Goal: Contribute content: Contribute content

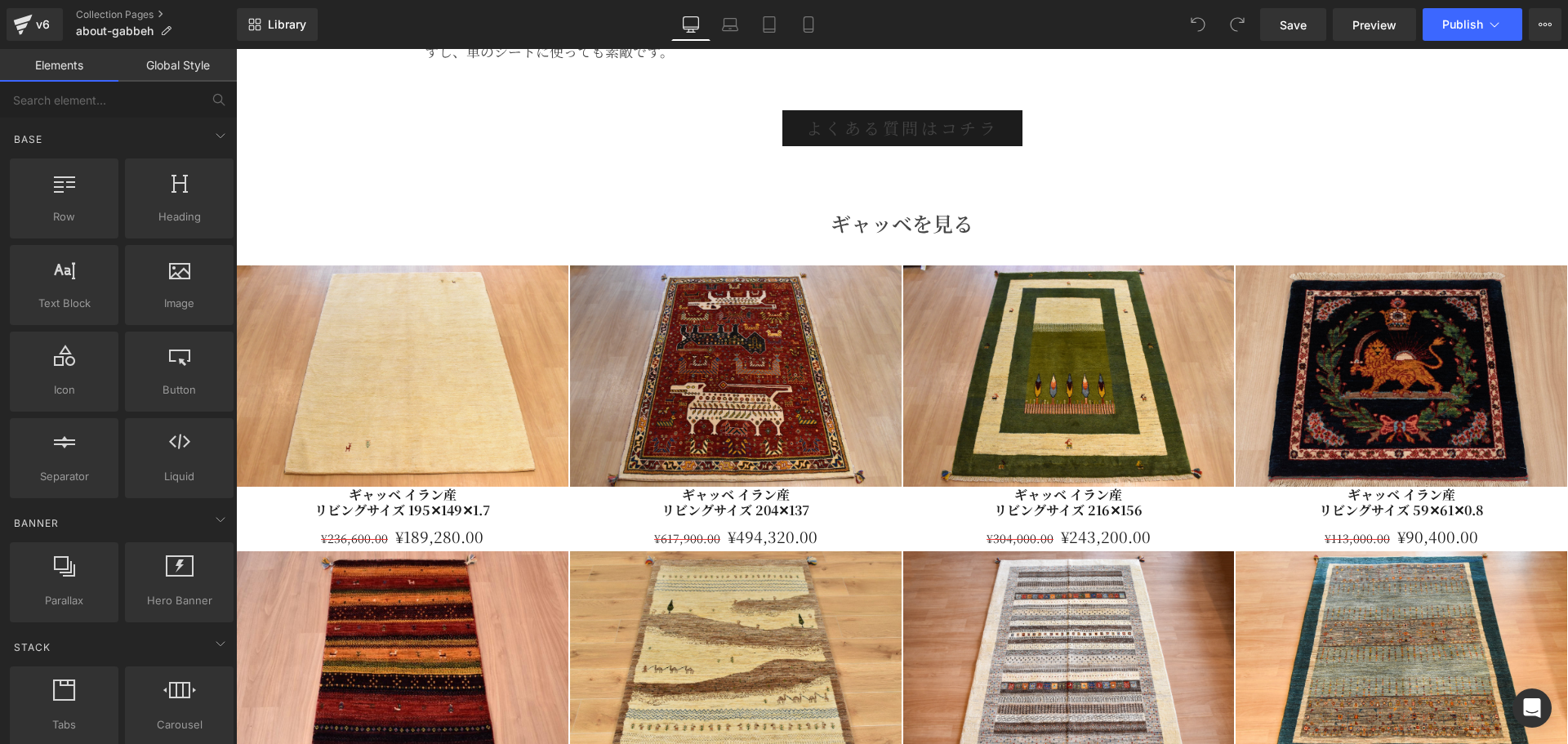
scroll to position [7353, 0]
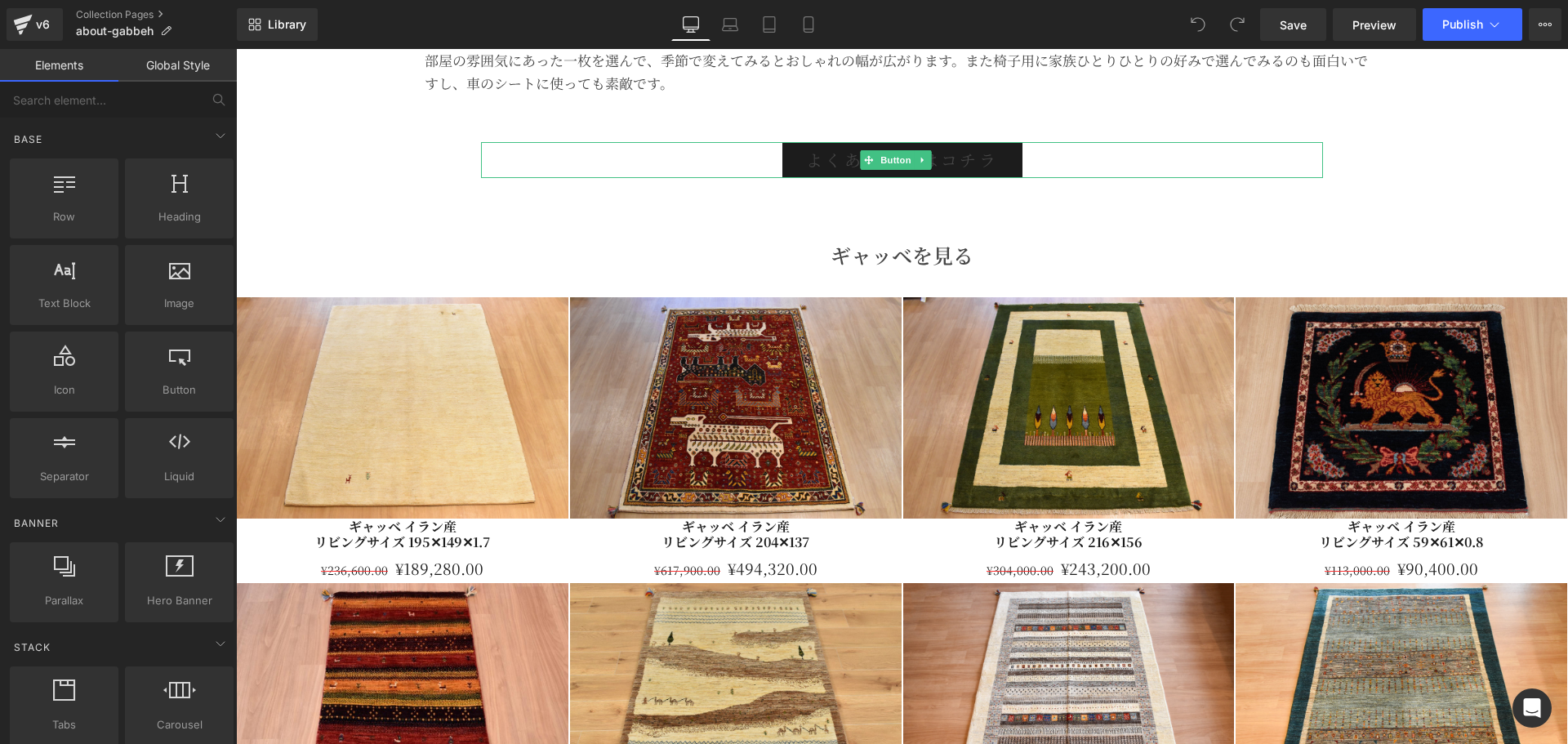
drag, startPoint x: 726, startPoint y: 162, endPoint x: 742, endPoint y: 156, distance: 17.1
click at [726, 162] on div "よくある質問はコチラ" at bounding box center [902, 160] width 842 height 36
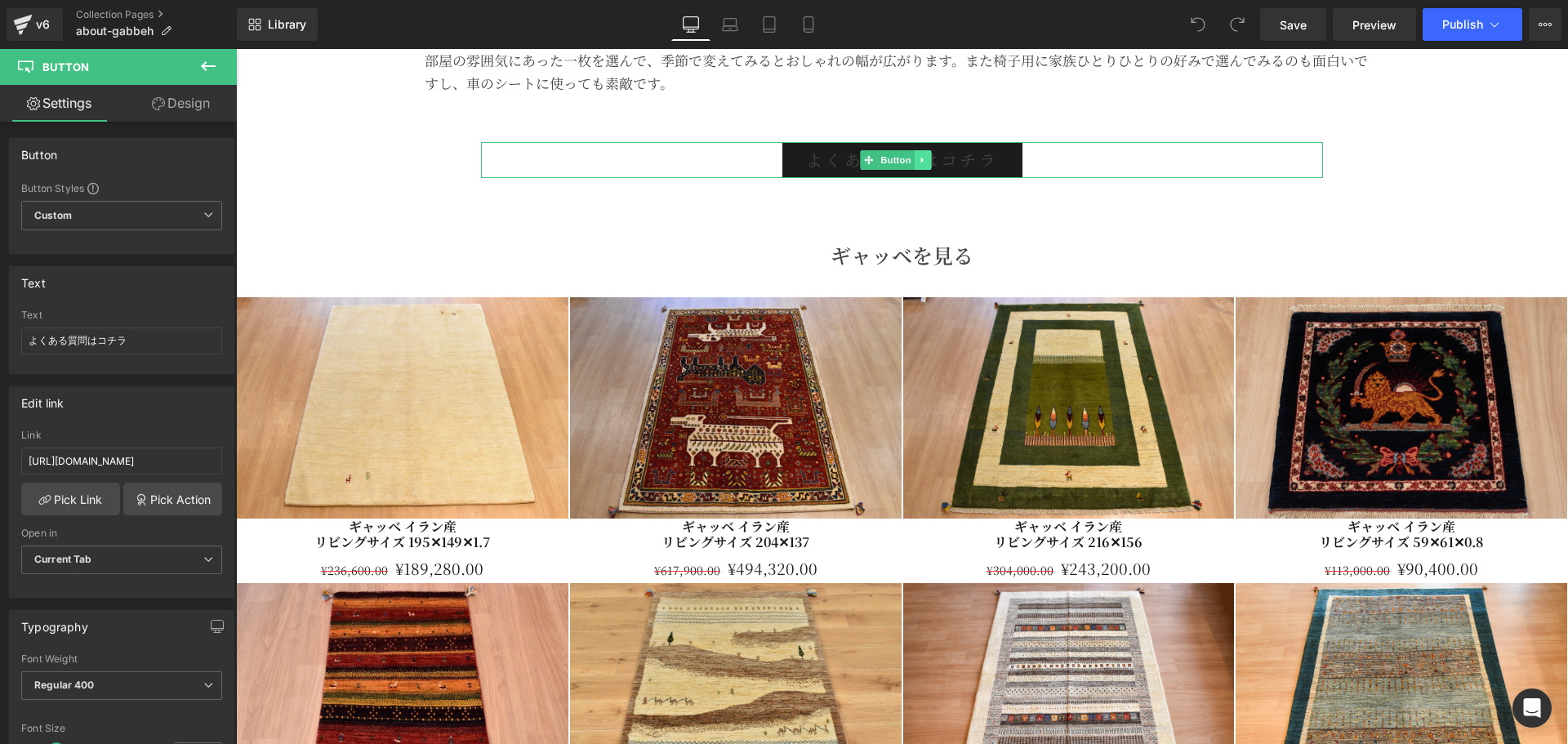
click at [927, 156] on icon at bounding box center [923, 160] width 9 height 10
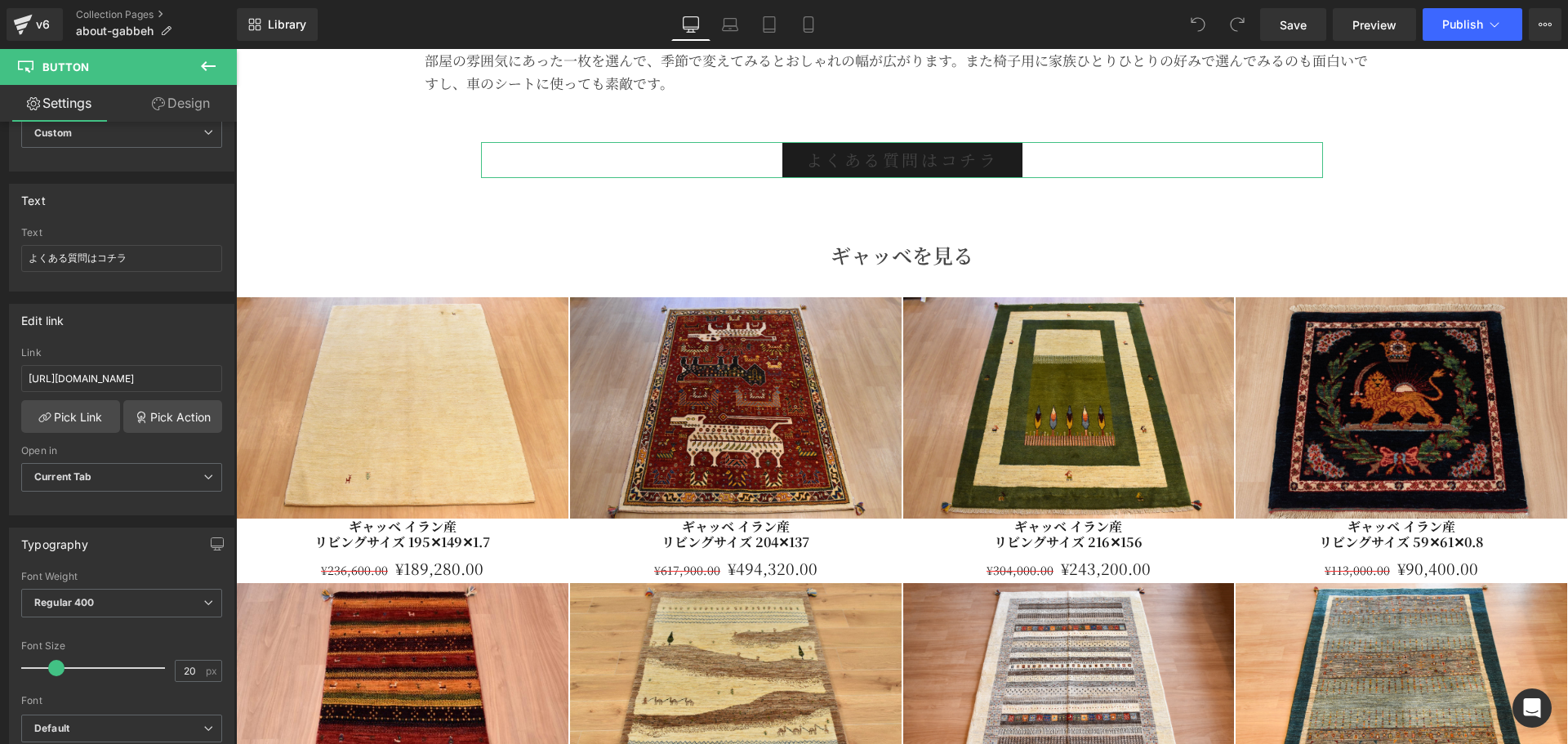
scroll to position [0, 0]
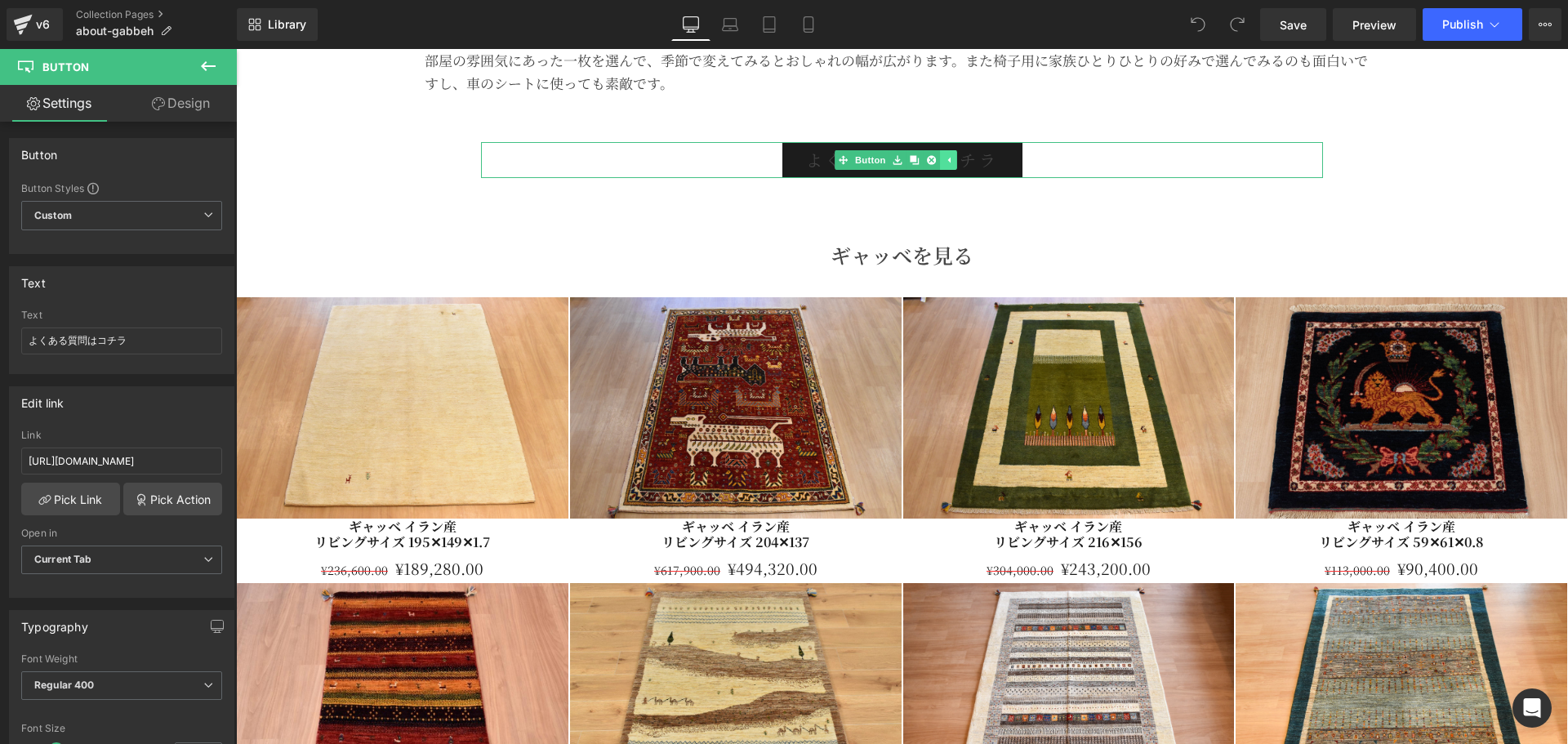
click at [950, 158] on icon at bounding box center [948, 160] width 3 height 5
click at [952, 158] on span "よくある質問はコチラ" at bounding box center [902, 160] width 193 height 27
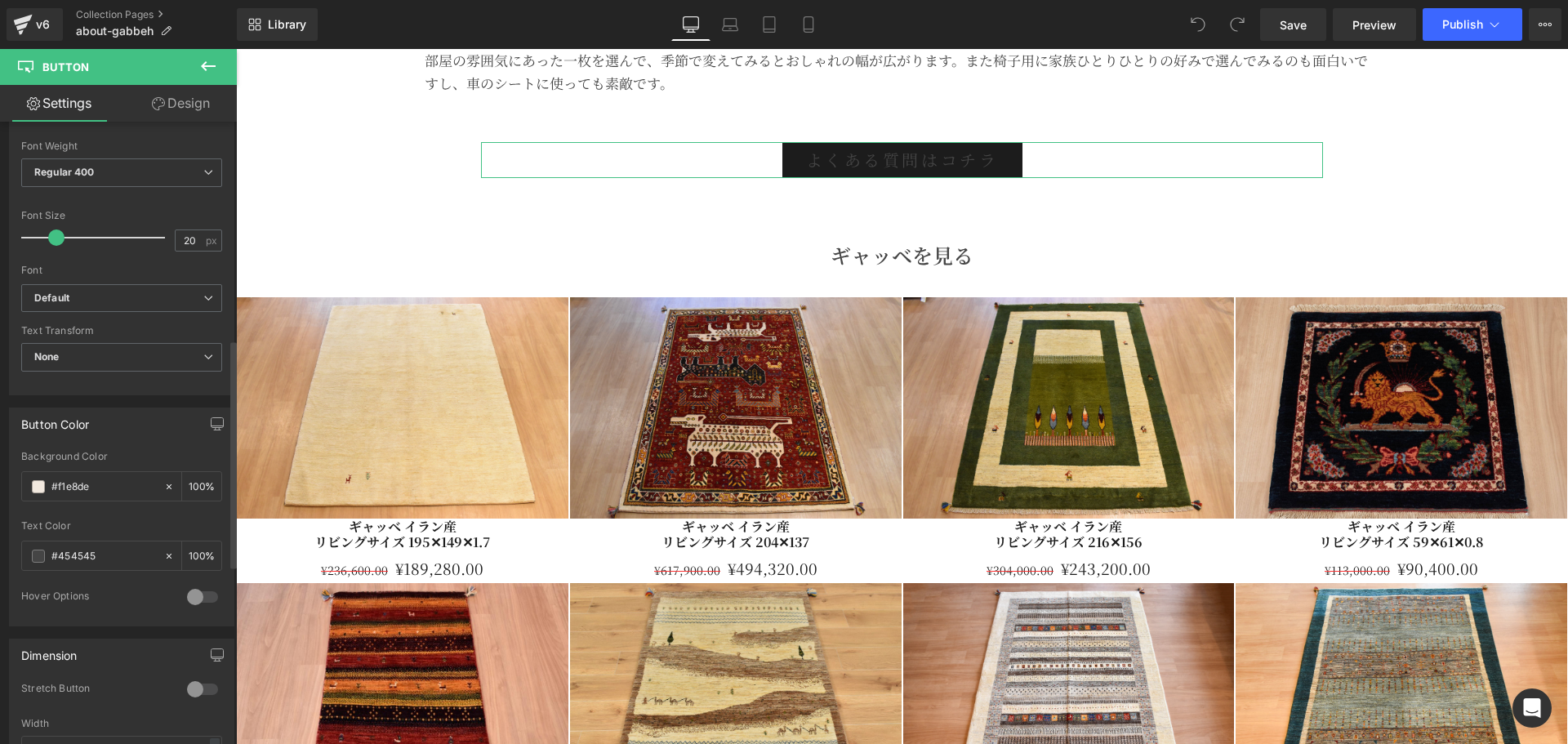
scroll to position [681, 0]
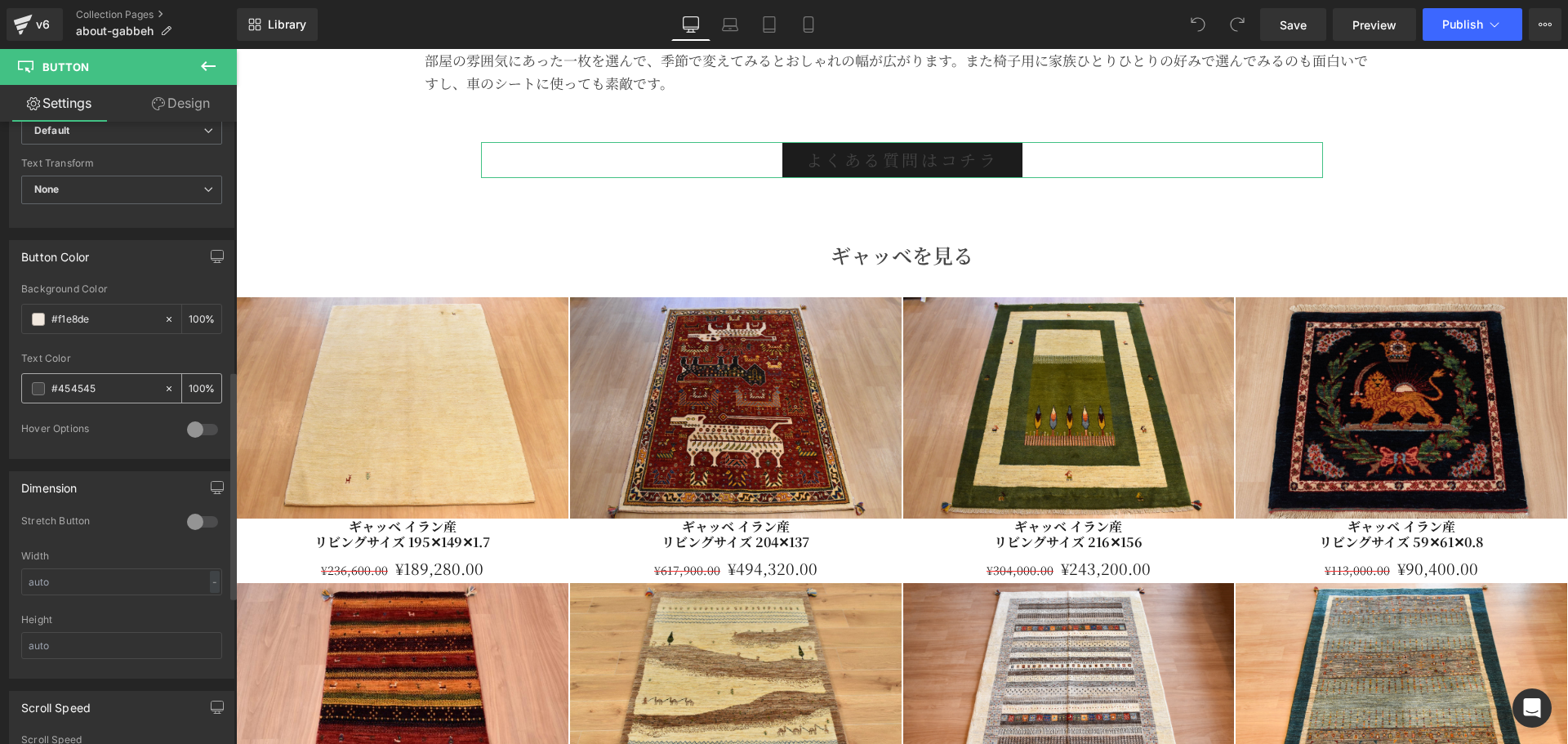
click at [170, 391] on div at bounding box center [173, 388] width 19 height 29
type input "none"
type input "0"
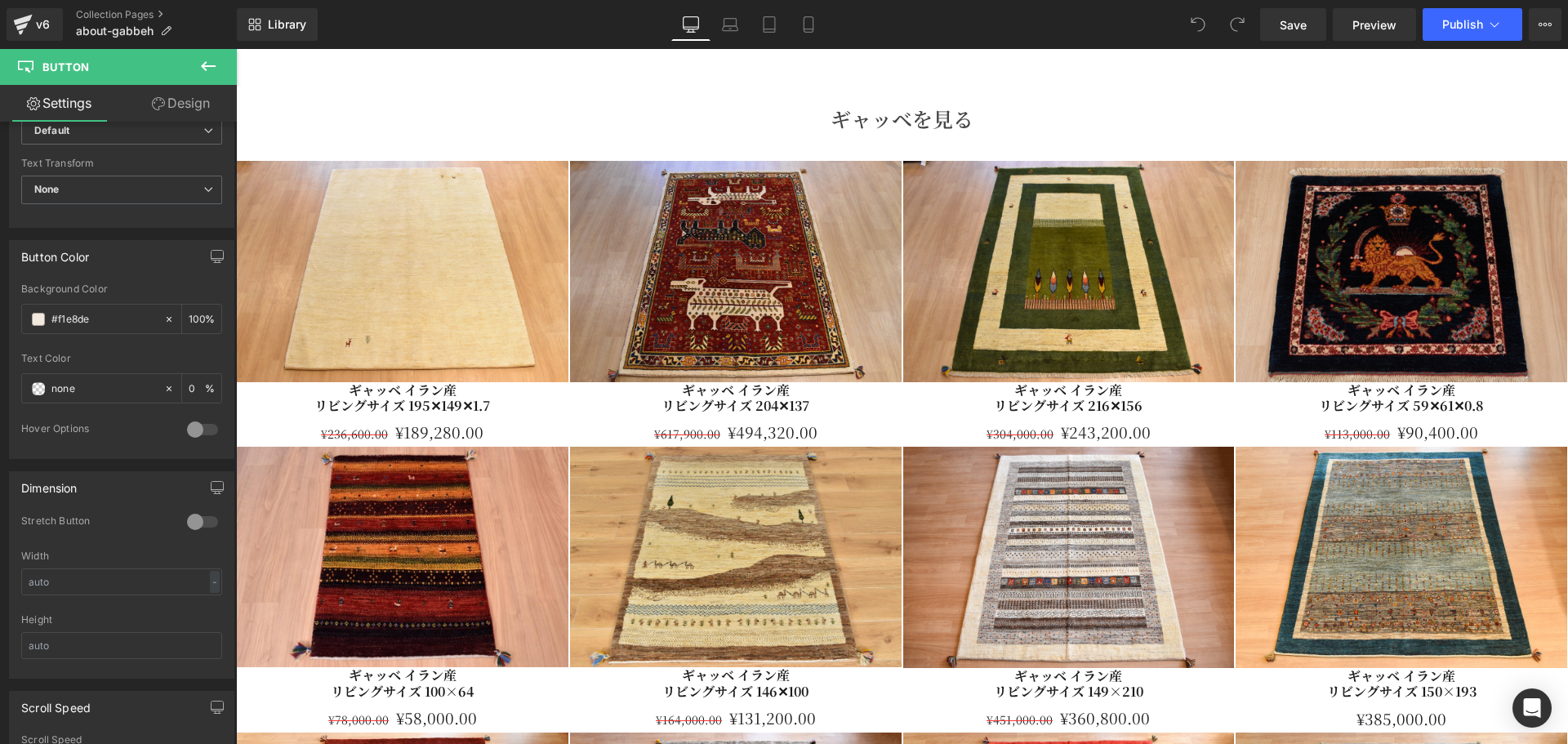
scroll to position [7353, 0]
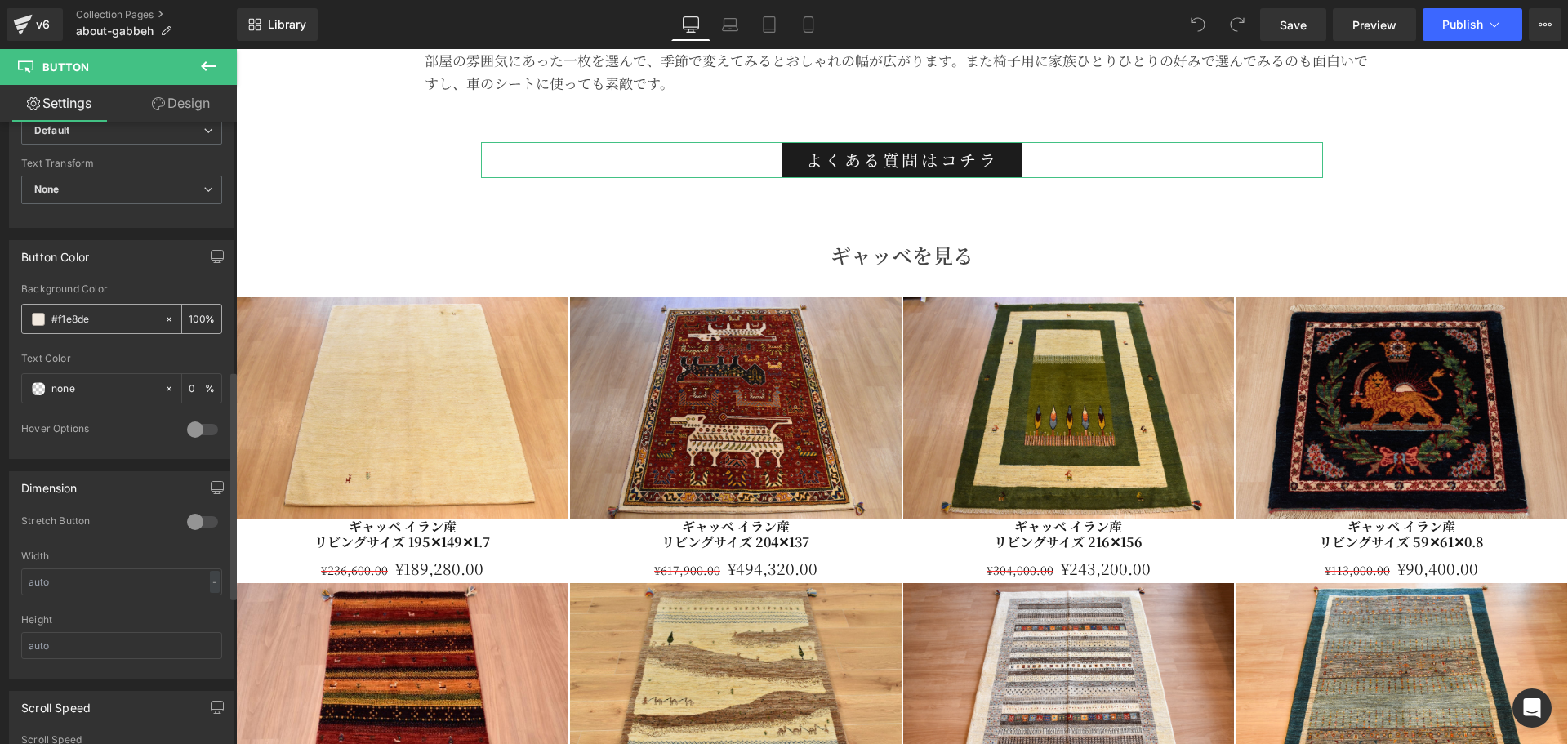
click at [164, 318] on icon at bounding box center [169, 320] width 12 height 12
type input "none"
type input "0"
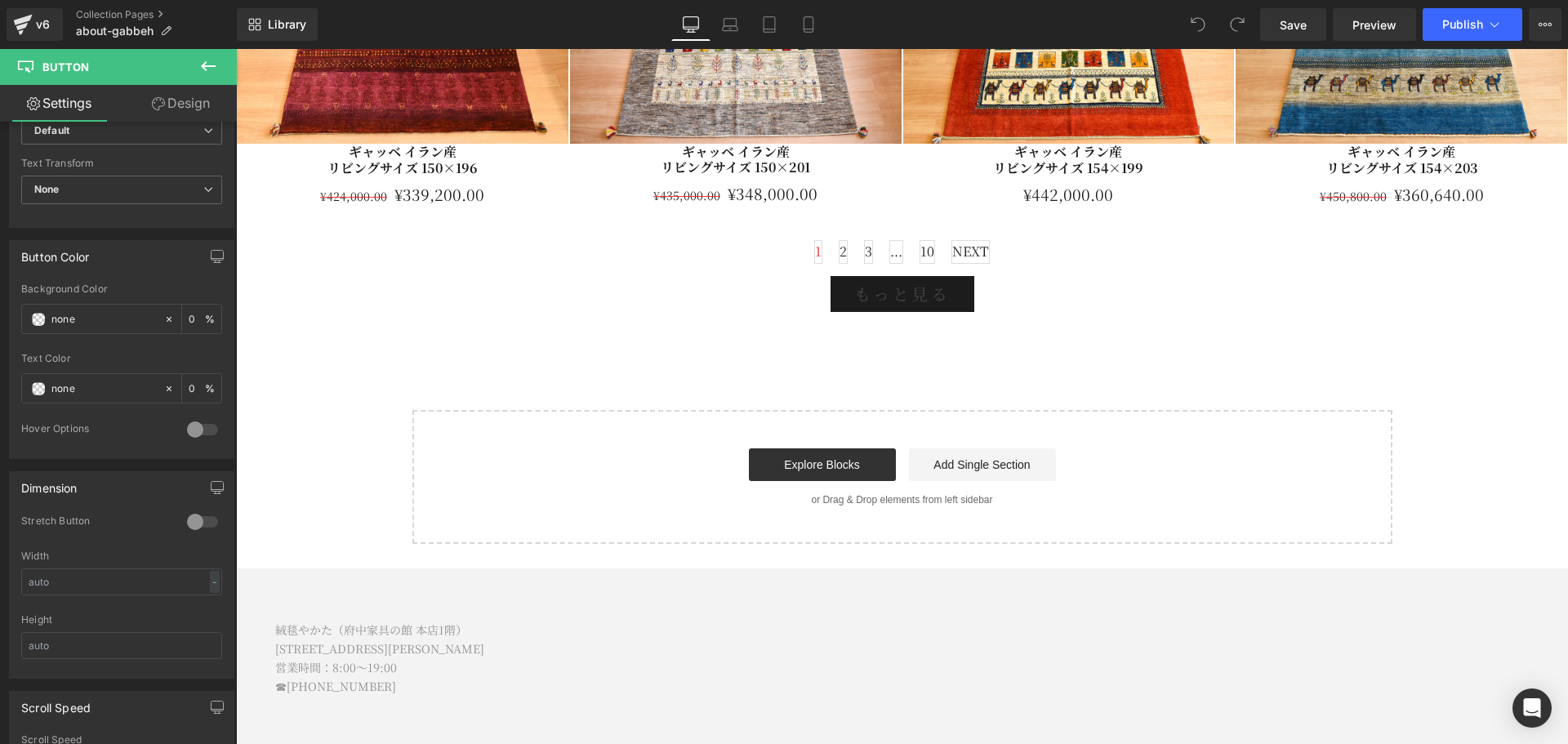
scroll to position [8170, 0]
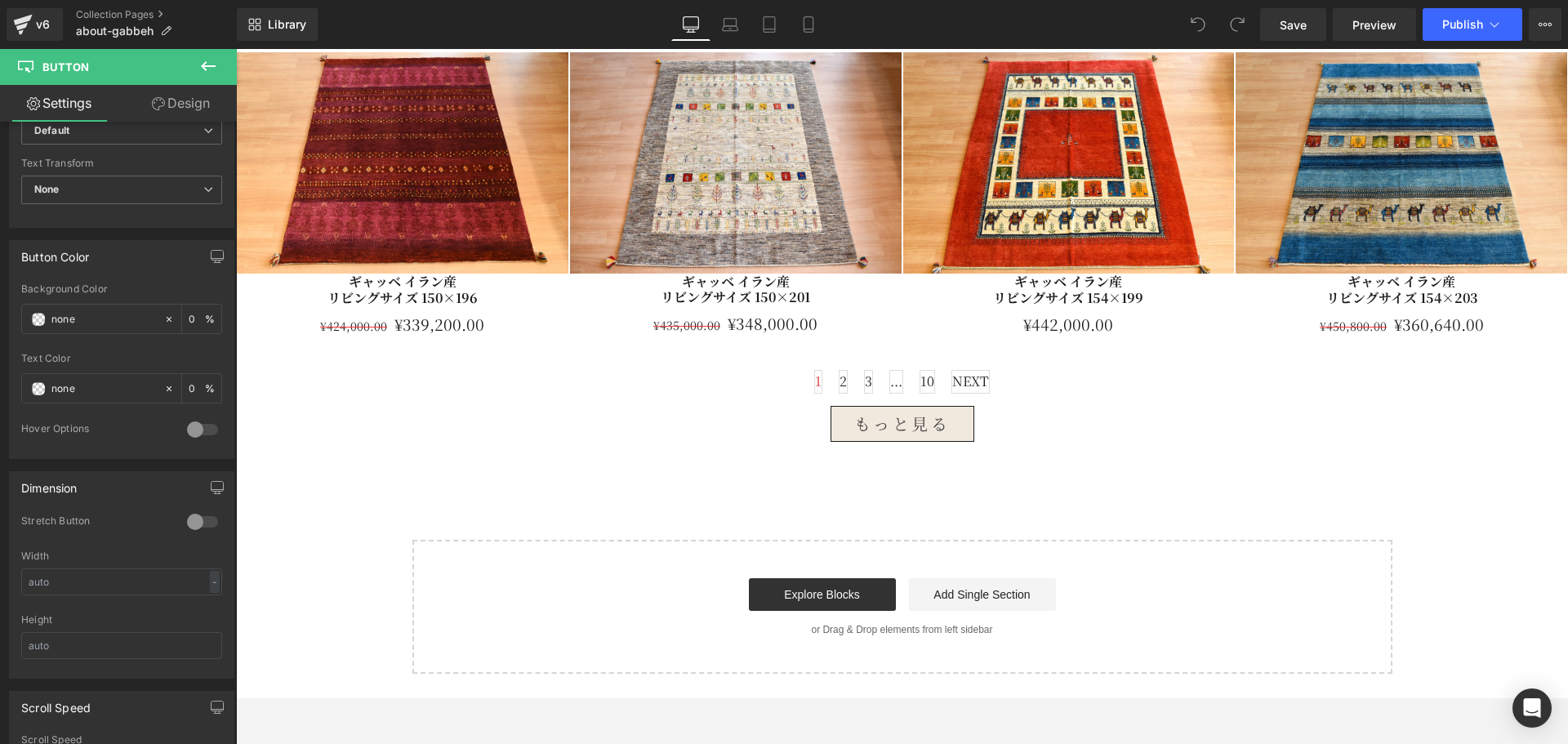
click at [871, 422] on div "もっと見る　　　　　　　　　　　 Button" at bounding box center [902, 424] width 842 height 36
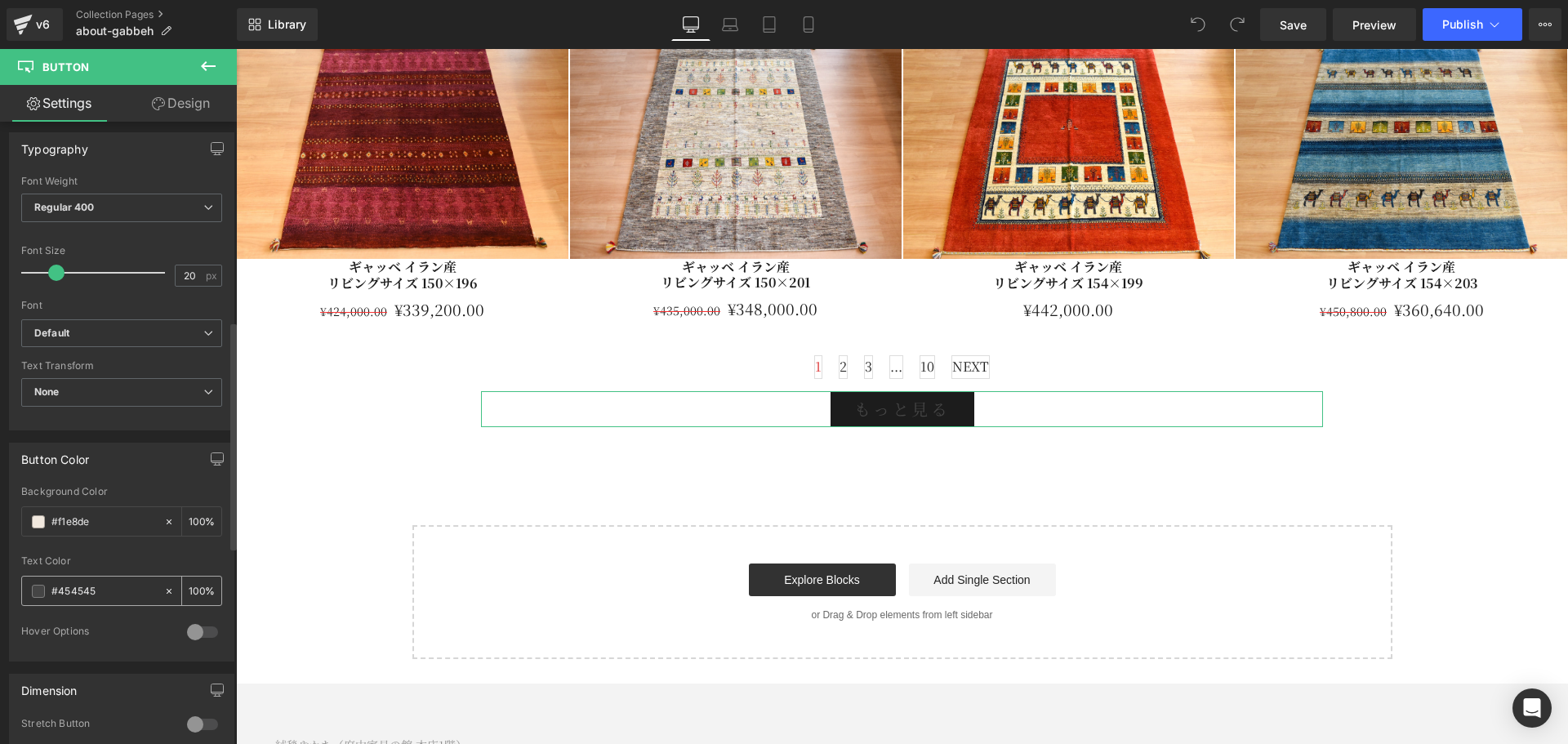
scroll to position [545, 0]
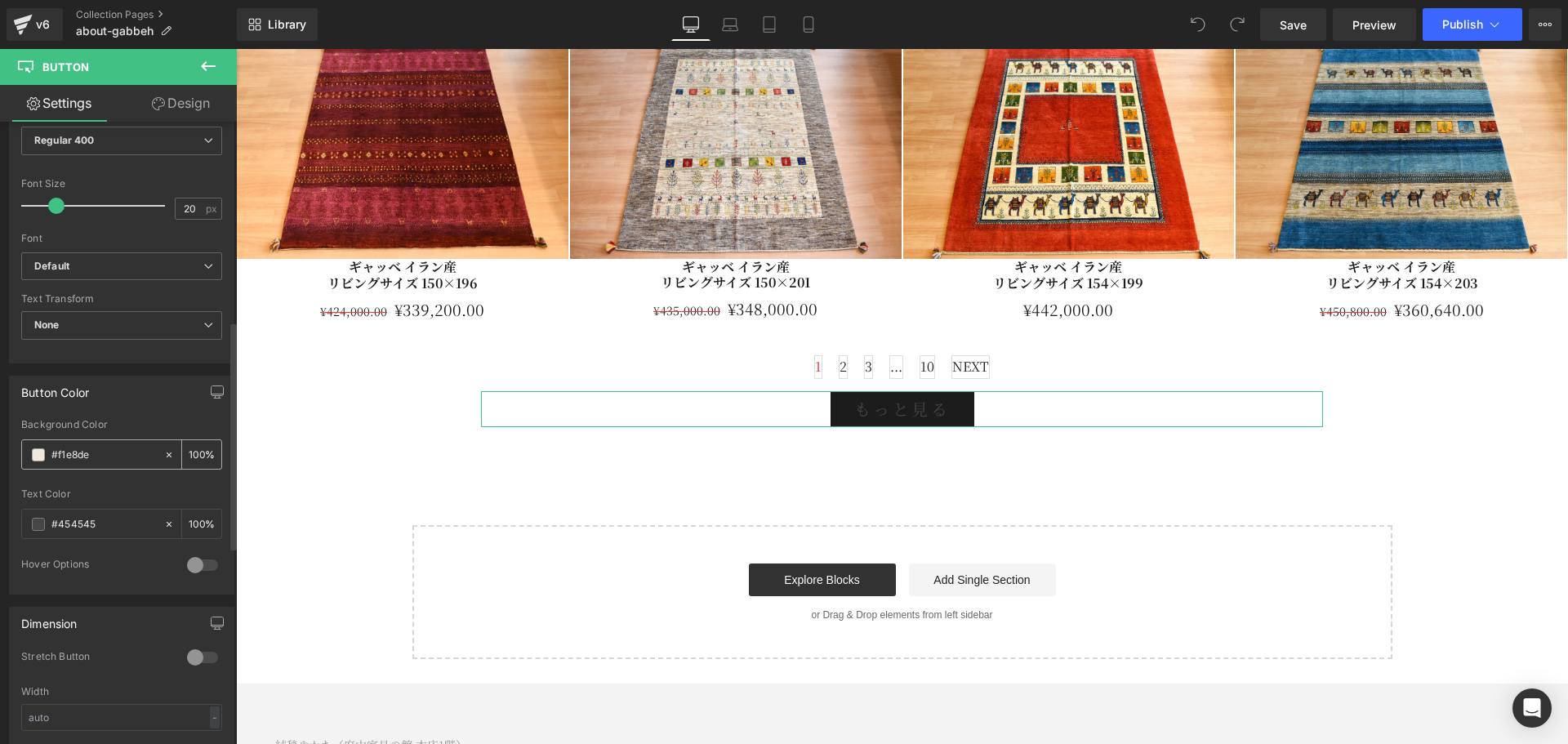
click at [164, 453] on icon at bounding box center [169, 454] width 12 height 12
type input "none"
type input "0"
click at [165, 528] on icon at bounding box center [169, 524] width 12 height 12
type input "none"
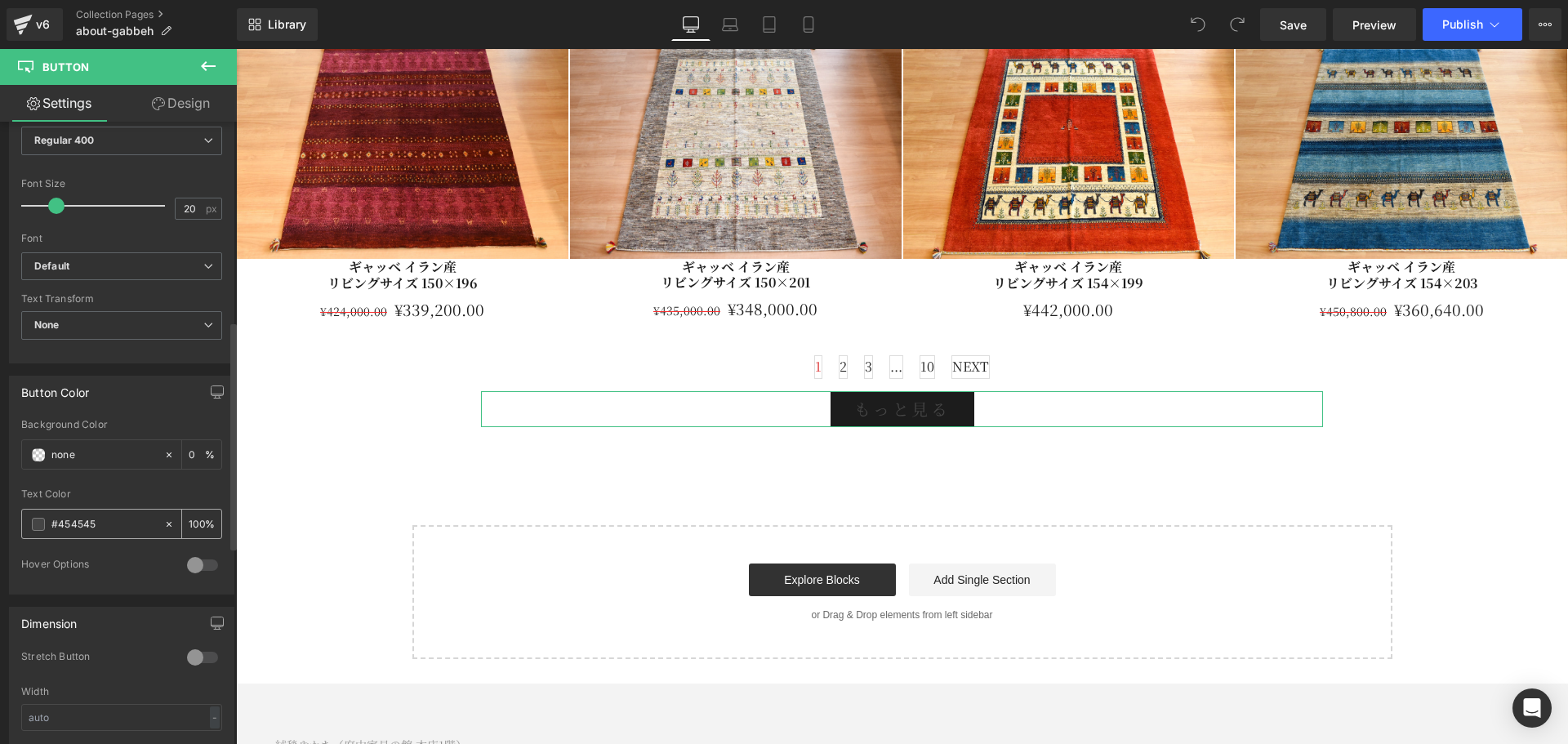
type input "0"
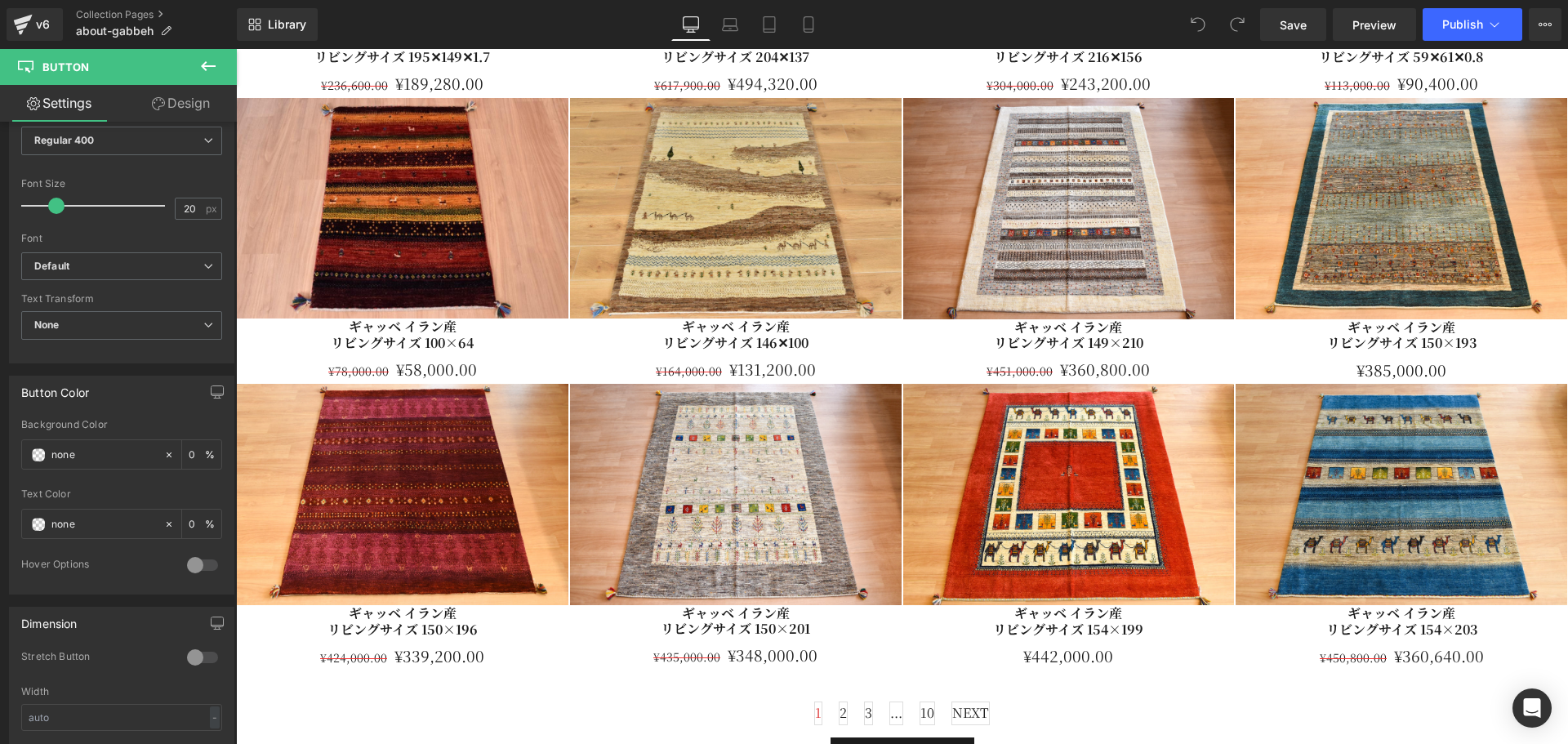
scroll to position [7912, 0]
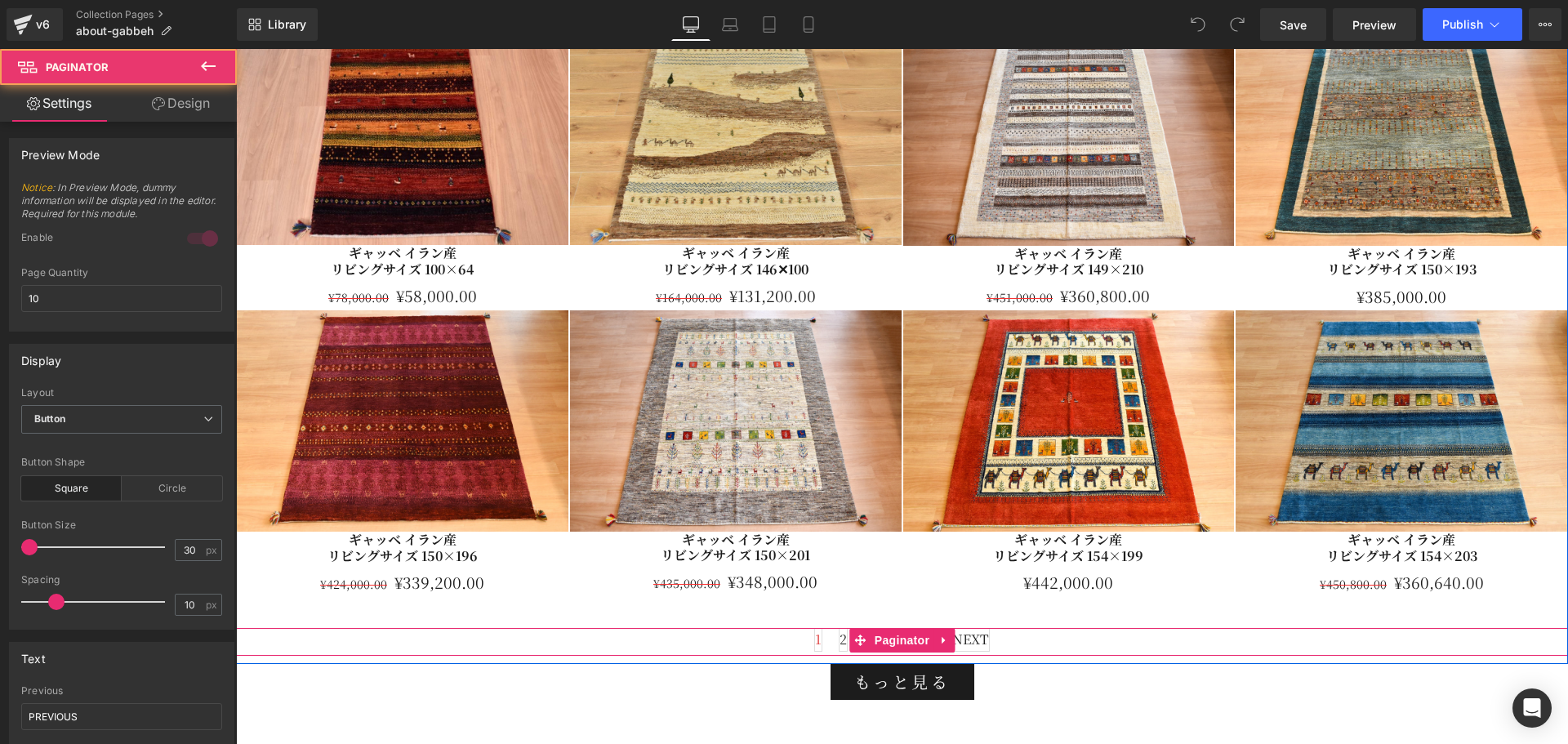
click at [797, 647] on div "1 2 3 ... 10 NEXT" at bounding box center [902, 642] width 1332 height 27
click at [944, 642] on icon at bounding box center [944, 641] width 12 height 13
click at [958, 640] on link at bounding box center [954, 640] width 21 height 24
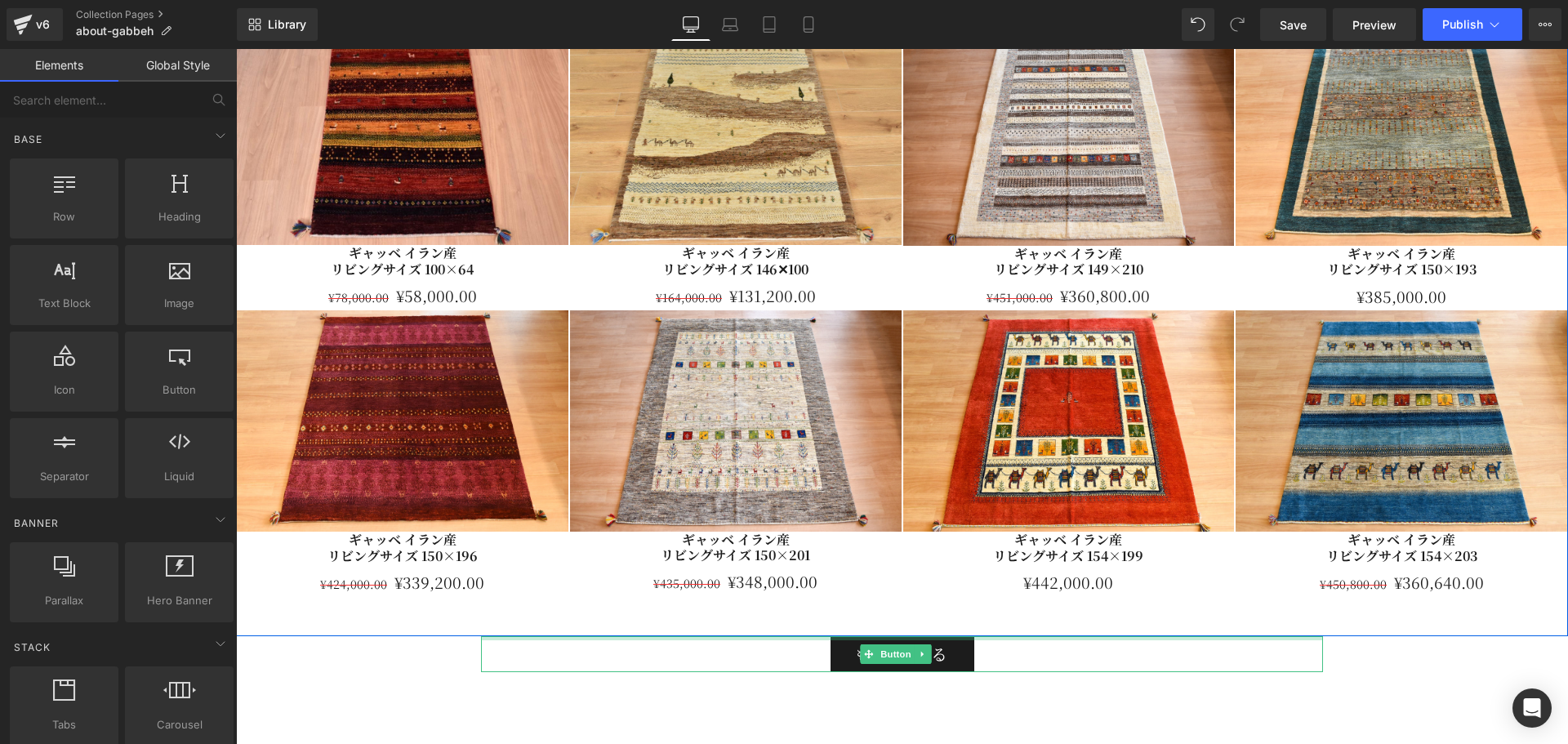
scroll to position [7668, 0]
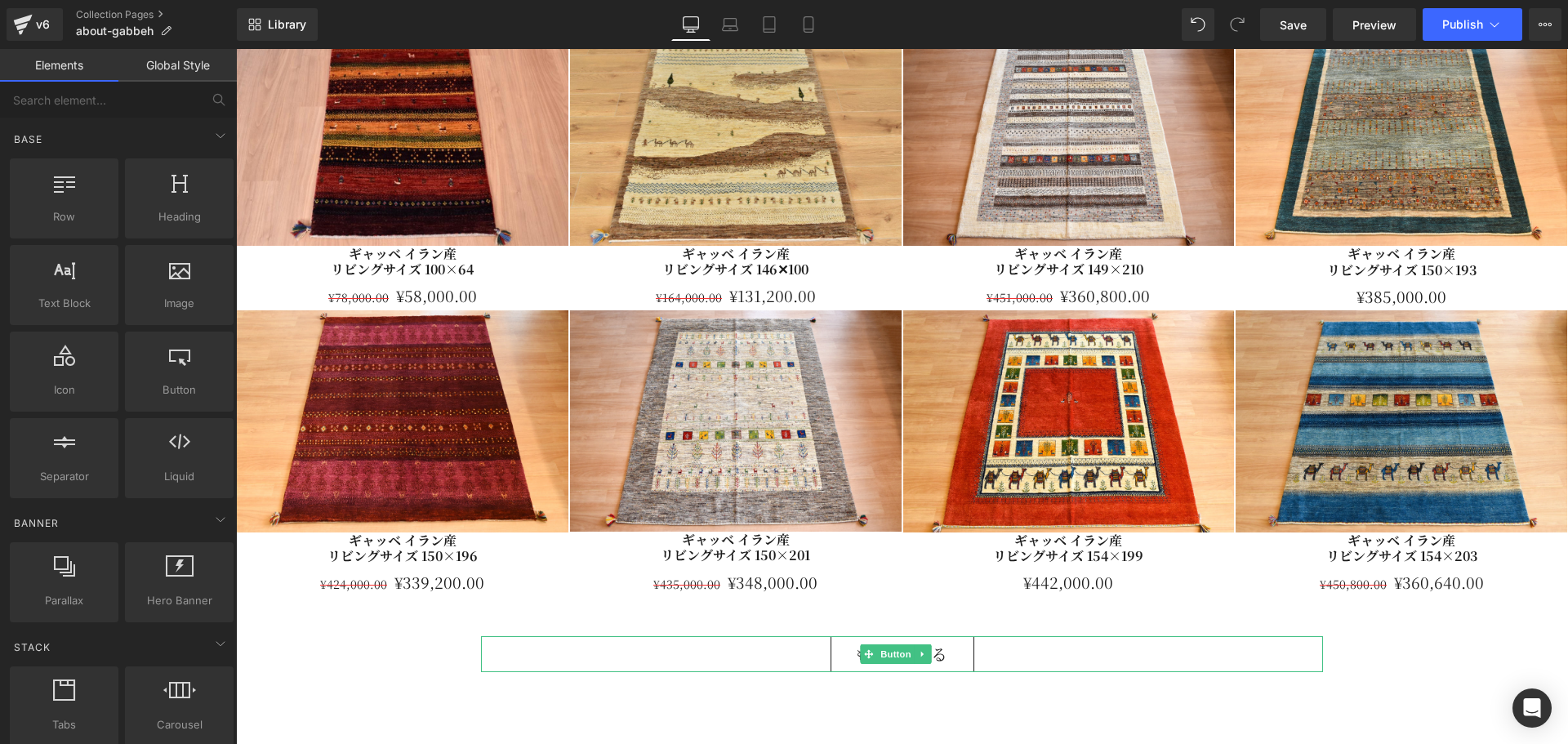
click at [854, 663] on span "もっと見る" at bounding box center [902, 654] width 97 height 27
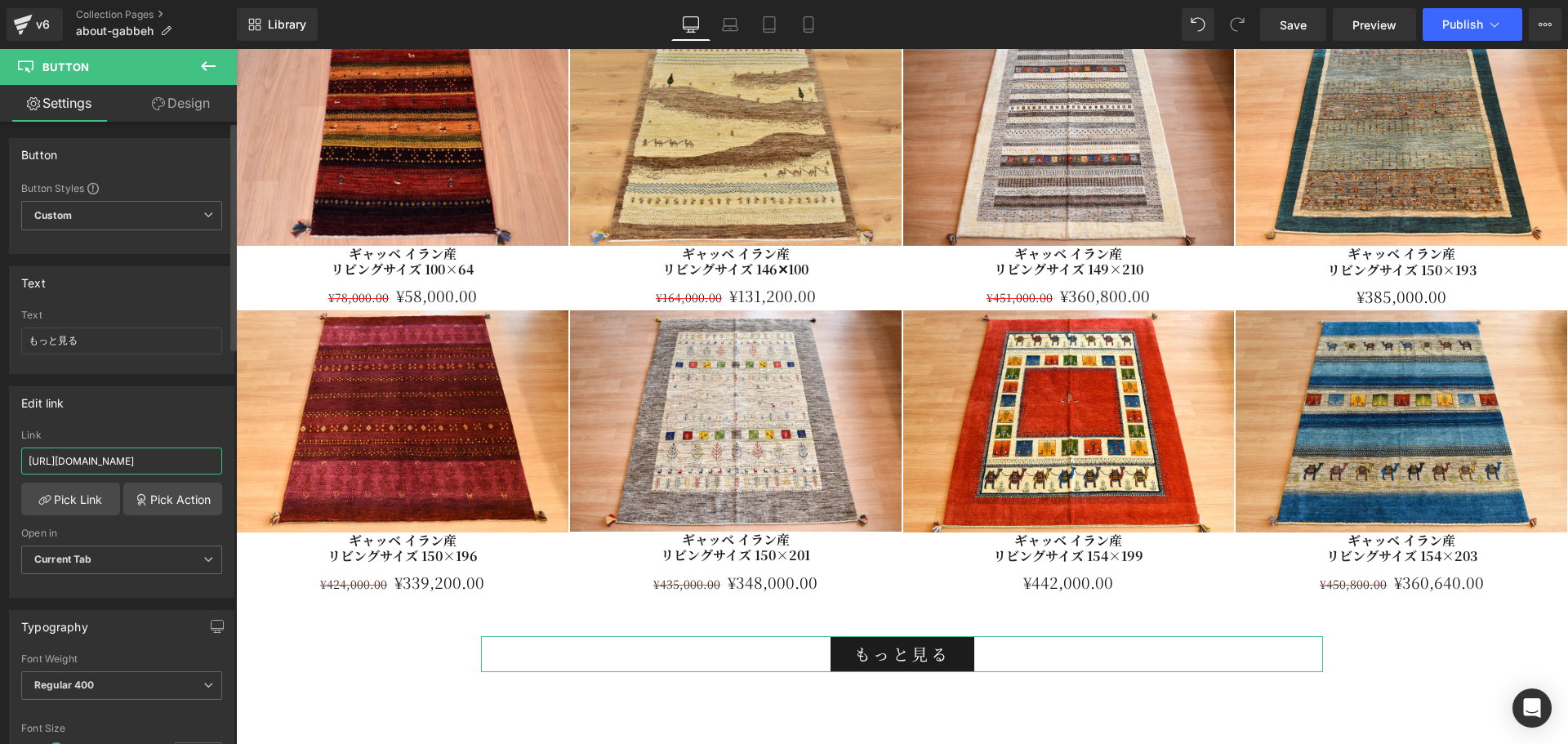
click at [175, 465] on input "https://jutan-yakata.com/collections/gabbeh" at bounding box center [121, 462] width 201 height 27
click at [181, 465] on input "https://jutan-yakata.com/collections/gabbeh" at bounding box center [121, 462] width 201 height 27
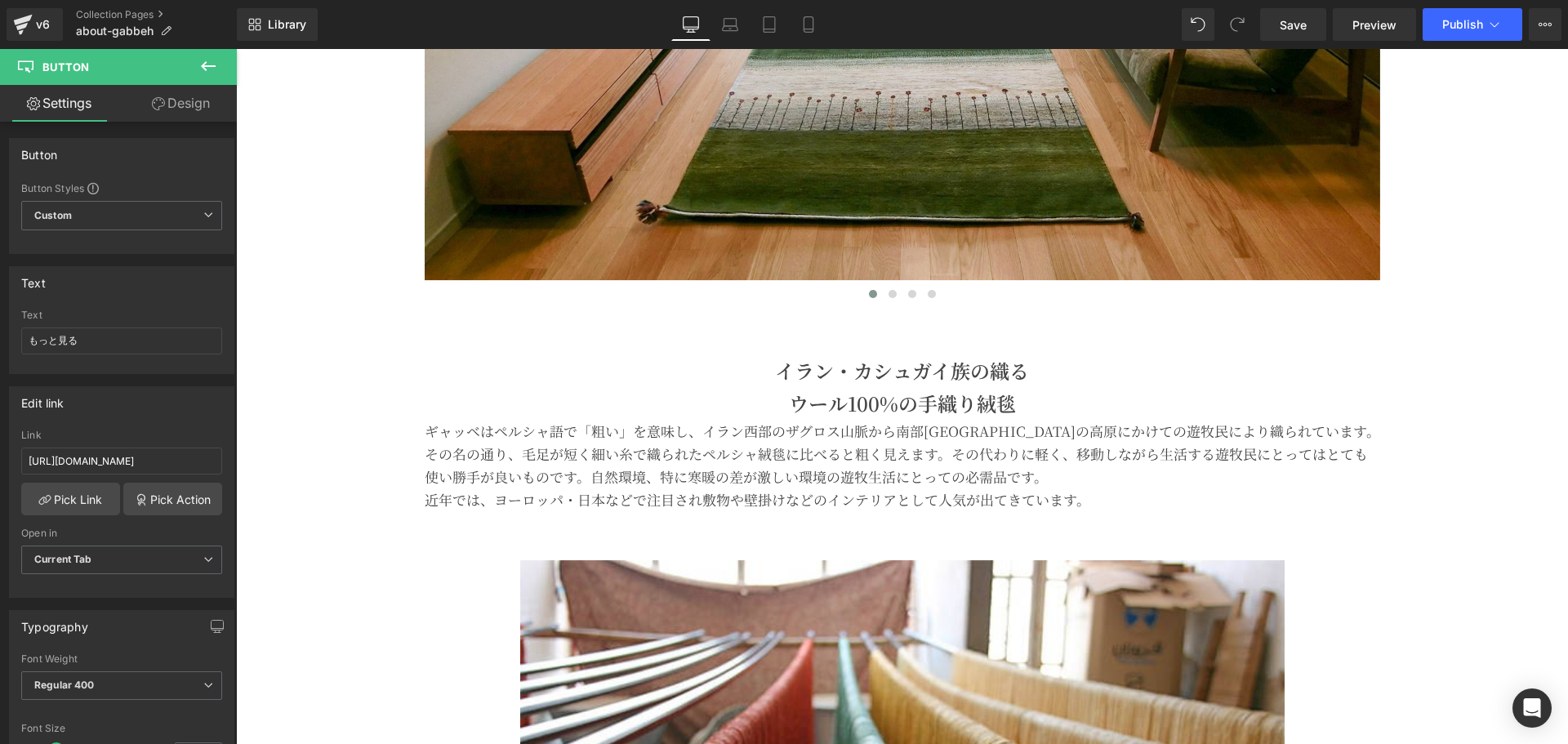
scroll to position [0, 0]
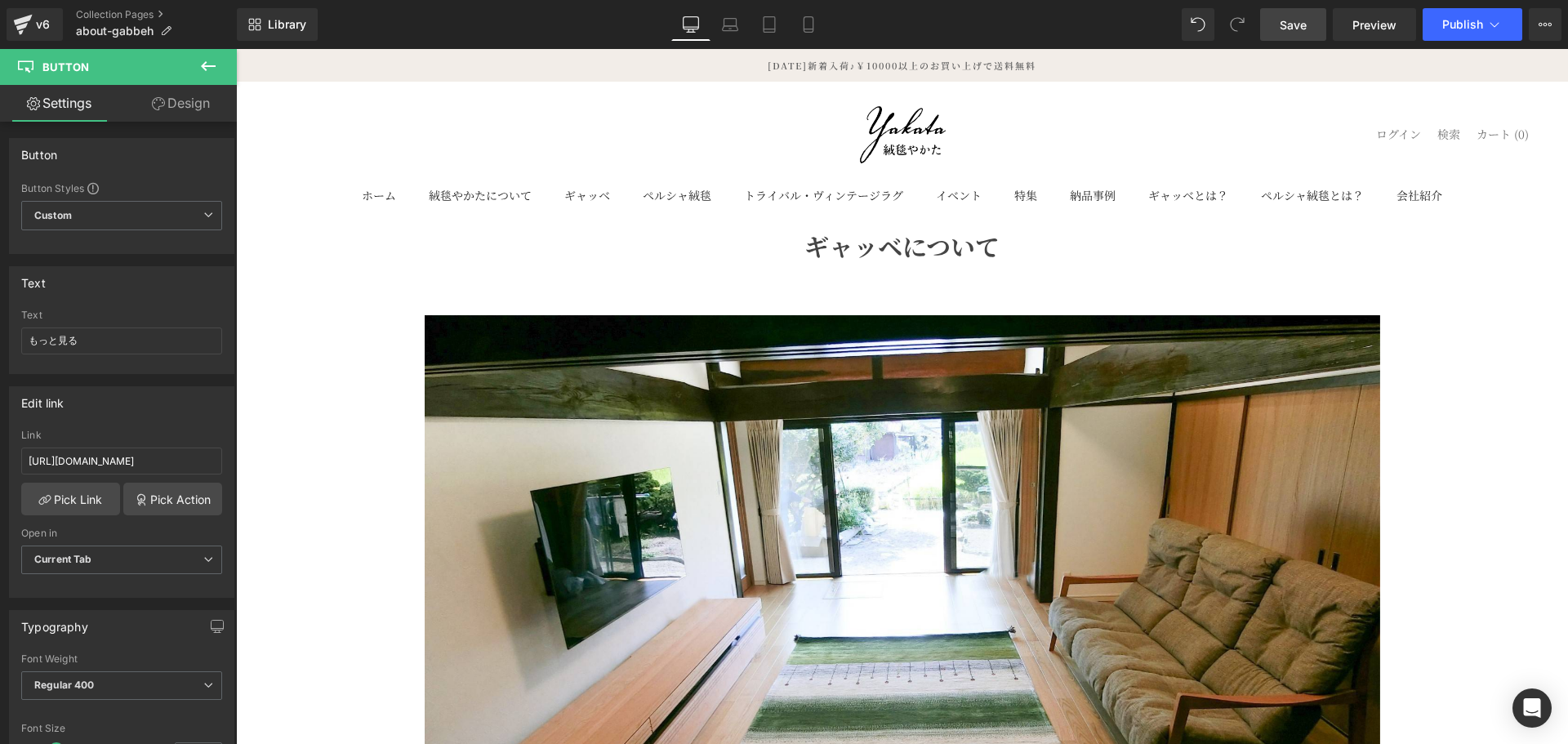
drag, startPoint x: 1316, startPoint y: 21, endPoint x: 1326, endPoint y: 21, distance: 10.0
click at [1316, 21] on link "Save" at bounding box center [1293, 24] width 66 height 33
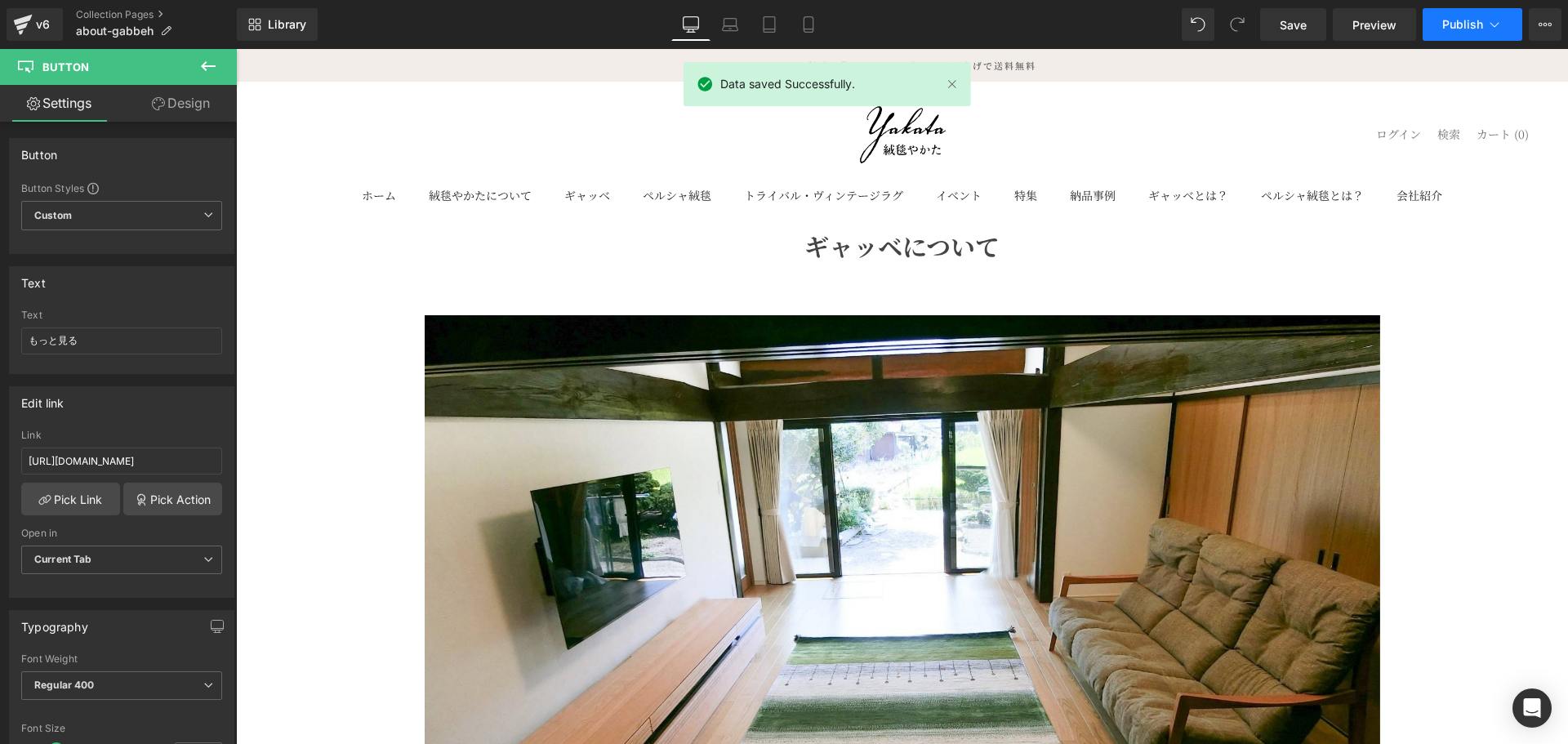
click at [1458, 13] on button "Publish" at bounding box center [1472, 24] width 100 height 33
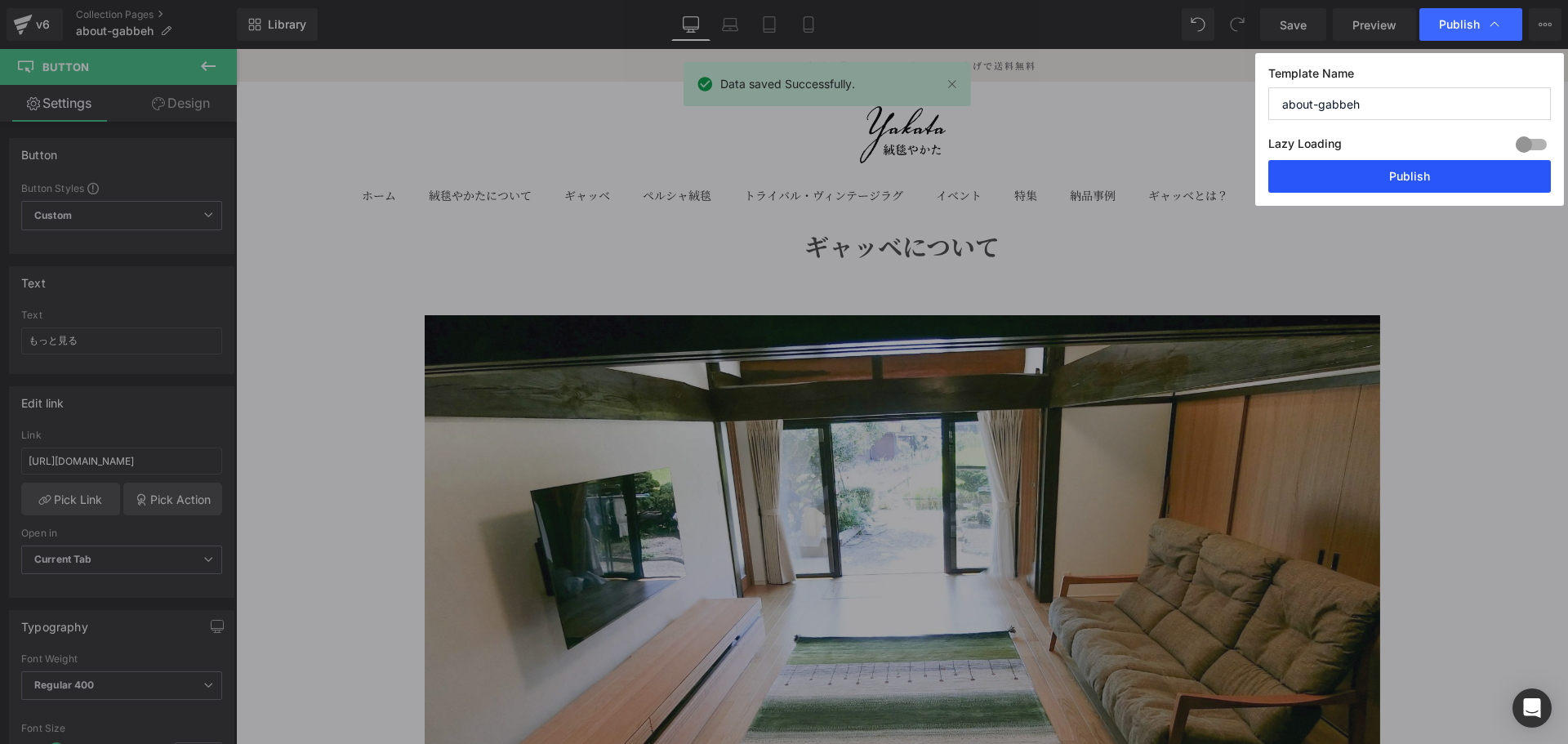
click at [1391, 172] on button "Publish" at bounding box center [1410, 176] width 282 height 33
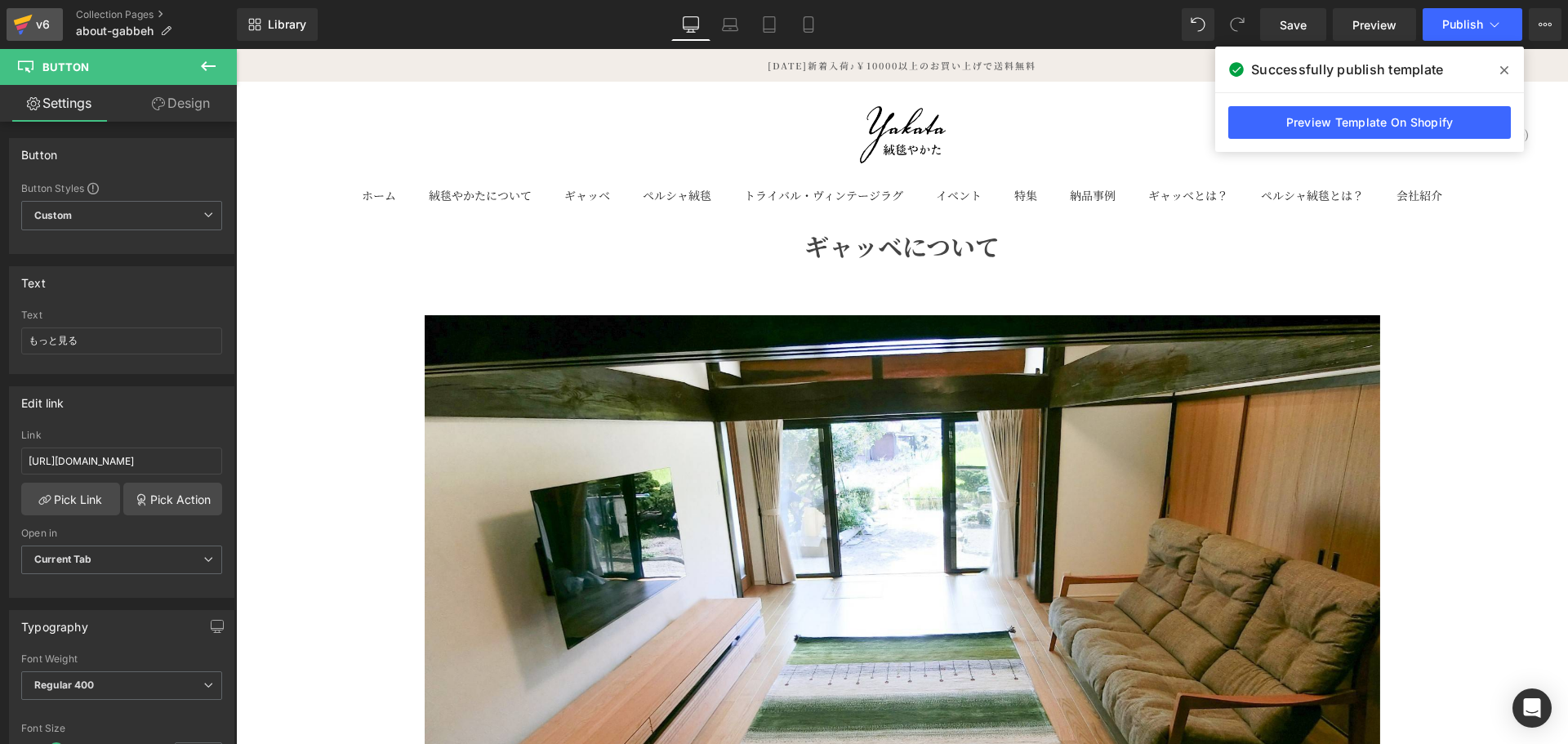
click at [36, 21] on div "v6" at bounding box center [43, 24] width 21 height 21
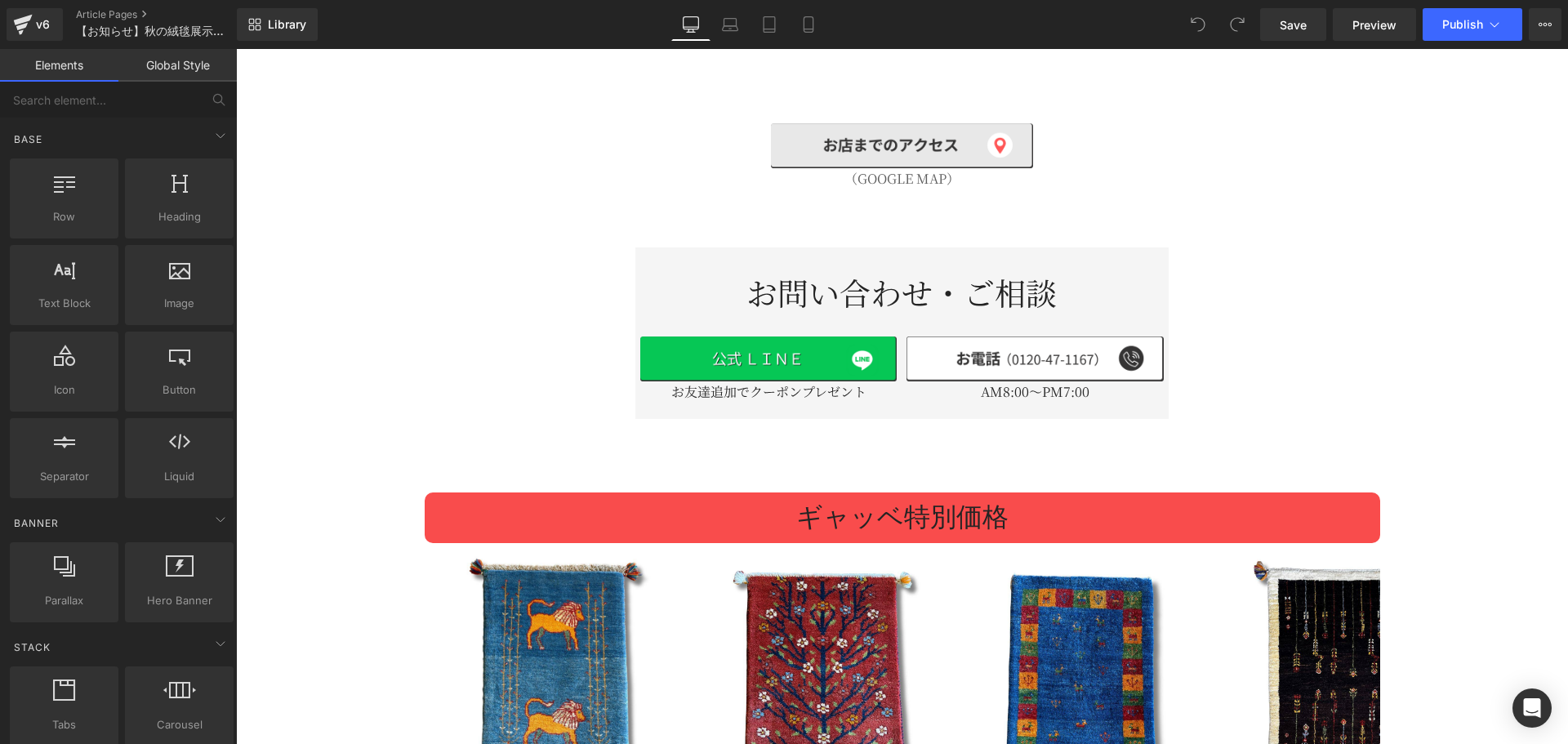
scroll to position [2179, 0]
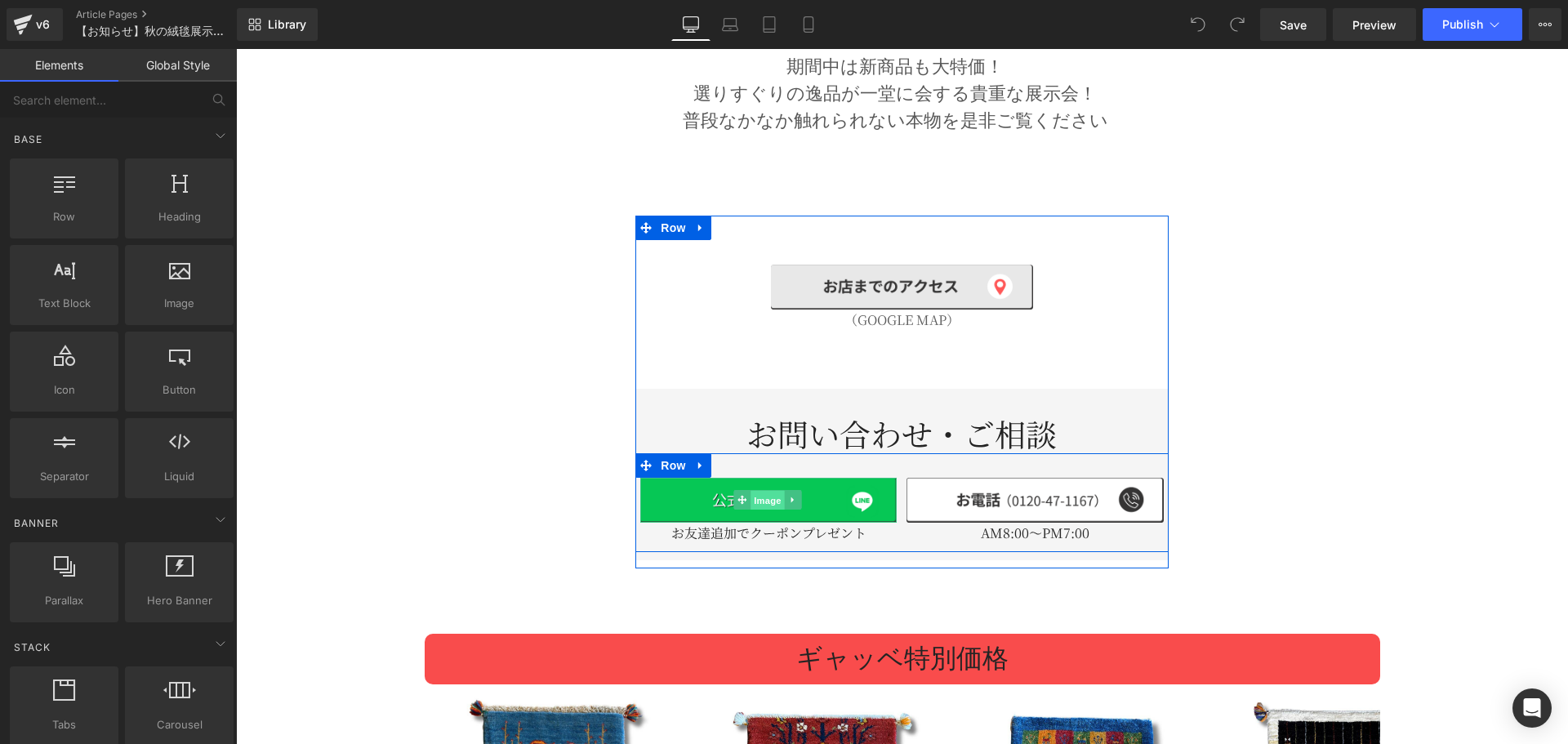
click at [770, 491] on span "Image" at bounding box center [768, 501] width 34 height 20
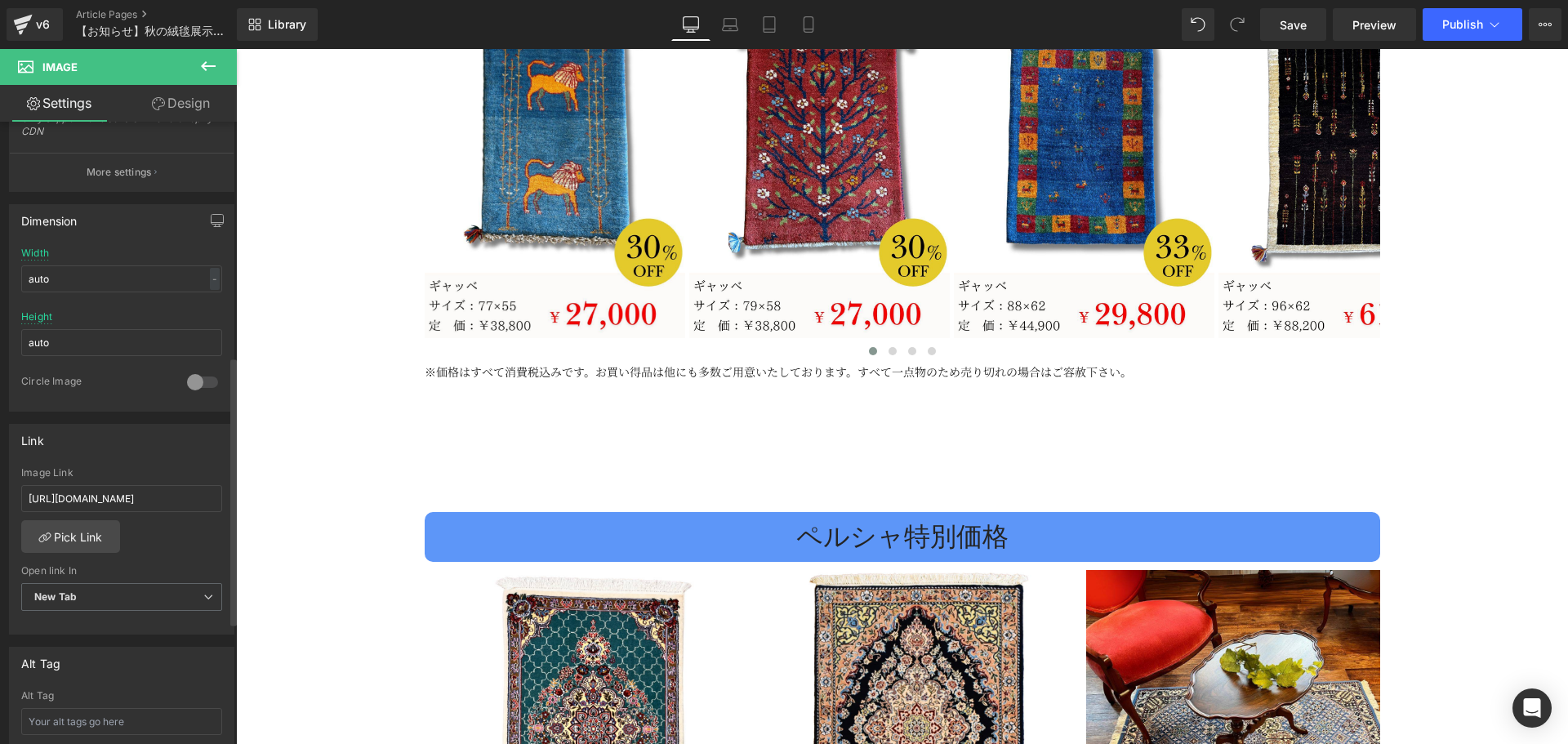
scroll to position [545, 0]
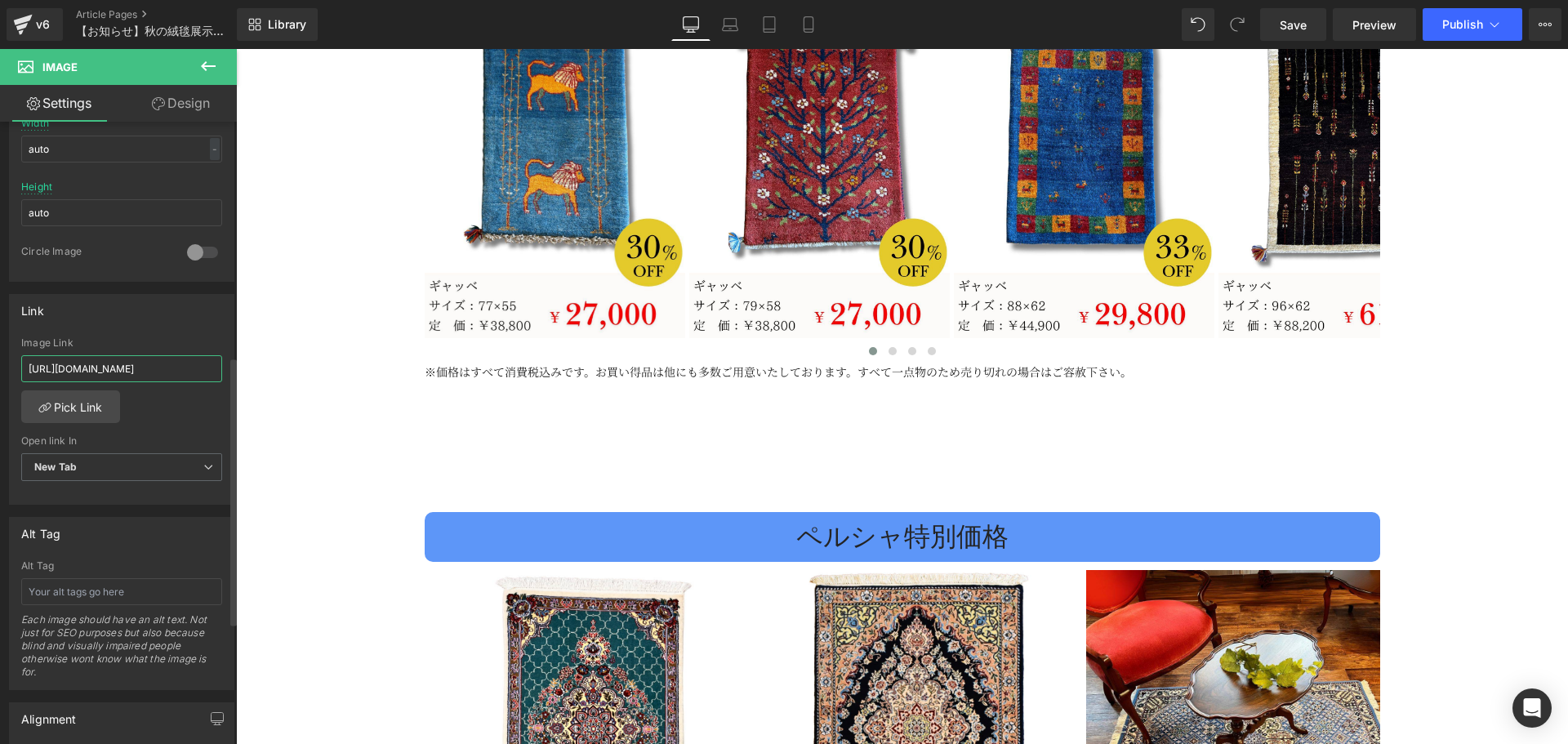
click at [177, 370] on input "https://page.line.me/jdc3326r" at bounding box center [121, 369] width 201 height 27
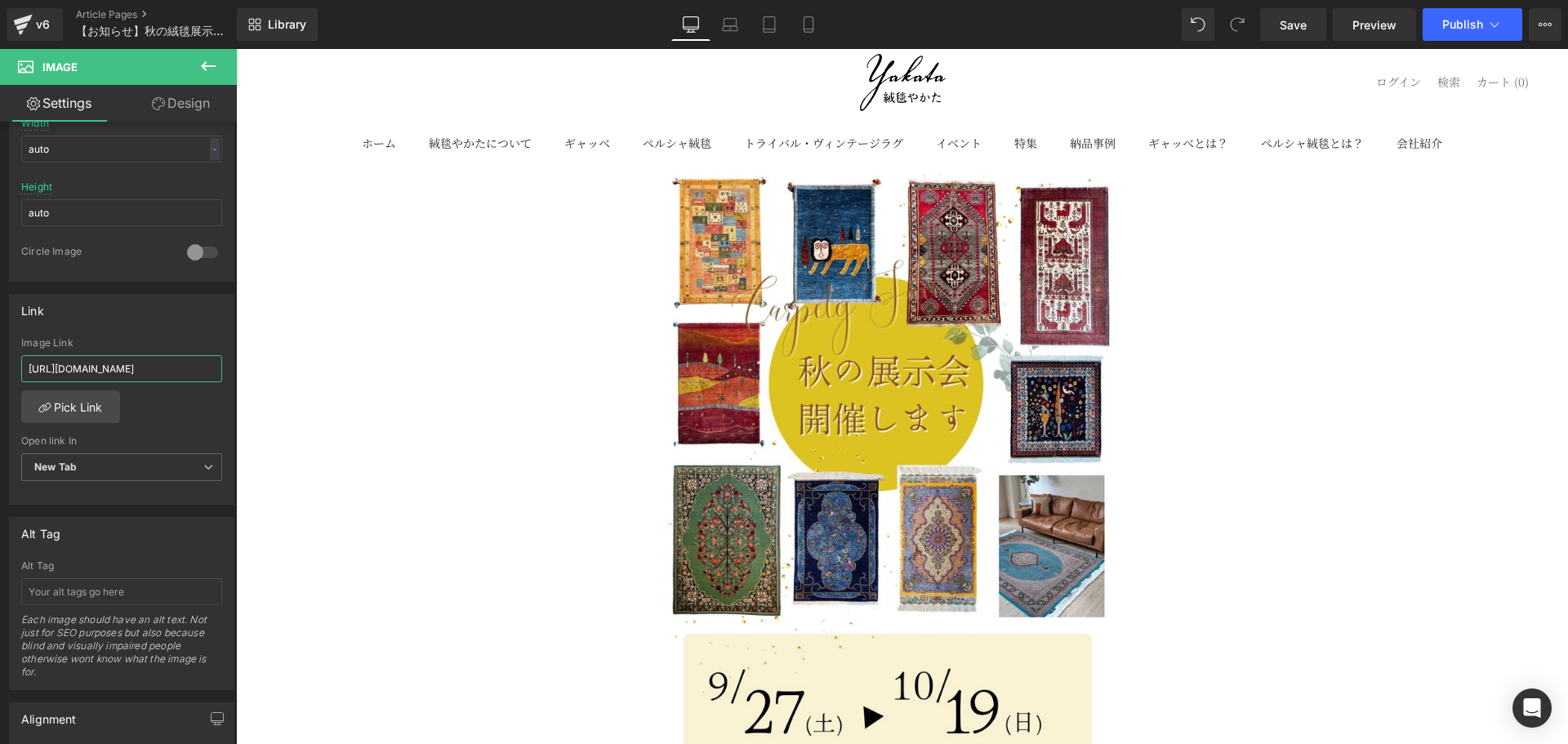
scroll to position [0, 0]
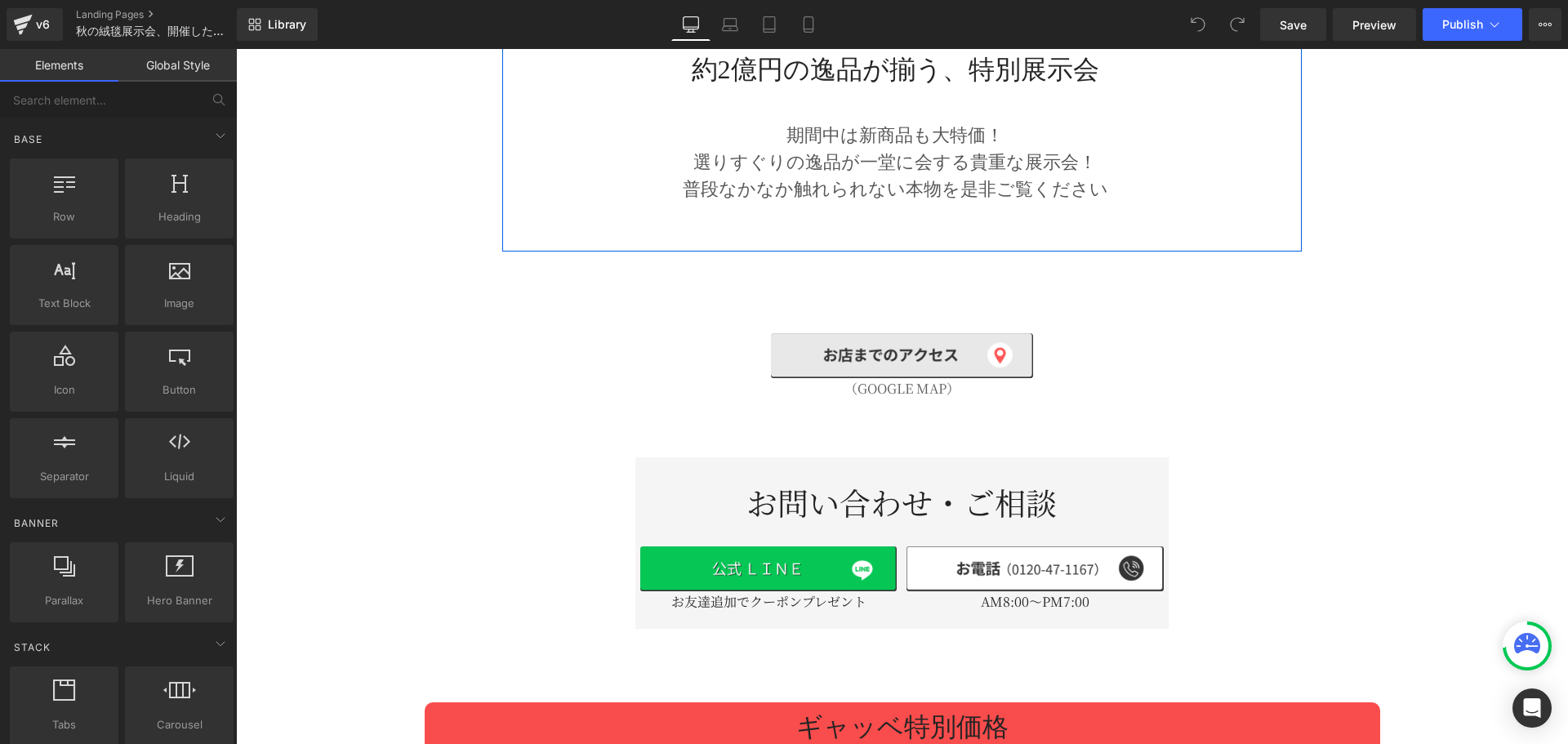
scroll to position [2179, 0]
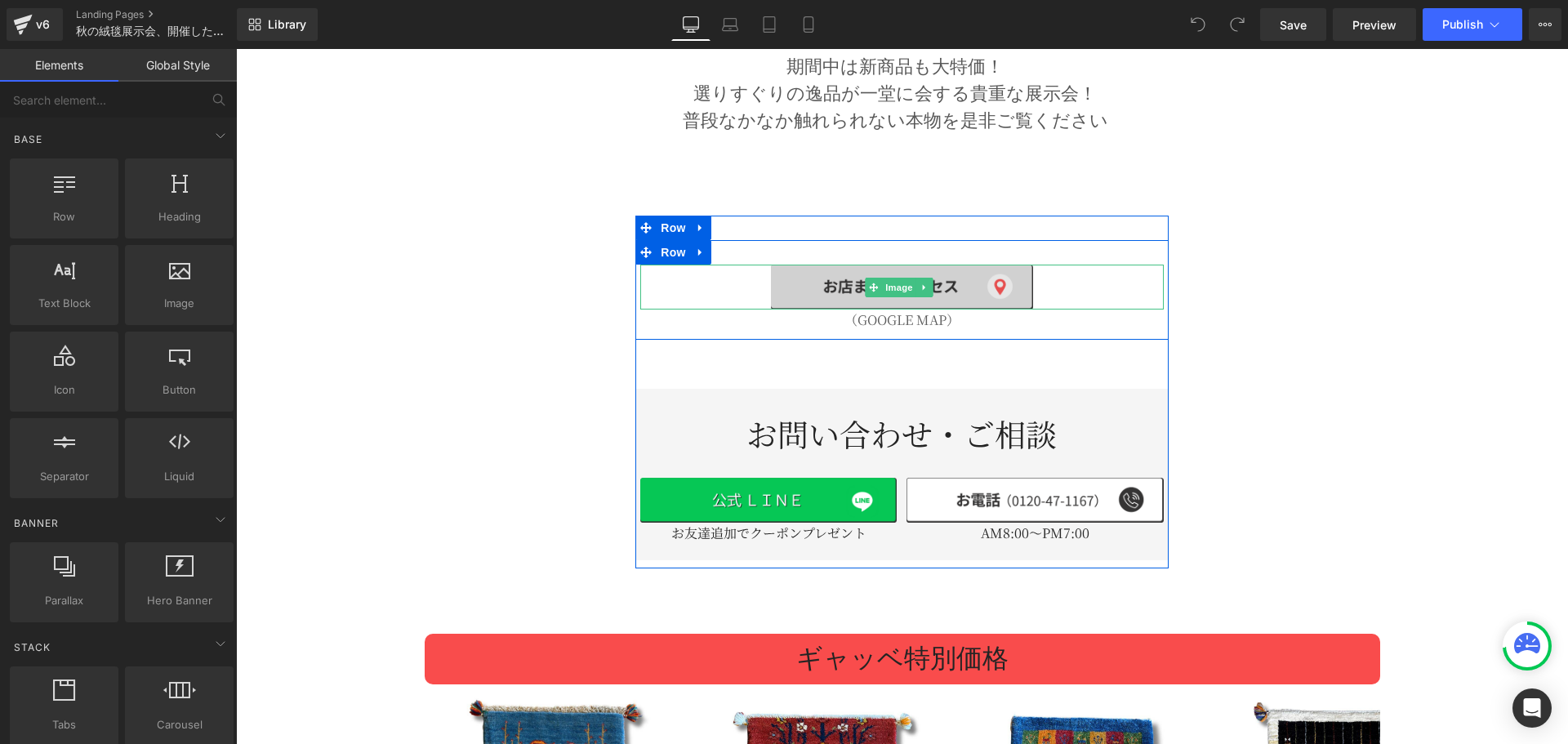
click at [890, 264] on img at bounding box center [901, 287] width 261 height 46
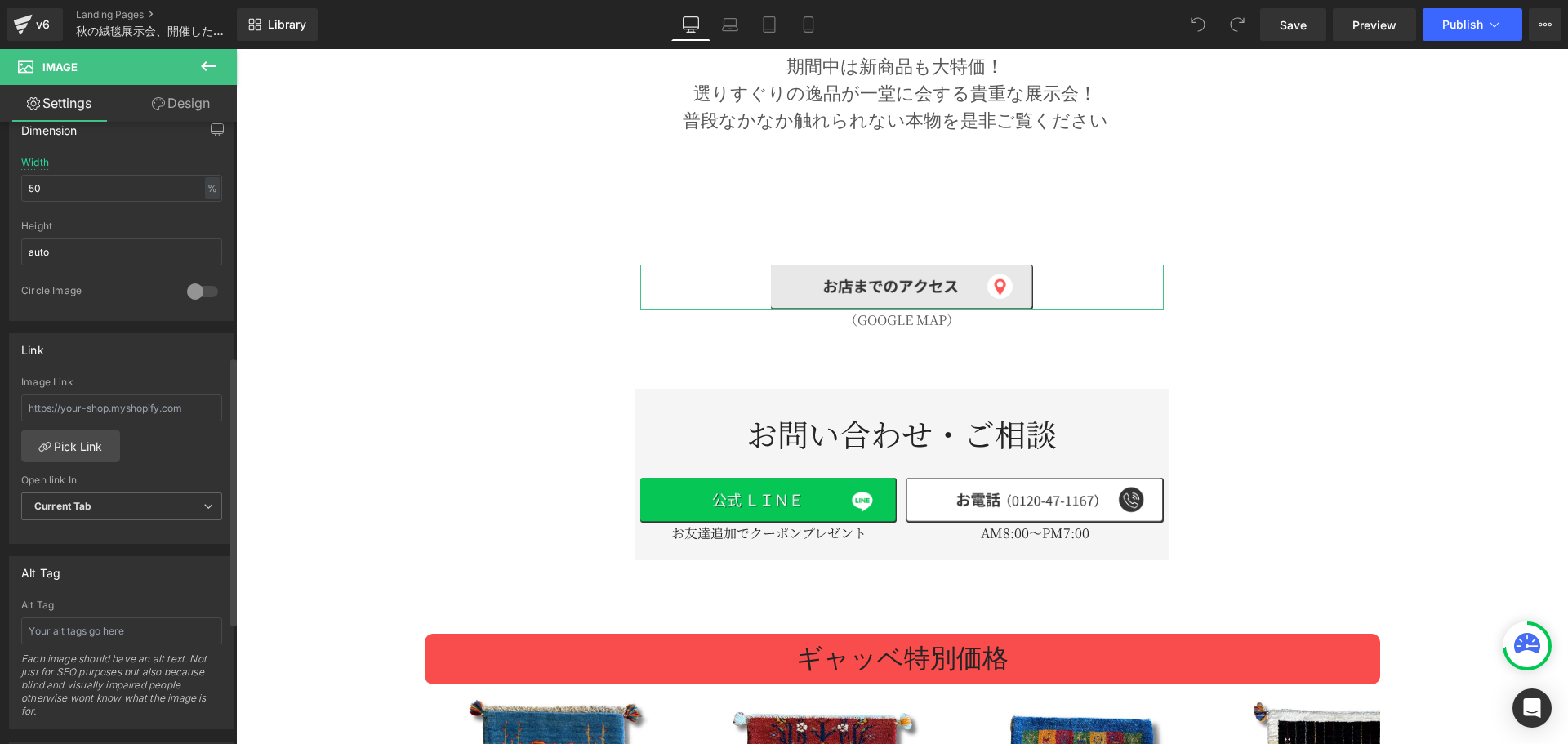
scroll to position [545, 0]
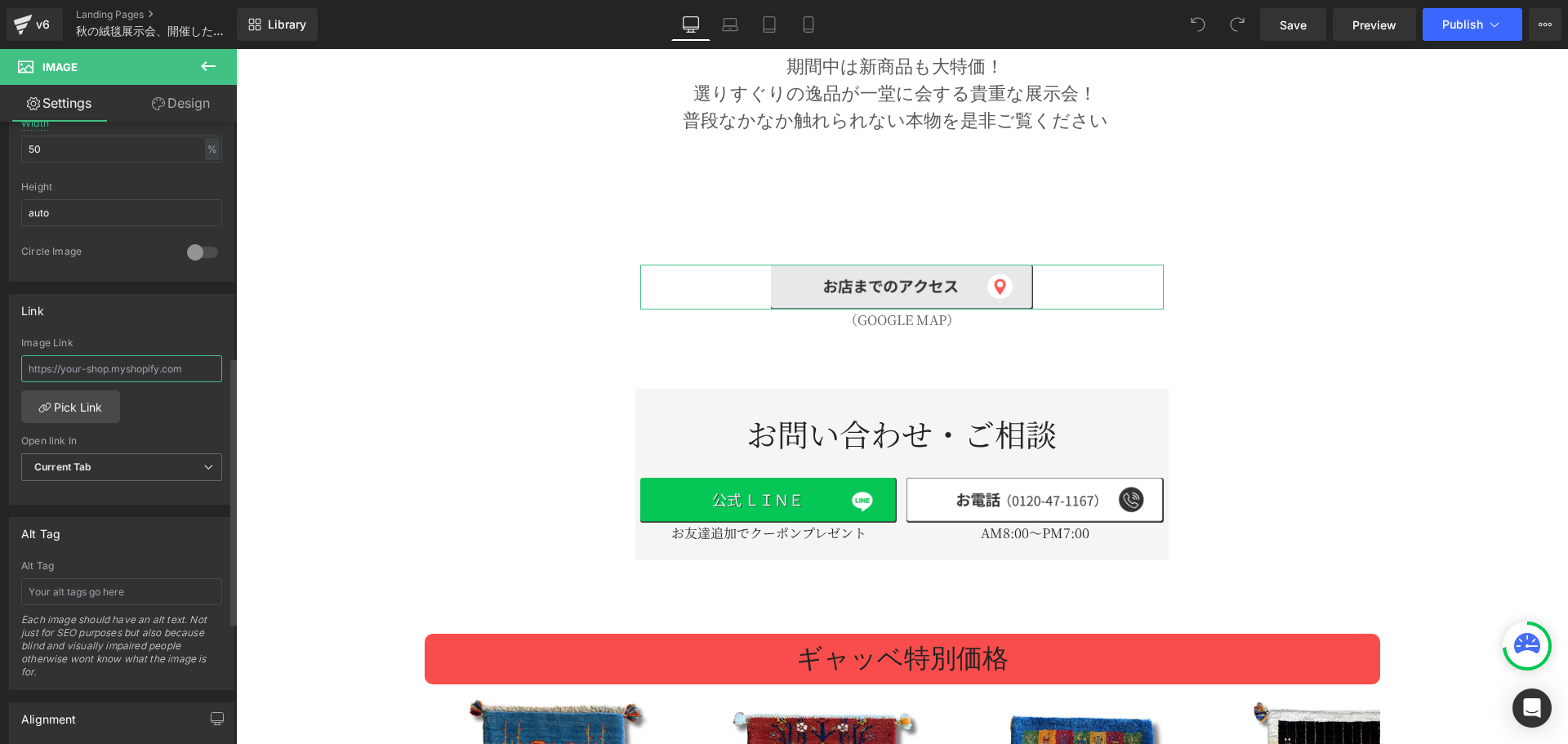
click at [160, 373] on input "text" at bounding box center [121, 369] width 201 height 27
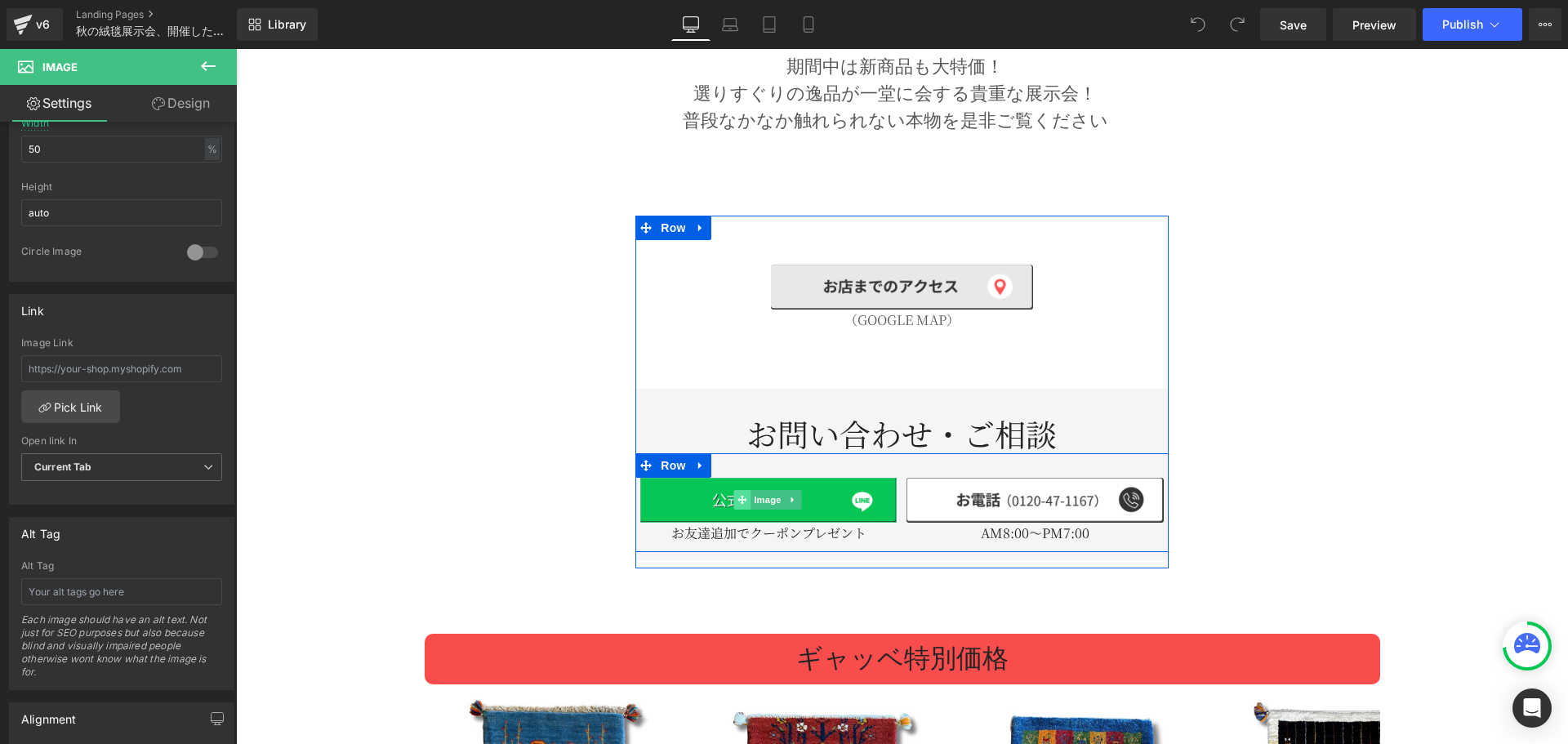
click at [737, 496] on icon at bounding box center [742, 501] width 9 height 9
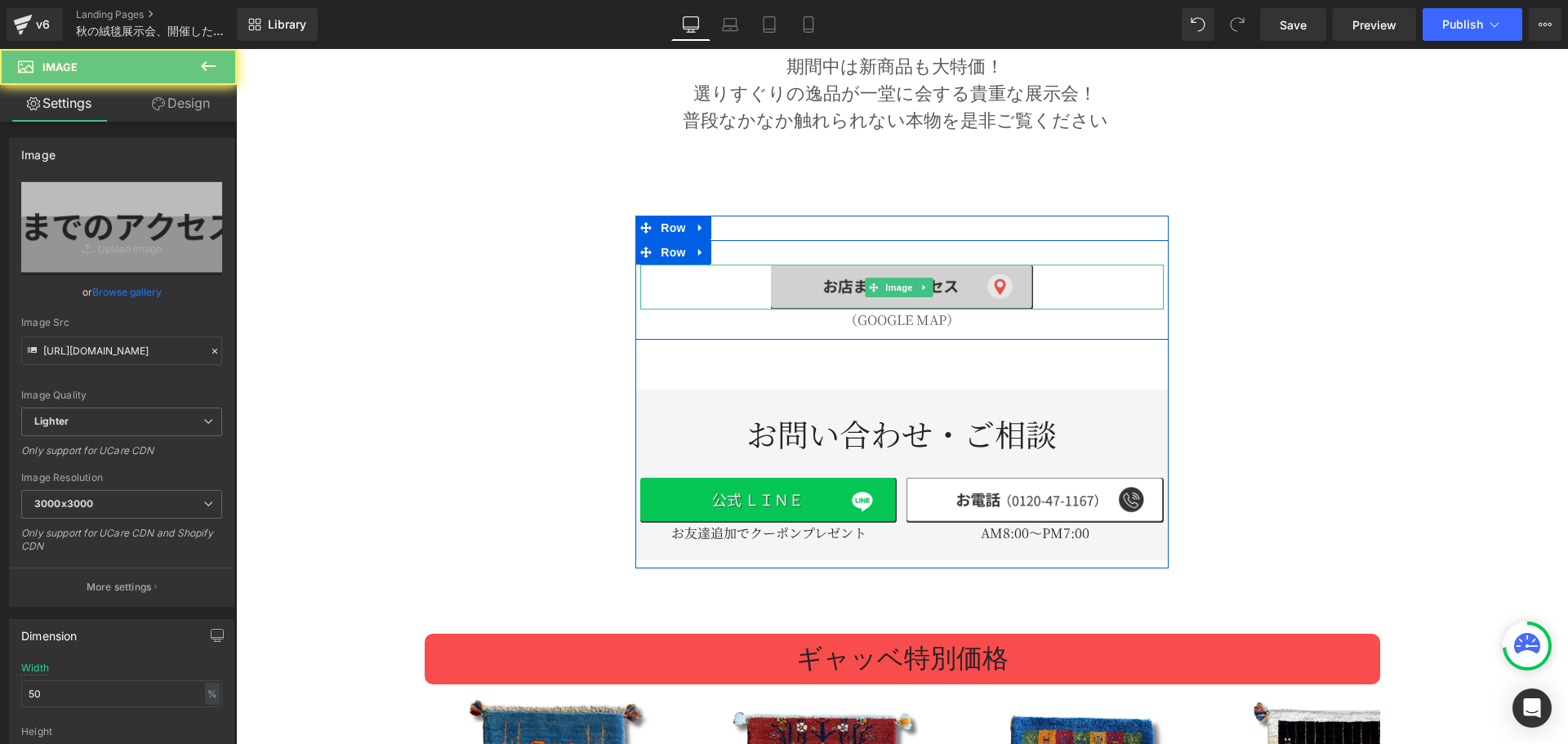
click at [827, 264] on img at bounding box center [901, 287] width 261 height 46
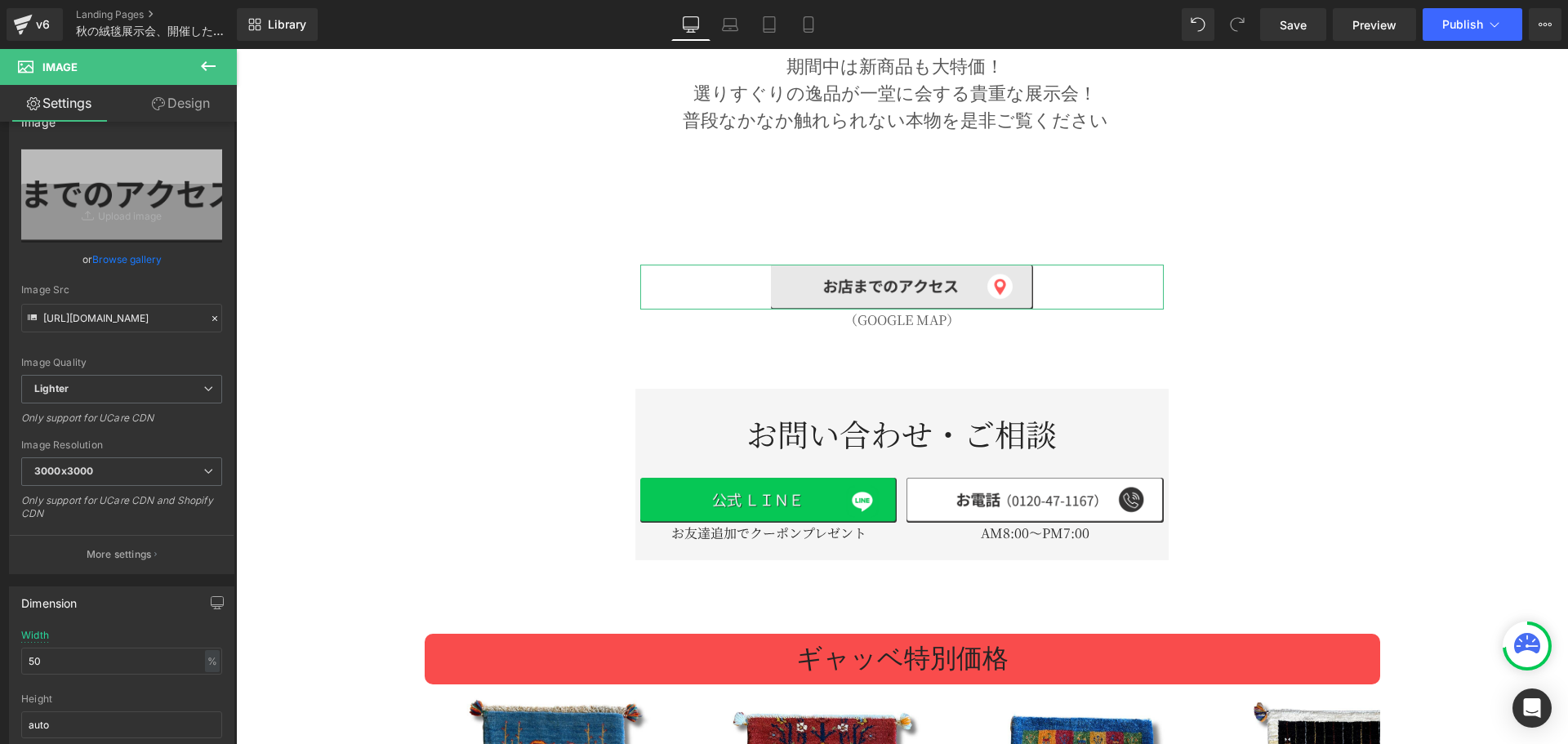
scroll to position [0, 0]
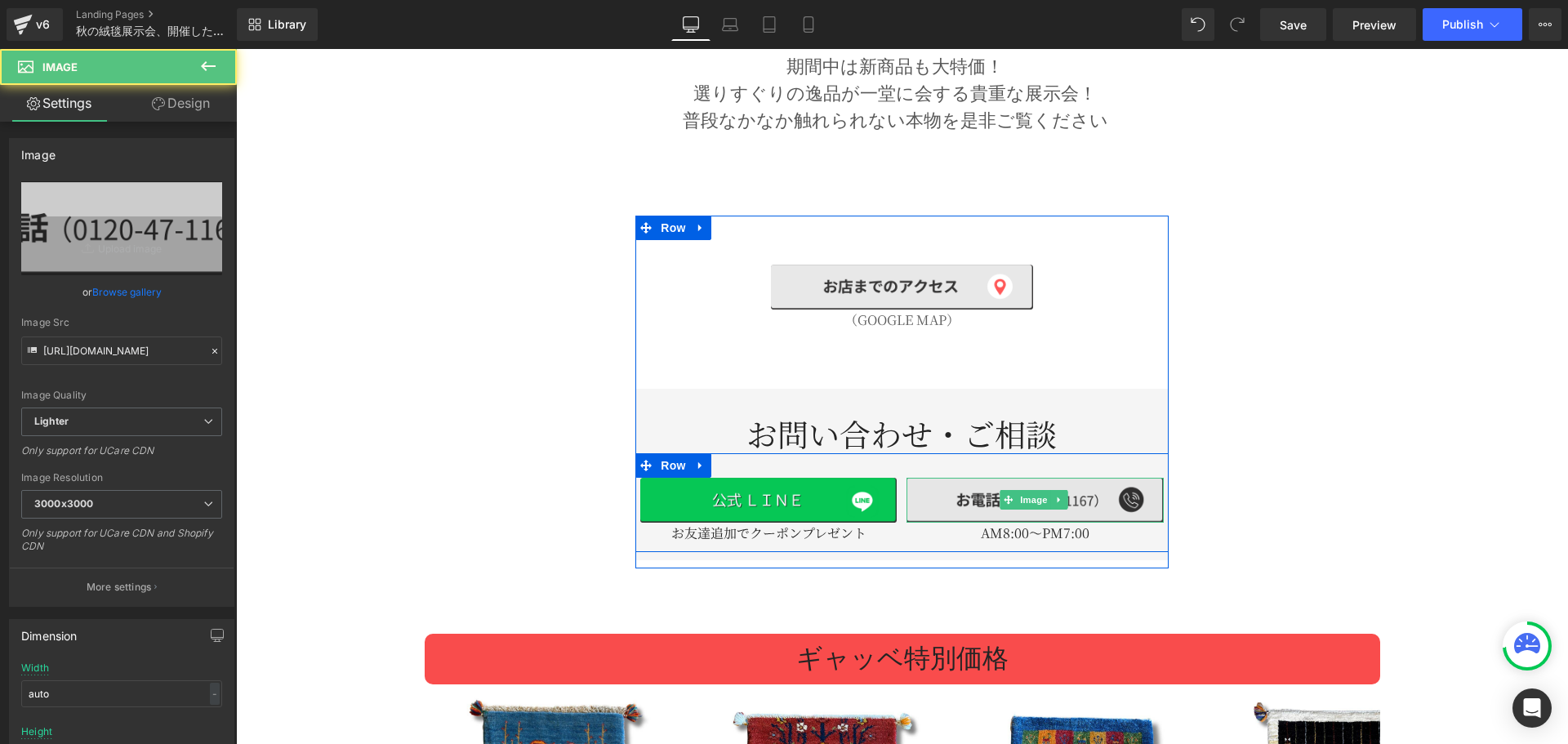
click at [977, 482] on img at bounding box center [1034, 501] width 256 height 45
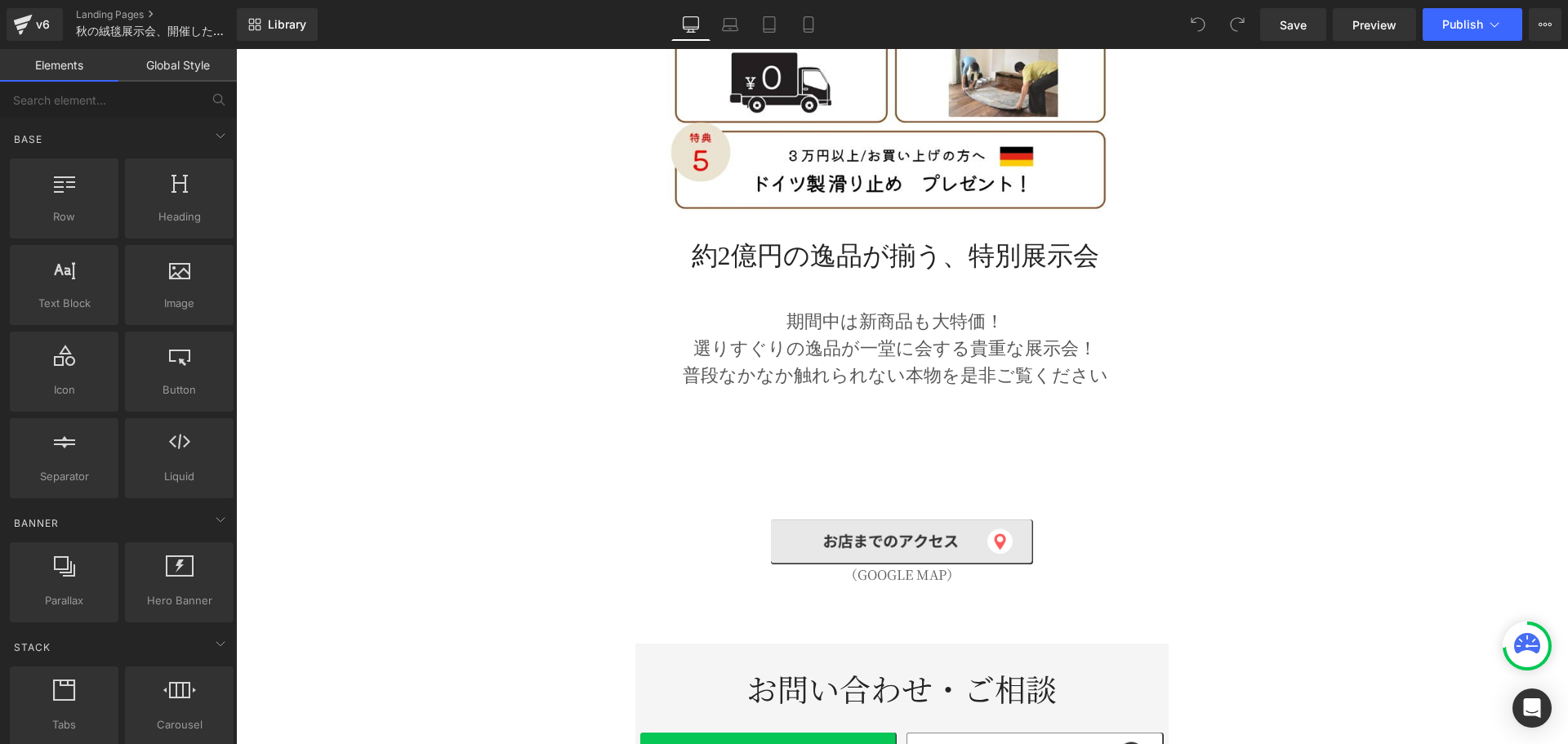
scroll to position [2043, 0]
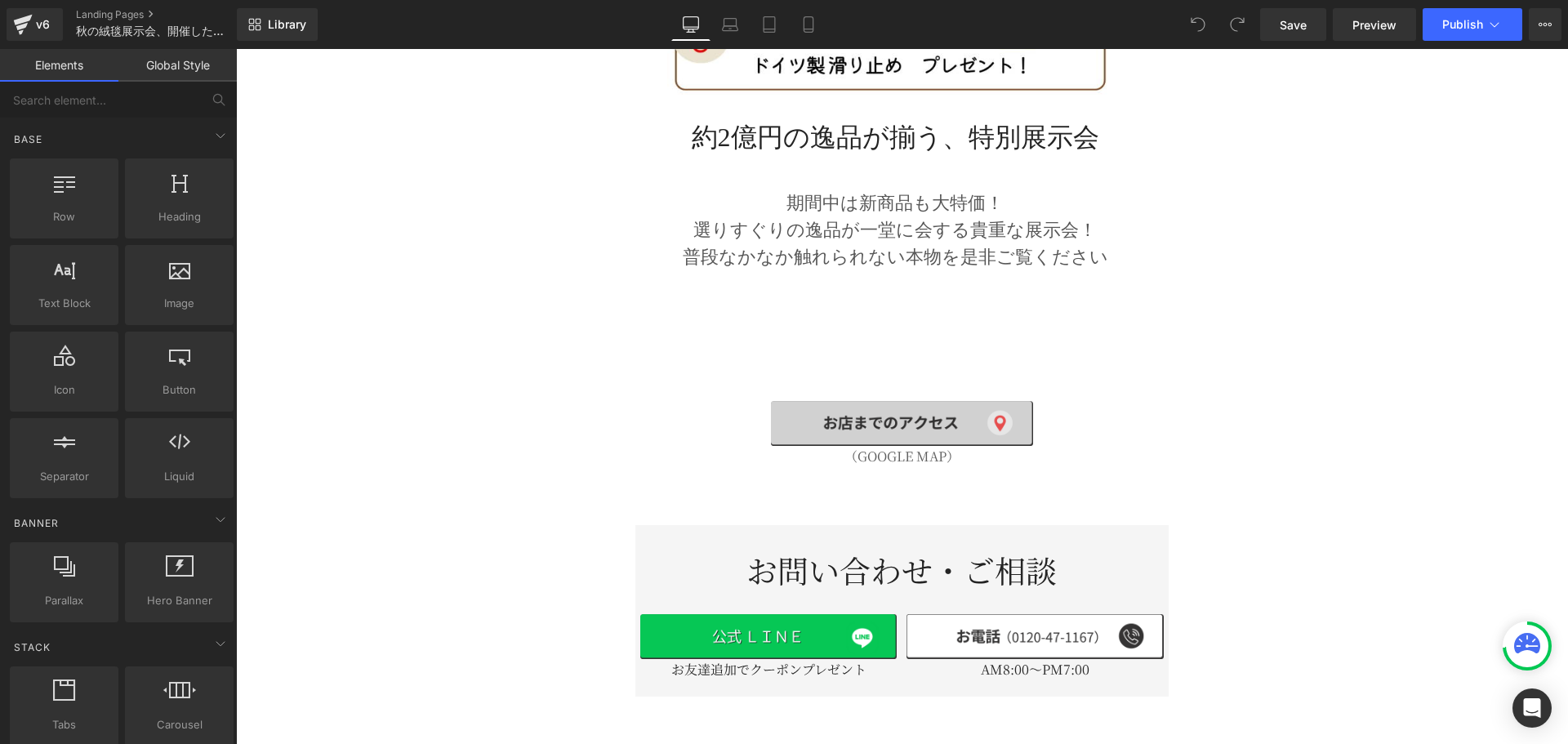
click at [810, 401] on img at bounding box center [901, 424] width 261 height 46
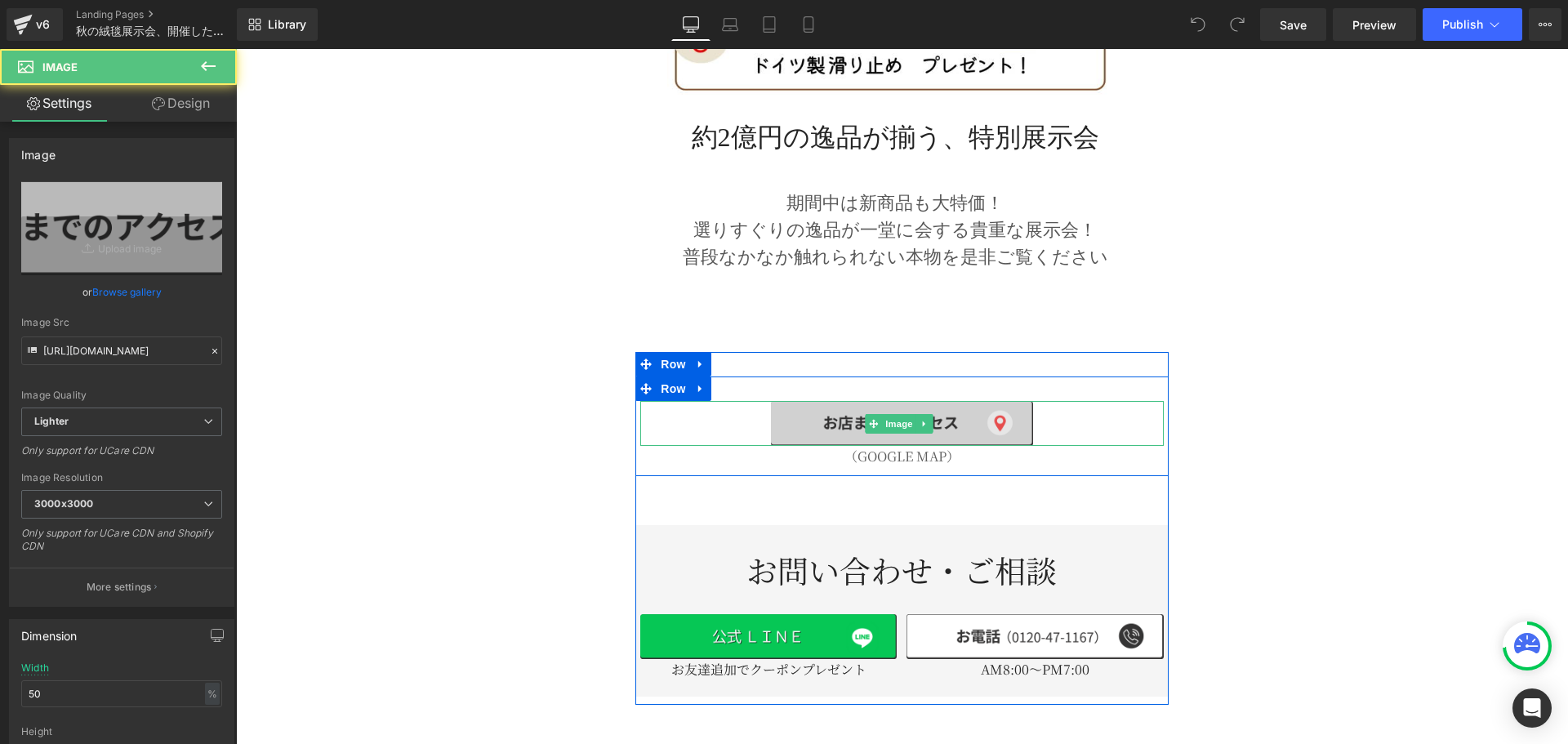
click at [810, 401] on img at bounding box center [901, 424] width 261 height 46
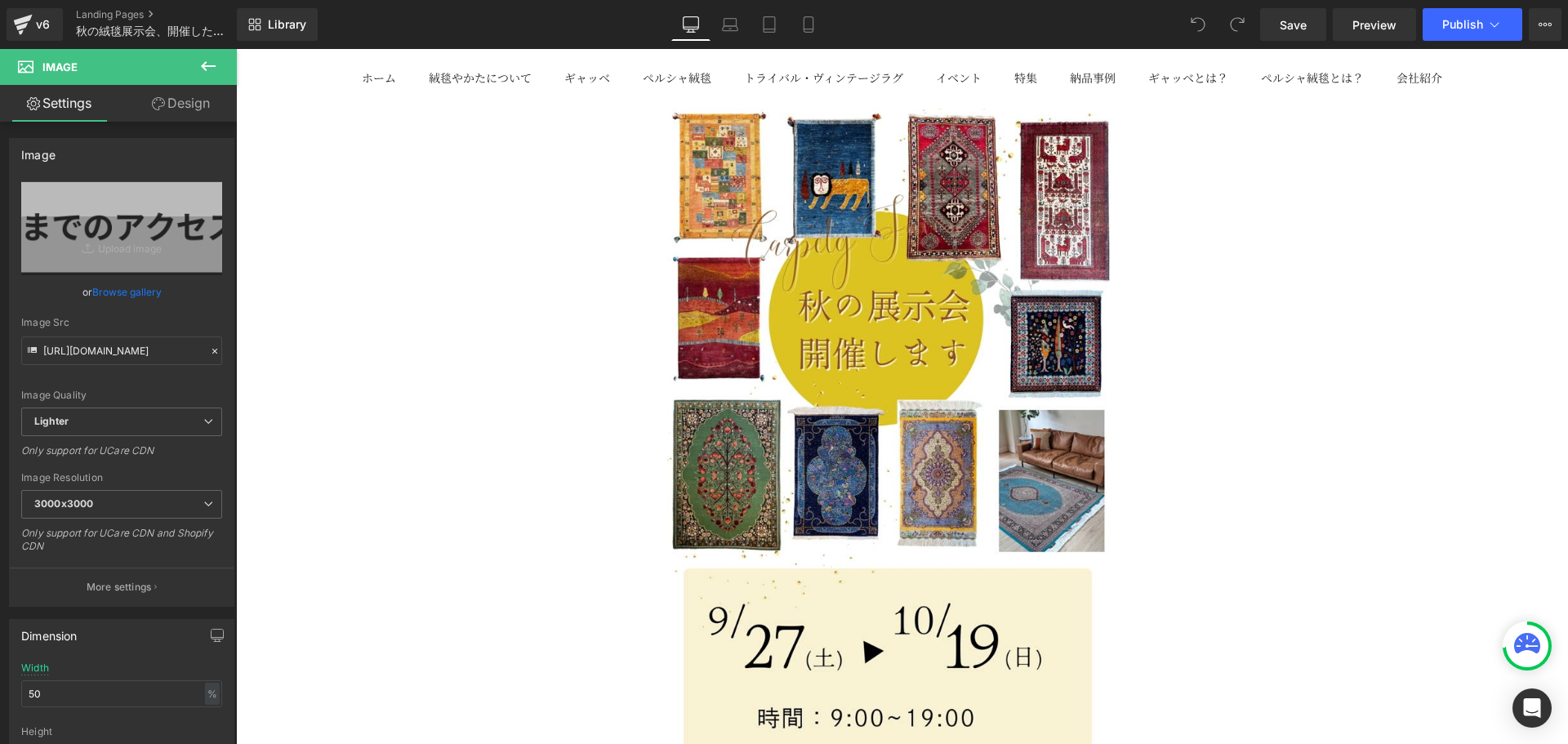
scroll to position [0, 0]
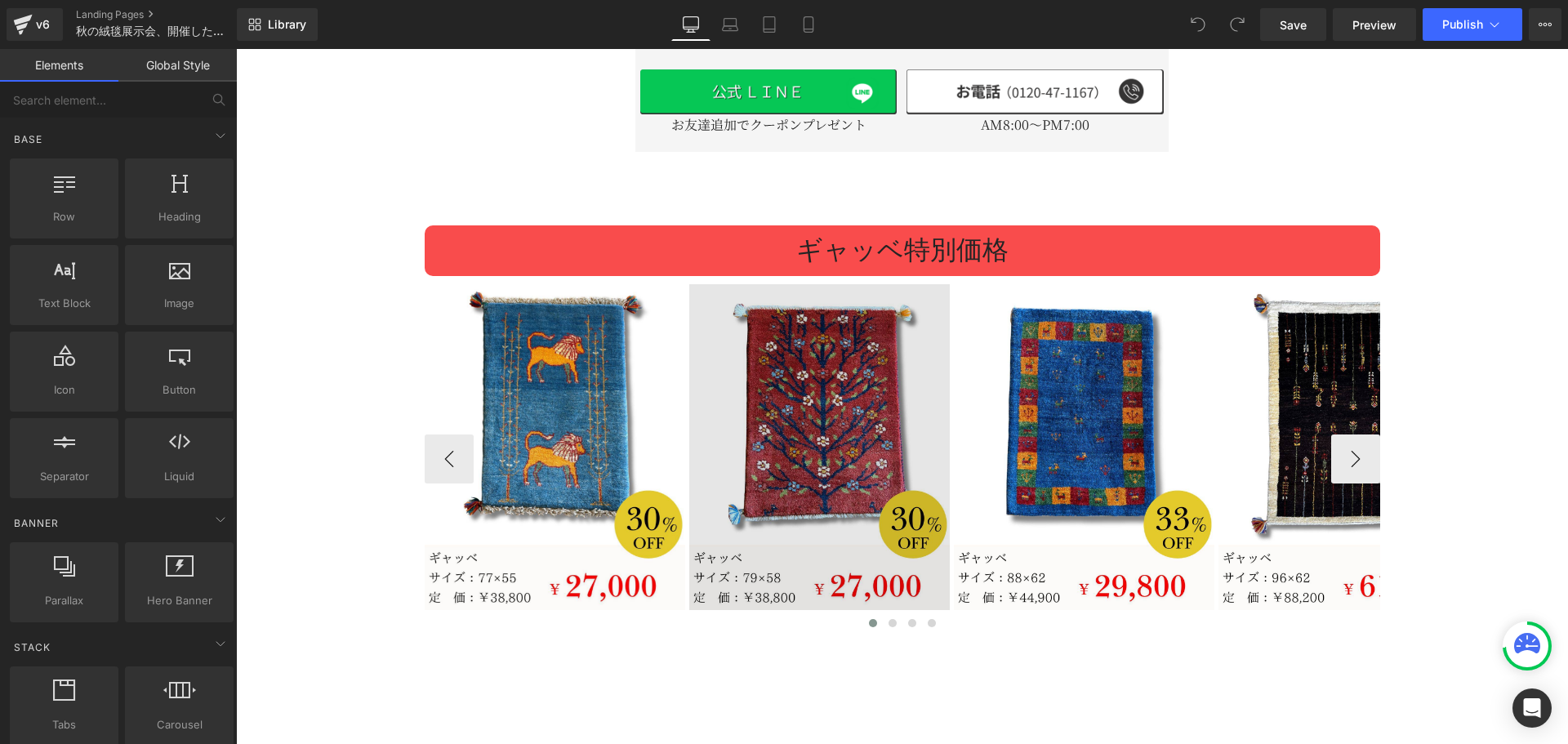
scroll to position [2179, 0]
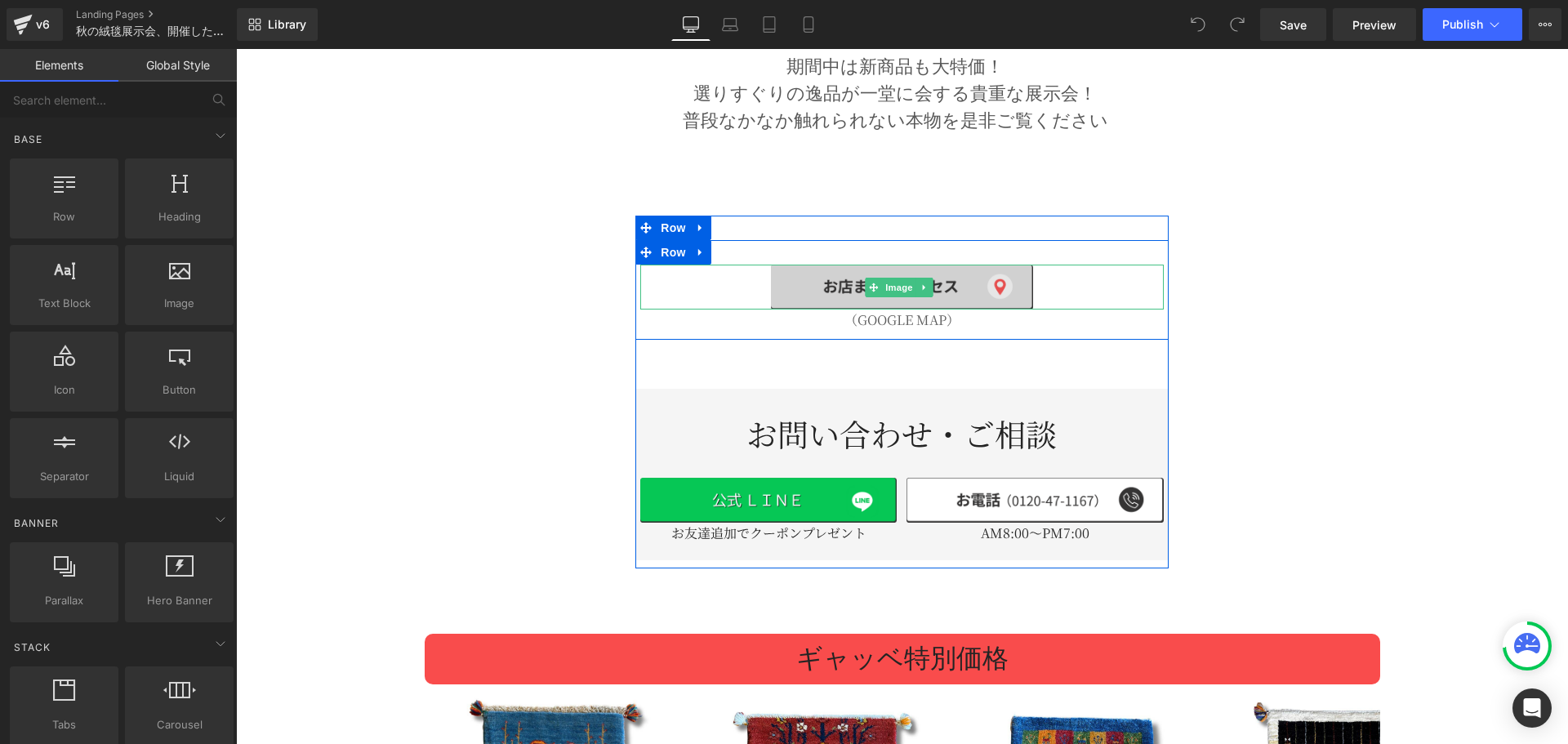
click at [840, 264] on img at bounding box center [901, 287] width 261 height 46
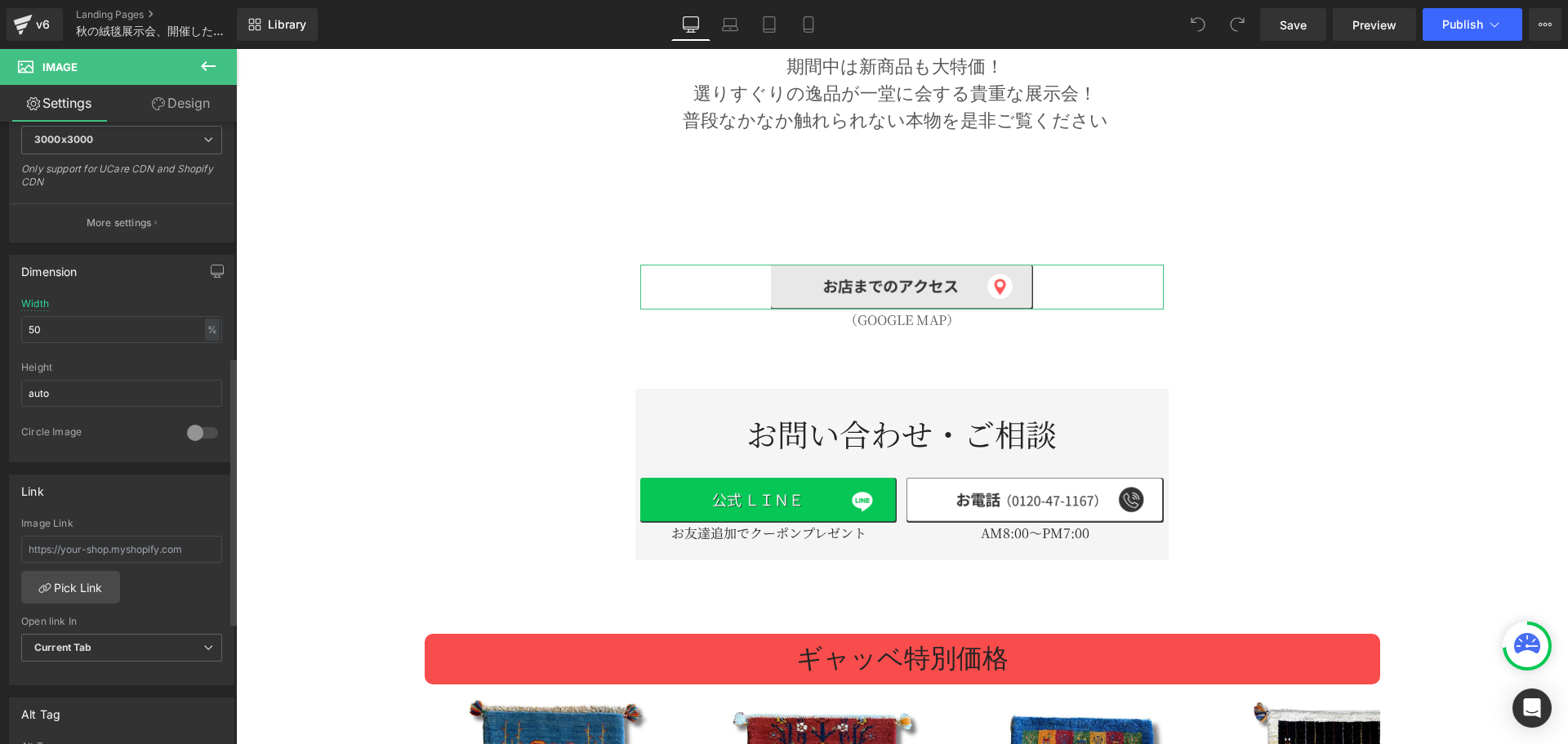
scroll to position [545, 0]
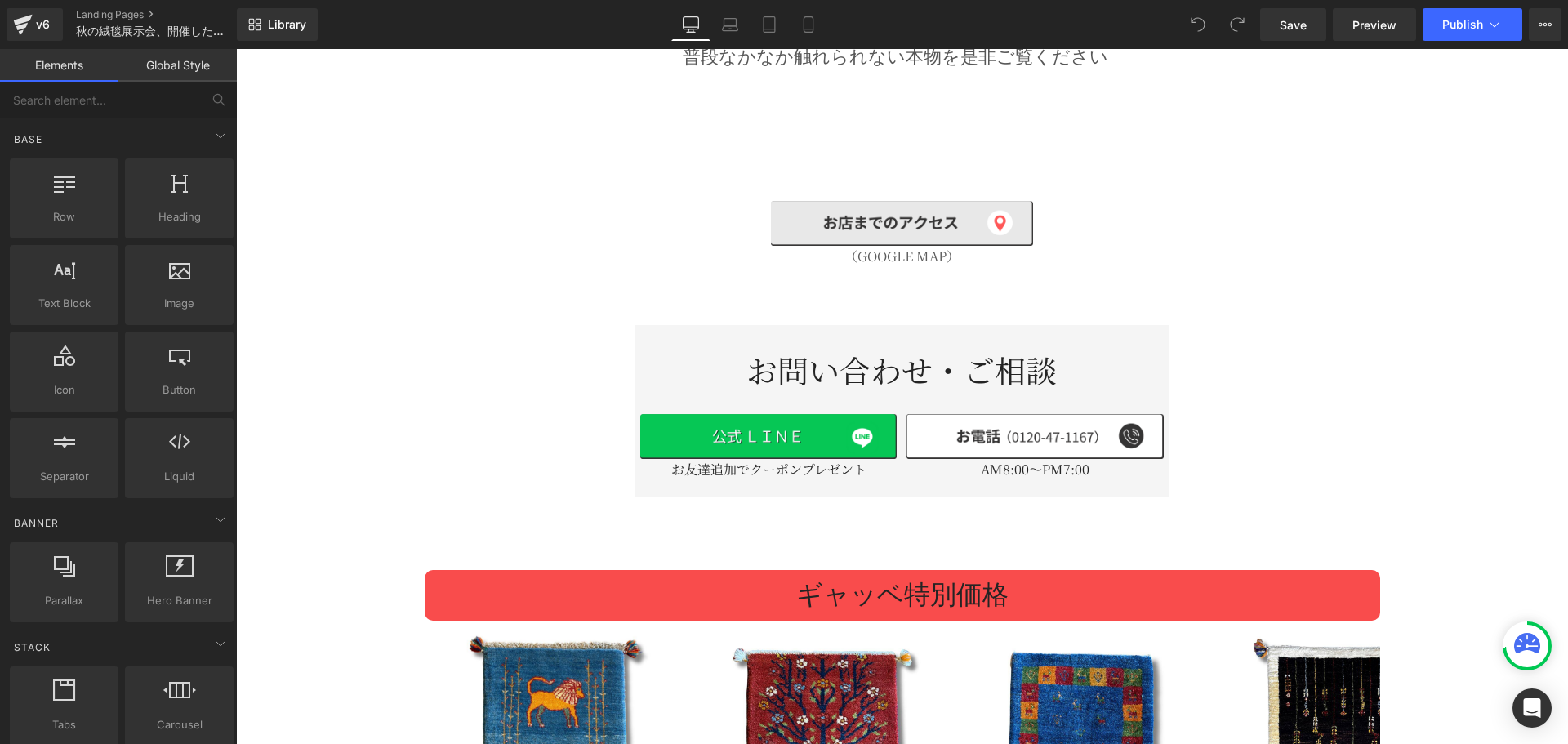
scroll to position [2179, 0]
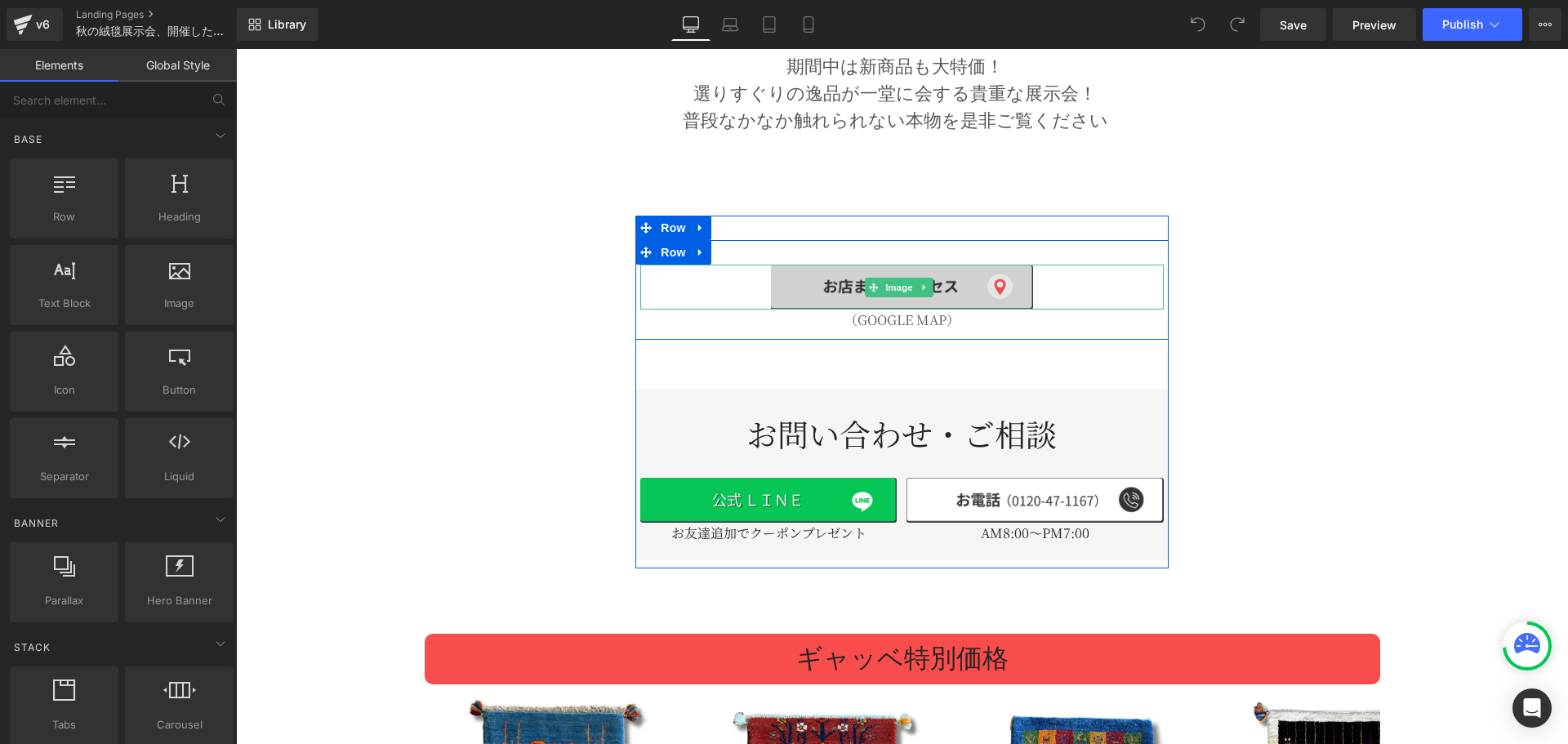
click at [893, 264] on img at bounding box center [901, 287] width 261 height 46
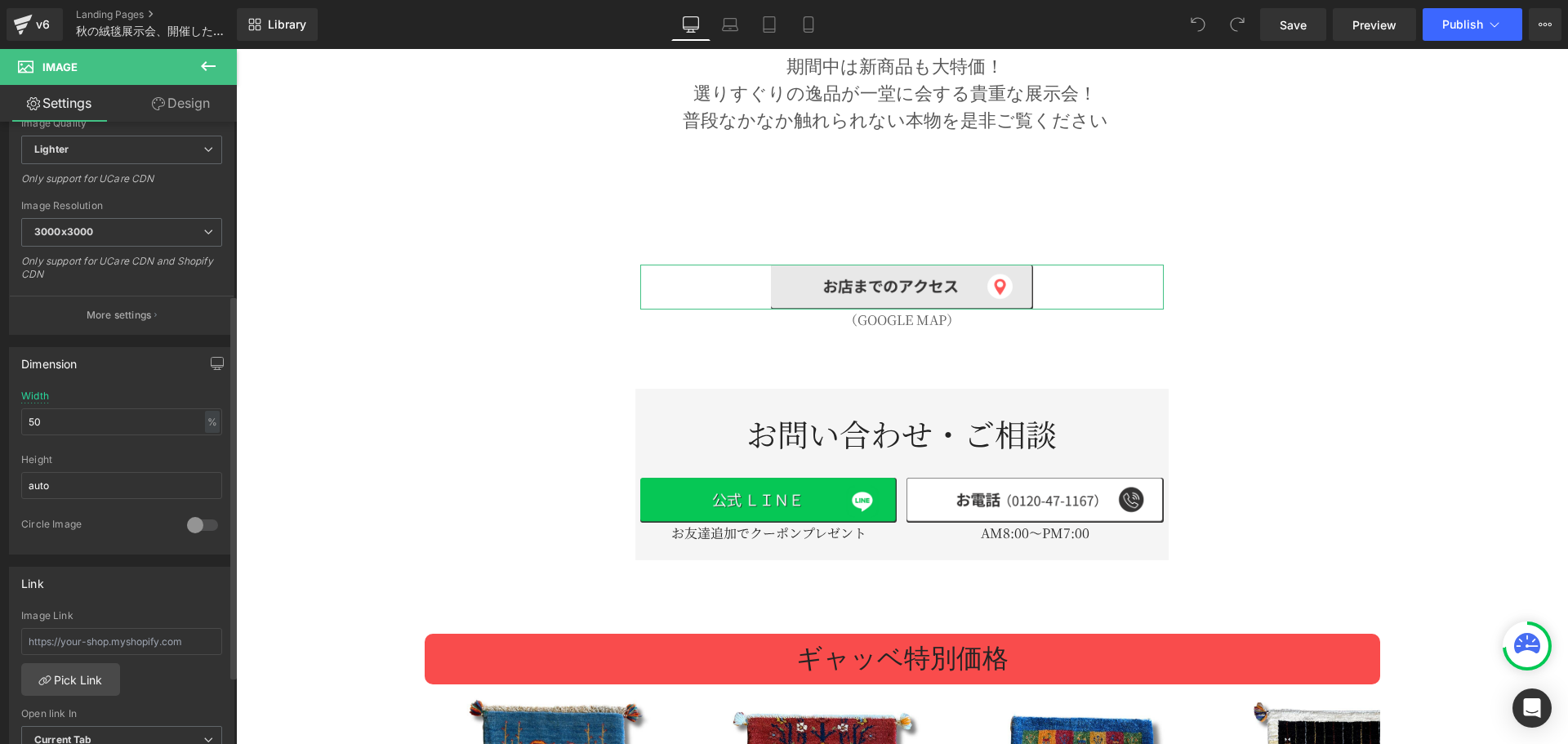
scroll to position [545, 0]
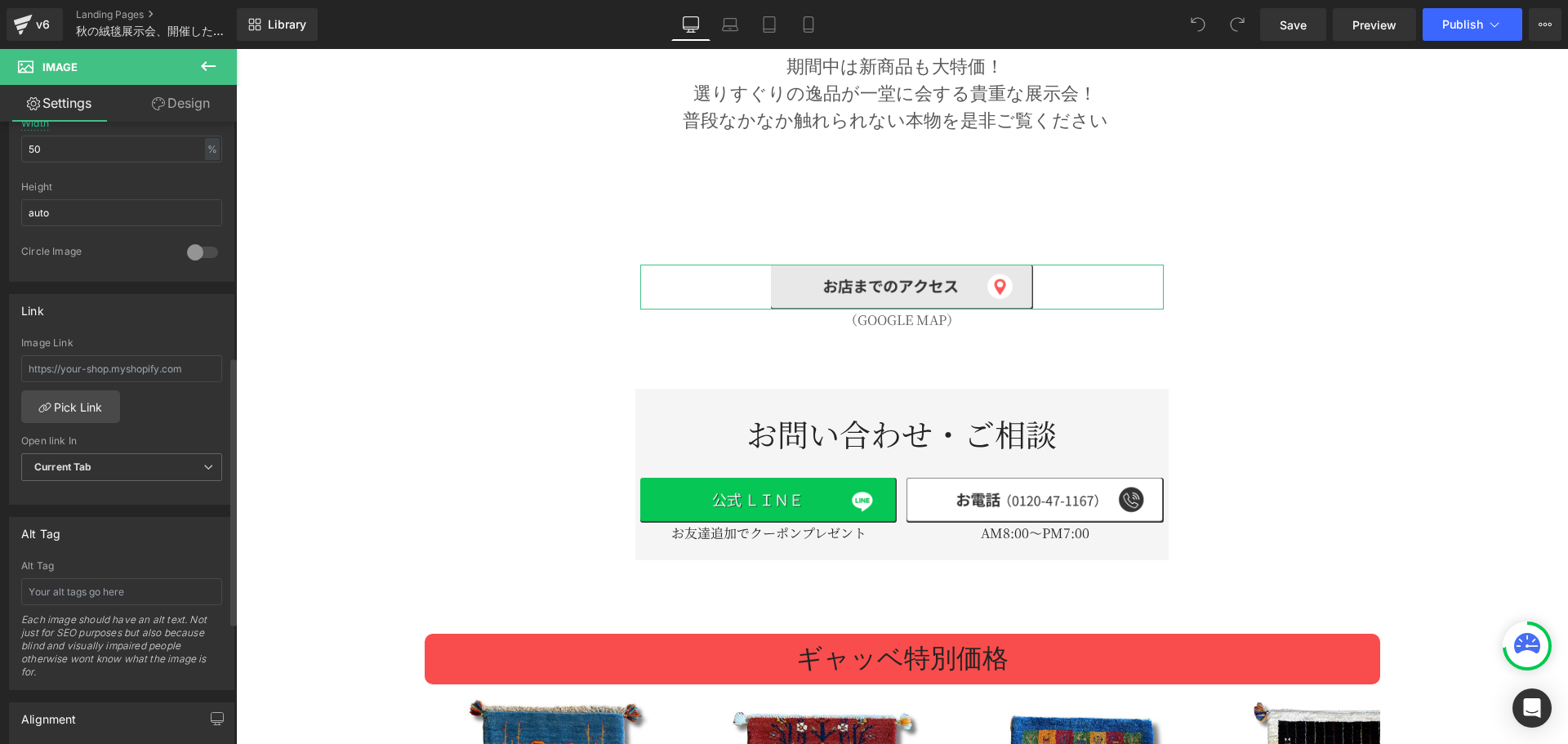
click at [103, 348] on div "Image Link" at bounding box center [121, 364] width 201 height 53
click at [117, 367] on input "text" at bounding box center [121, 369] width 201 height 27
paste input "[URL][DOMAIN_NAME]"
type input "[URL][DOMAIN_NAME]"
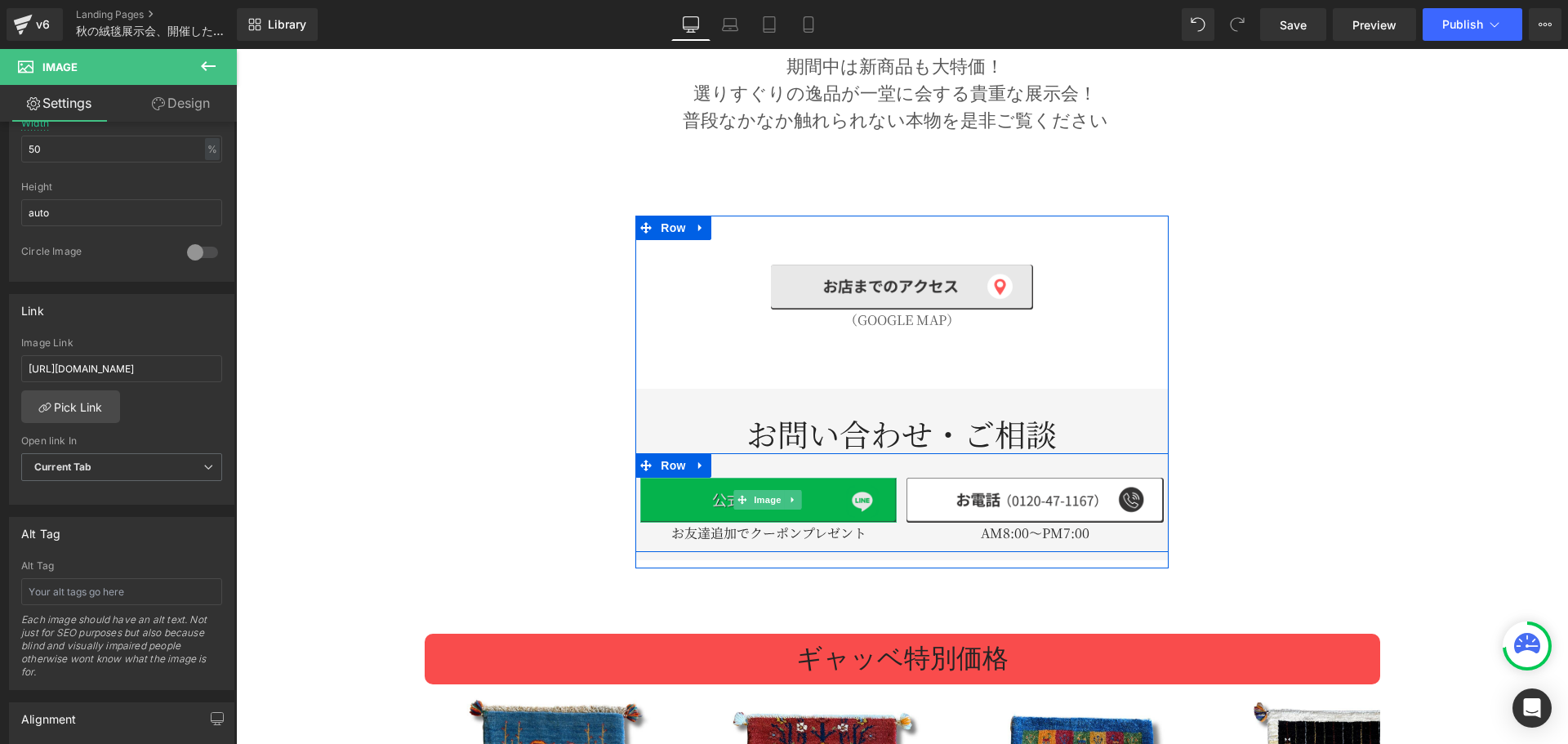
click at [779, 491] on span "Image" at bounding box center [768, 501] width 34 height 20
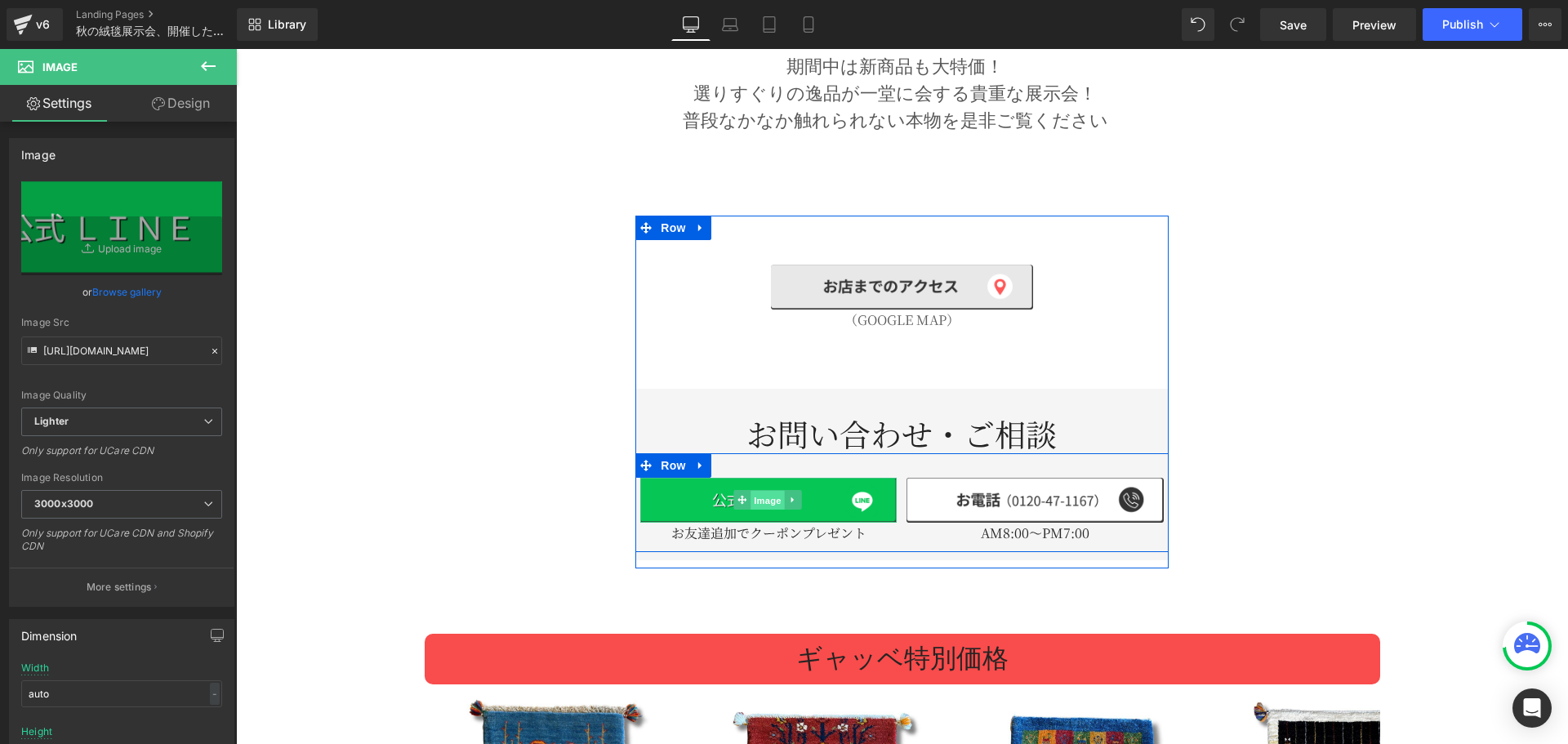
click at [751, 491] on span "Image" at bounding box center [768, 501] width 34 height 20
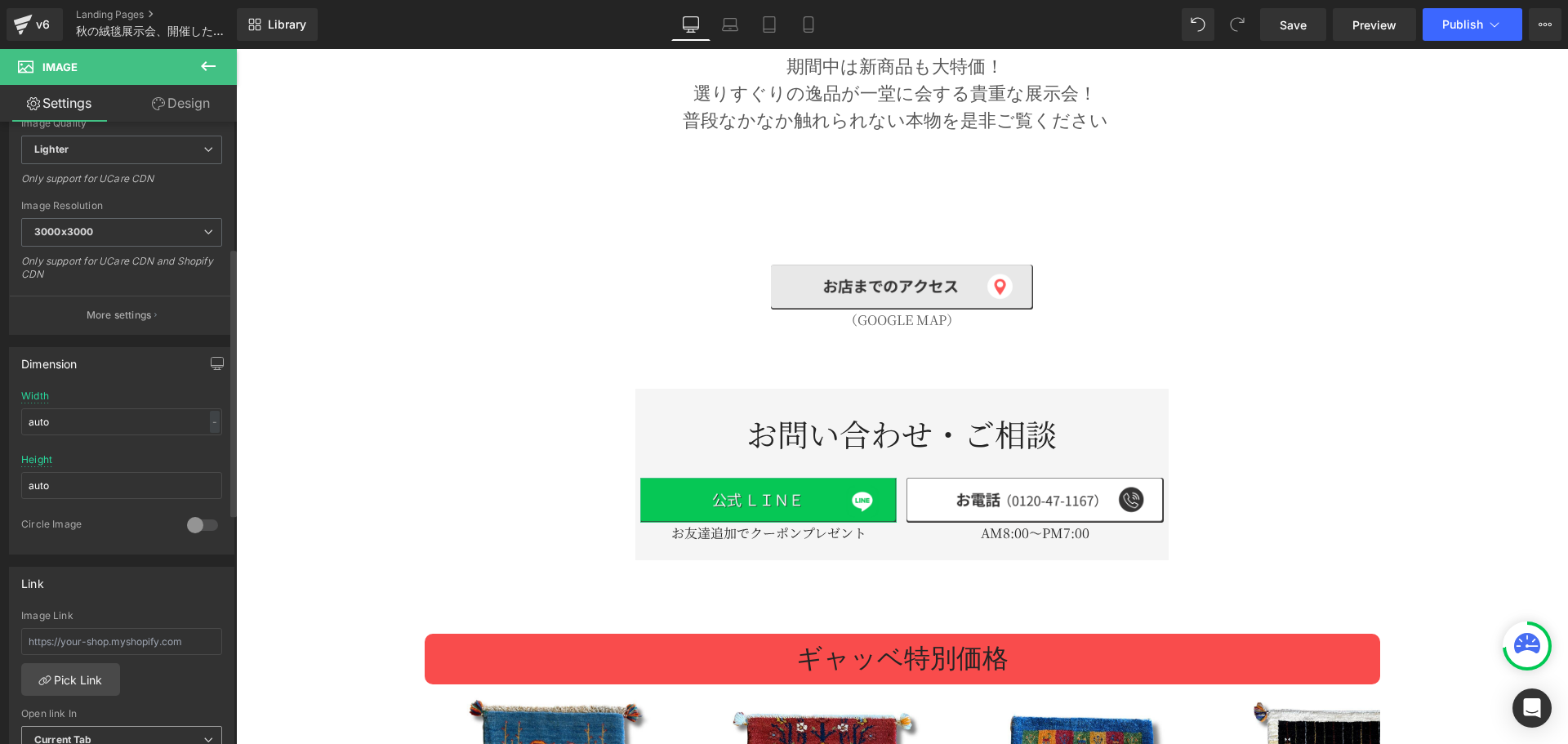
scroll to position [408, 0]
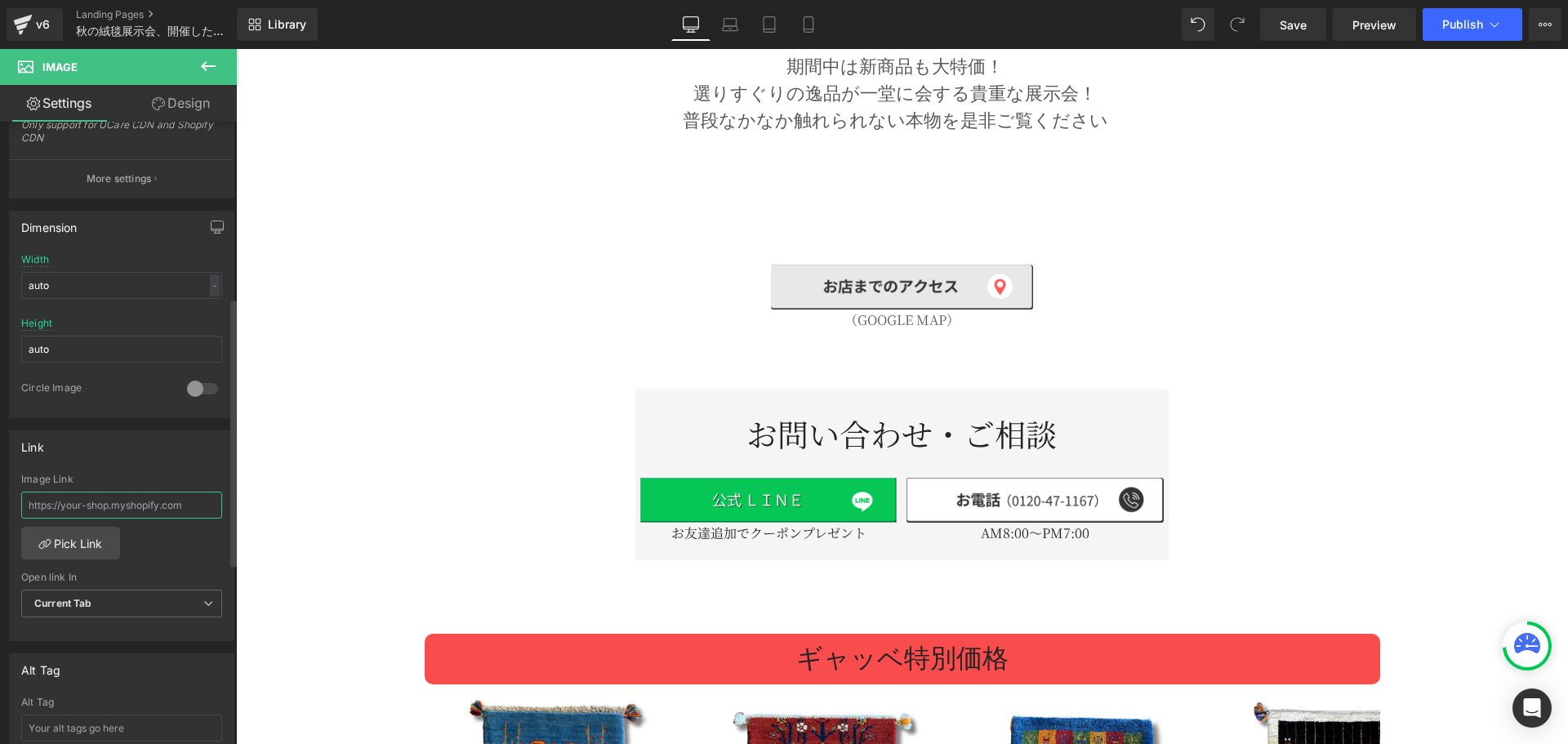
click at [172, 510] on input "text" at bounding box center [121, 505] width 201 height 27
paste input "[URL][DOMAIN_NAME]"
type input "[URL][DOMAIN_NAME]"
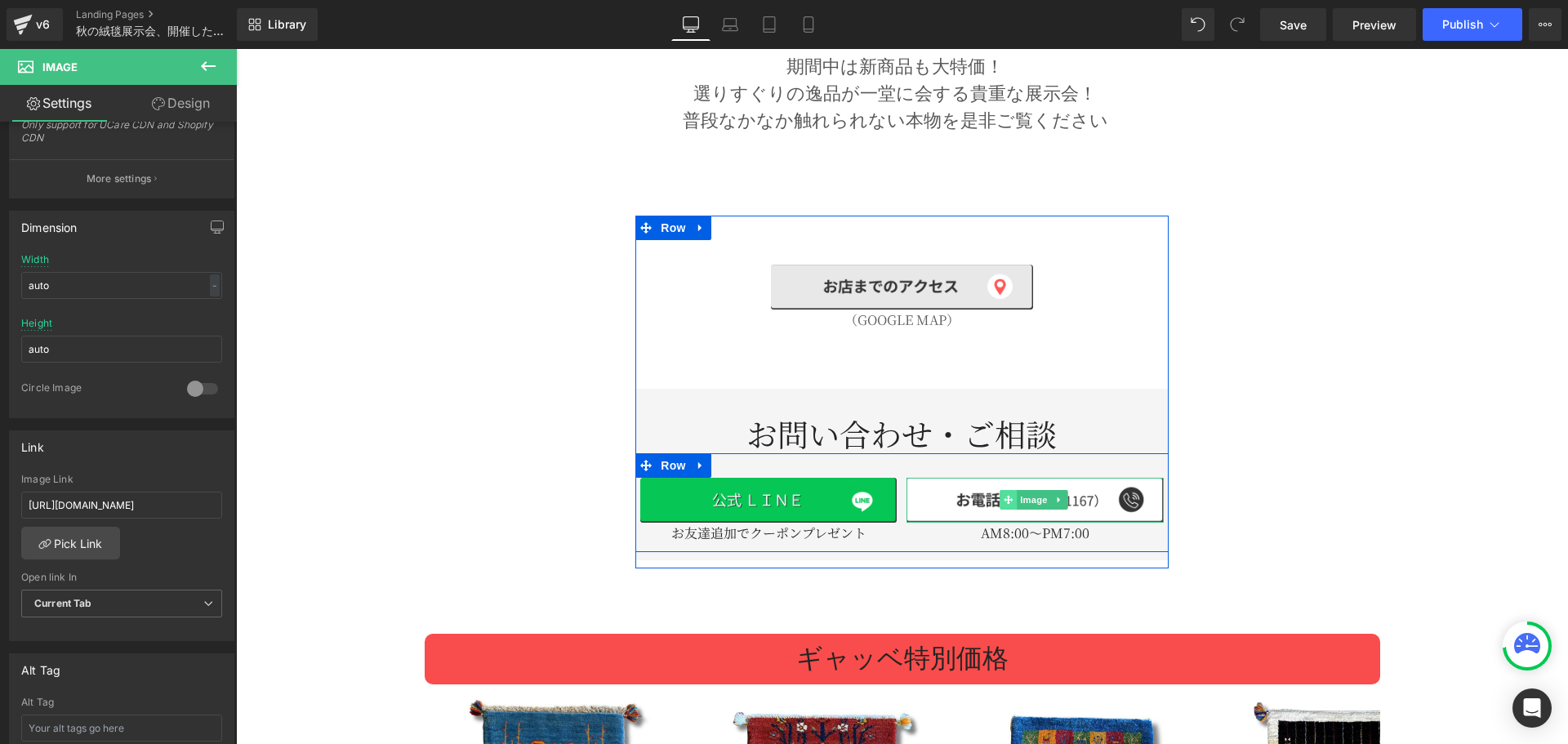
click at [1000, 491] on span at bounding box center [1008, 501] width 17 height 20
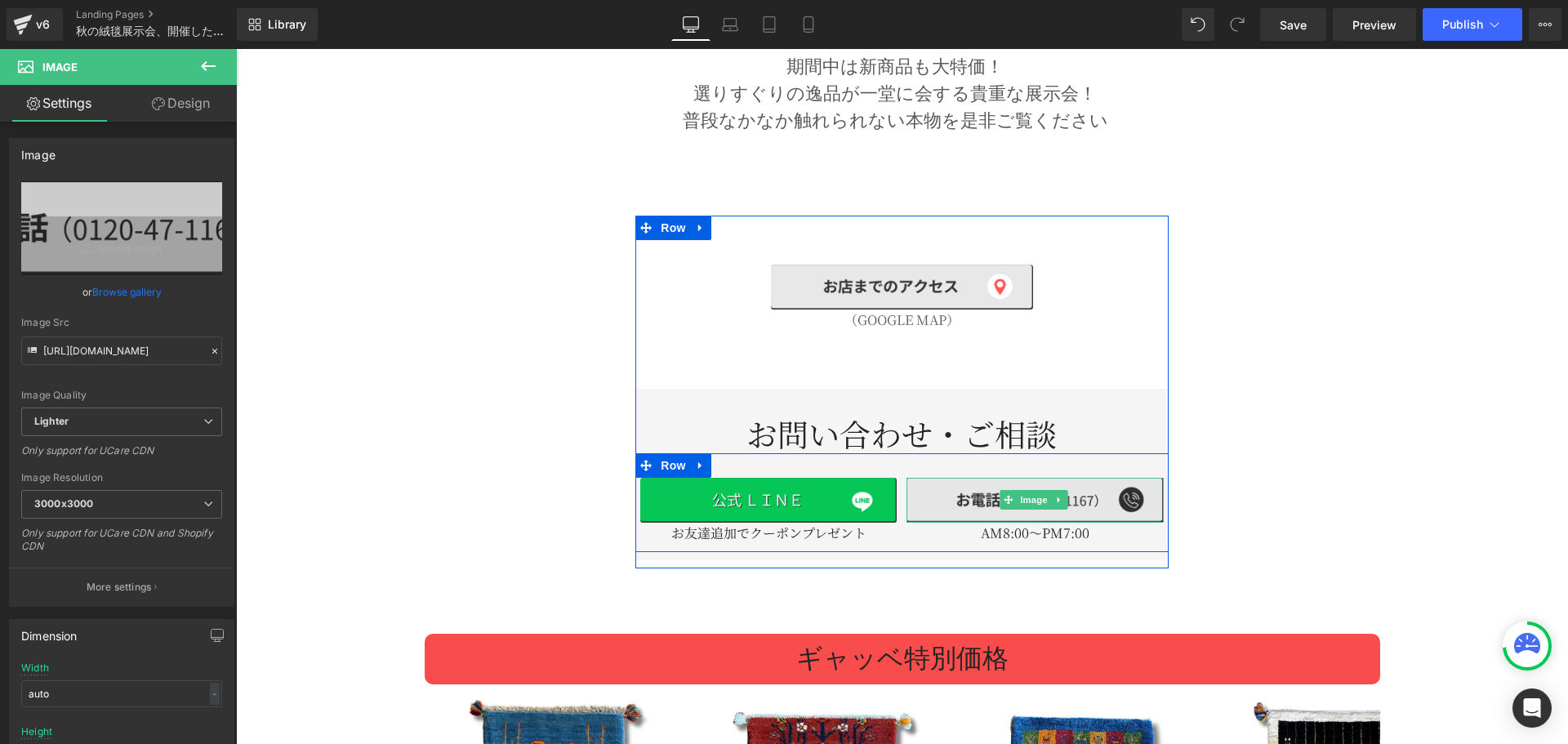
click at [957, 486] on img at bounding box center [1034, 501] width 256 height 45
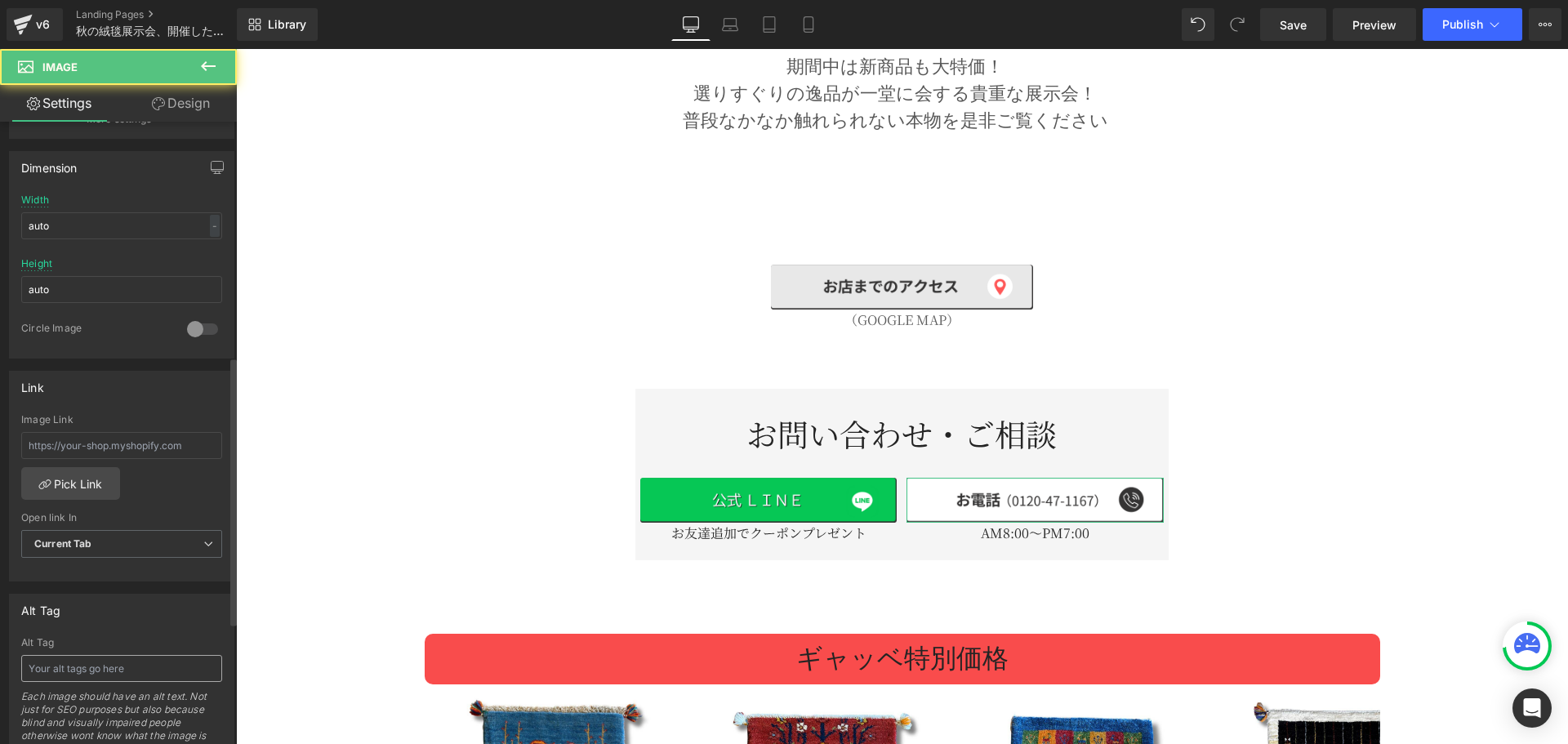
scroll to position [545, 0]
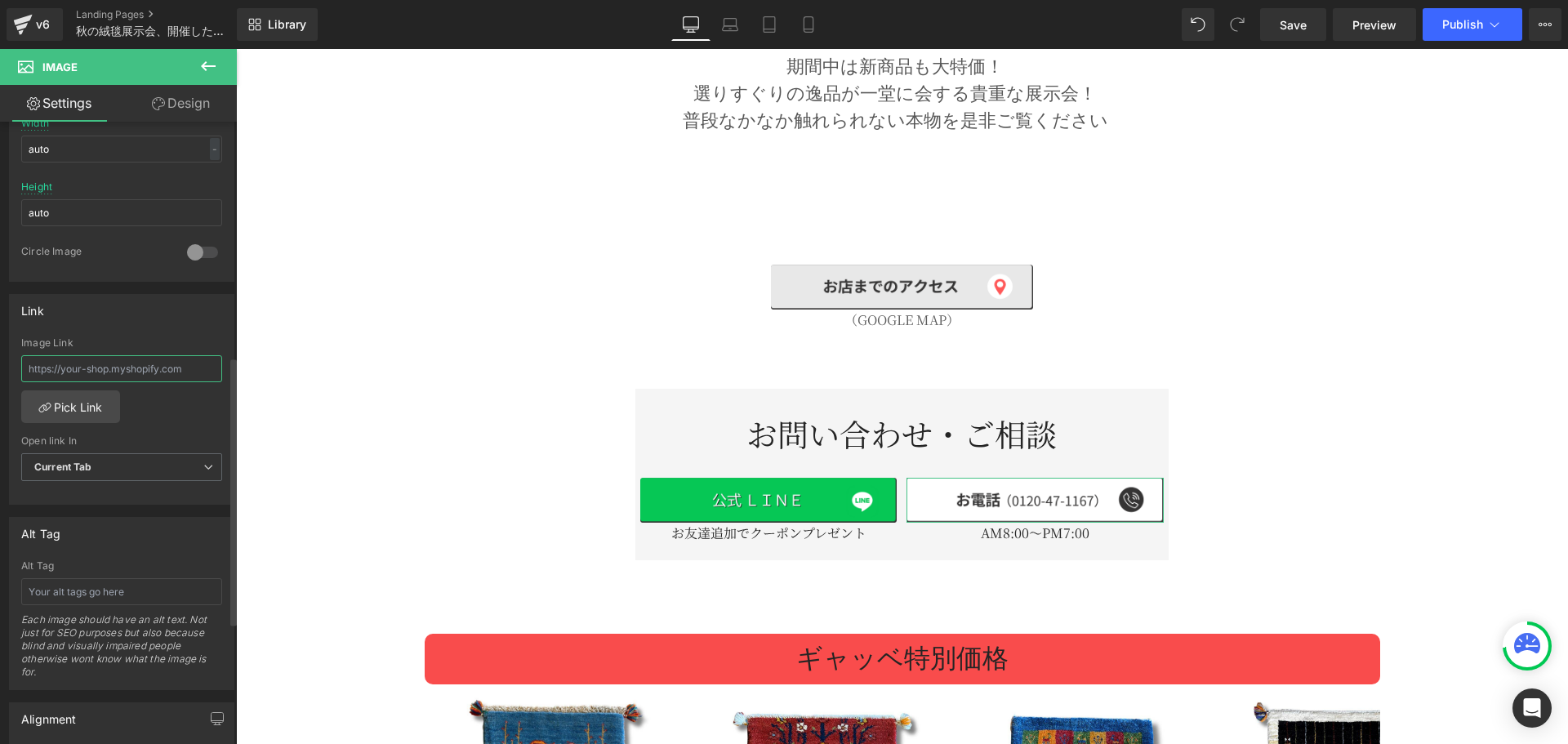
click at [148, 363] on input "text" at bounding box center [121, 369] width 201 height 27
paste input "tel:[PHONE_NUMBER]"
type input "tel:[PHONE_NUMBER]"
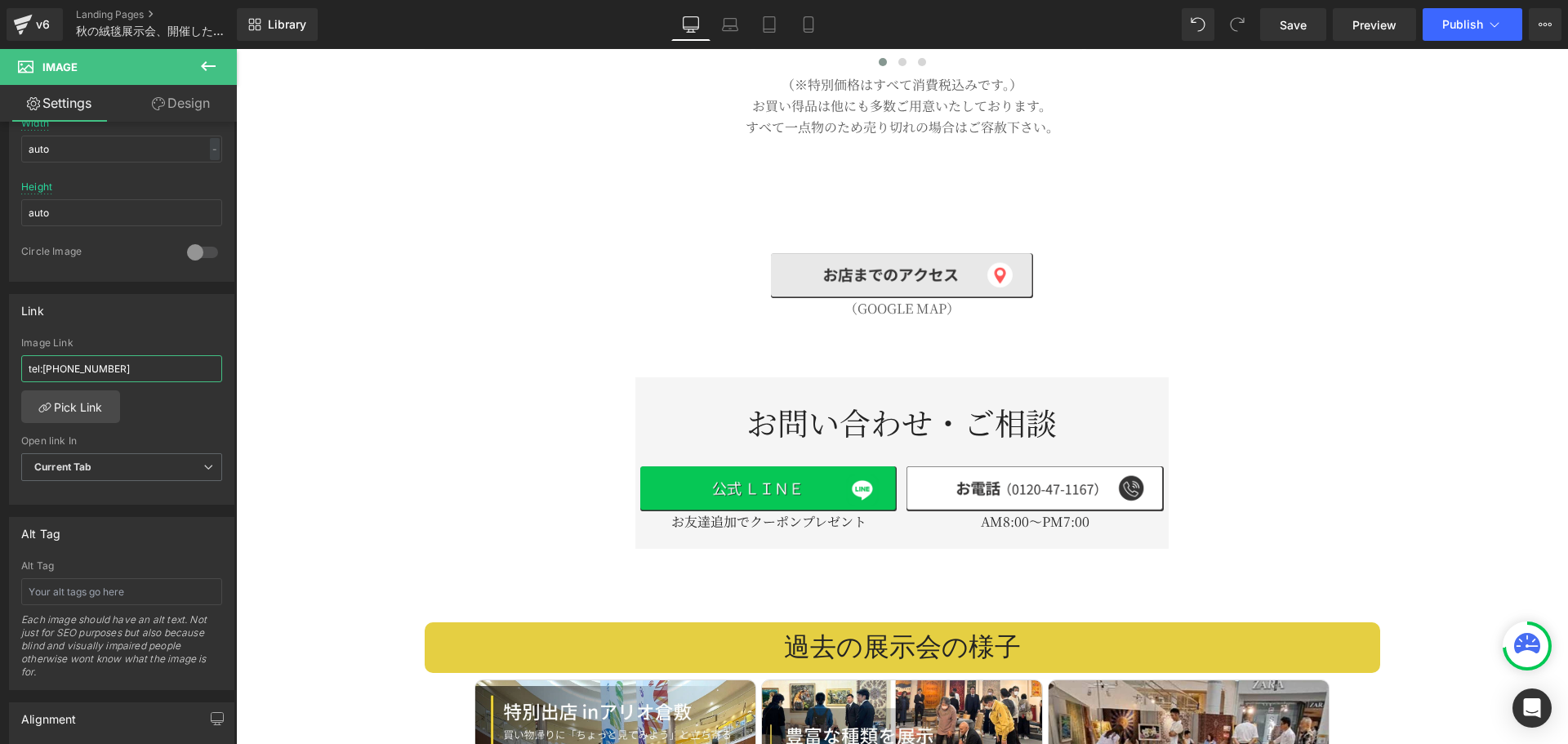
scroll to position [3949, 0]
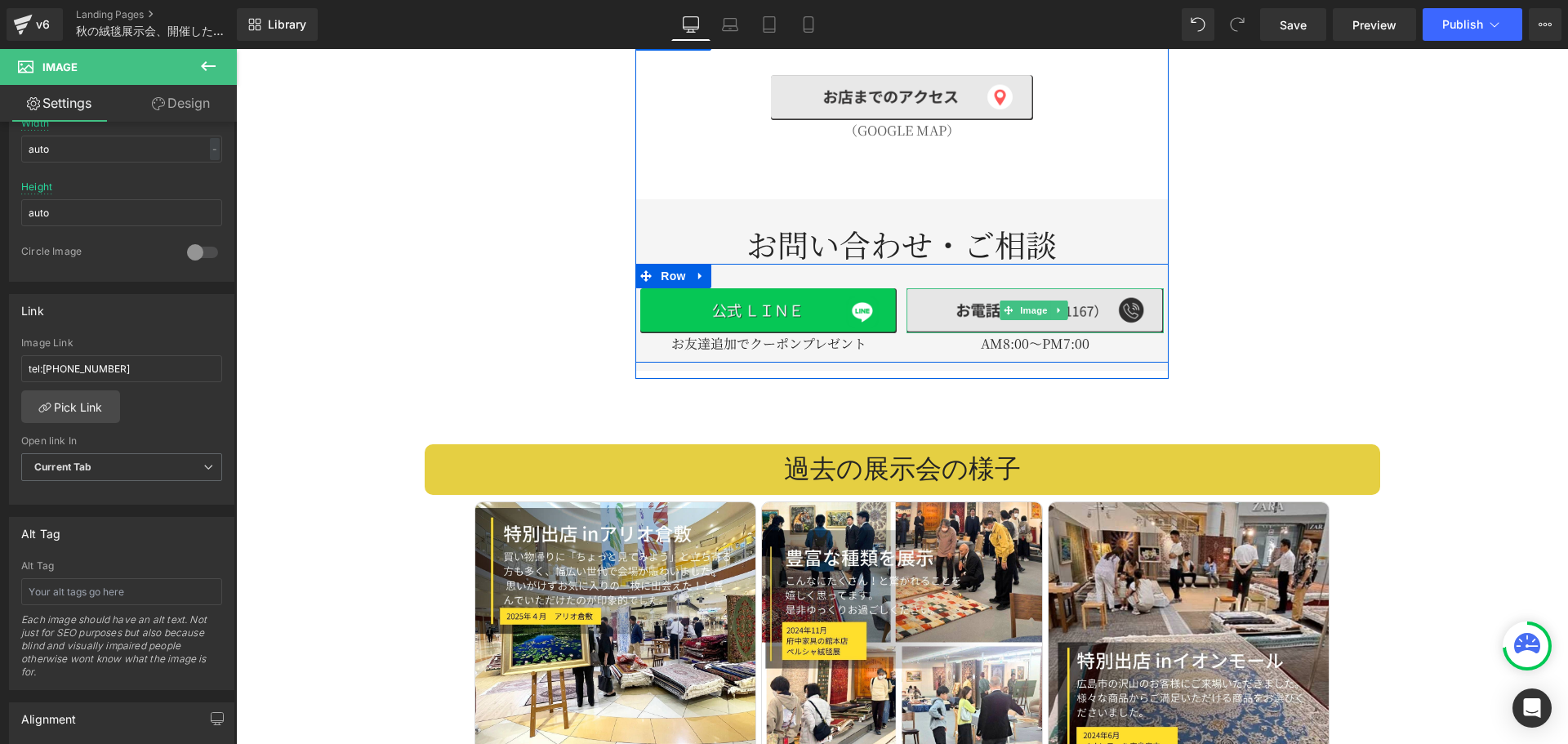
click at [1017, 300] on img at bounding box center [1034, 311] width 256 height 45
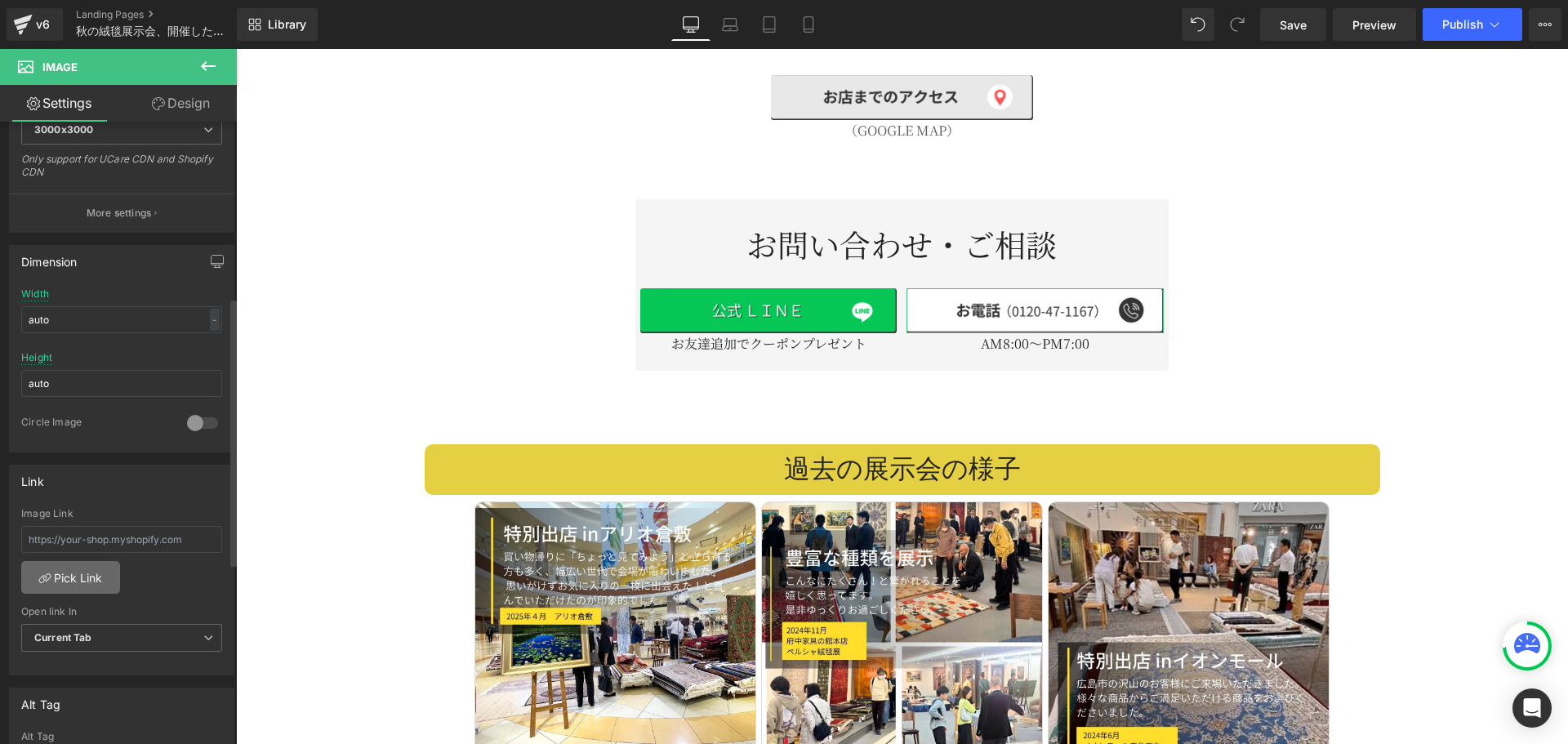
scroll to position [408, 0]
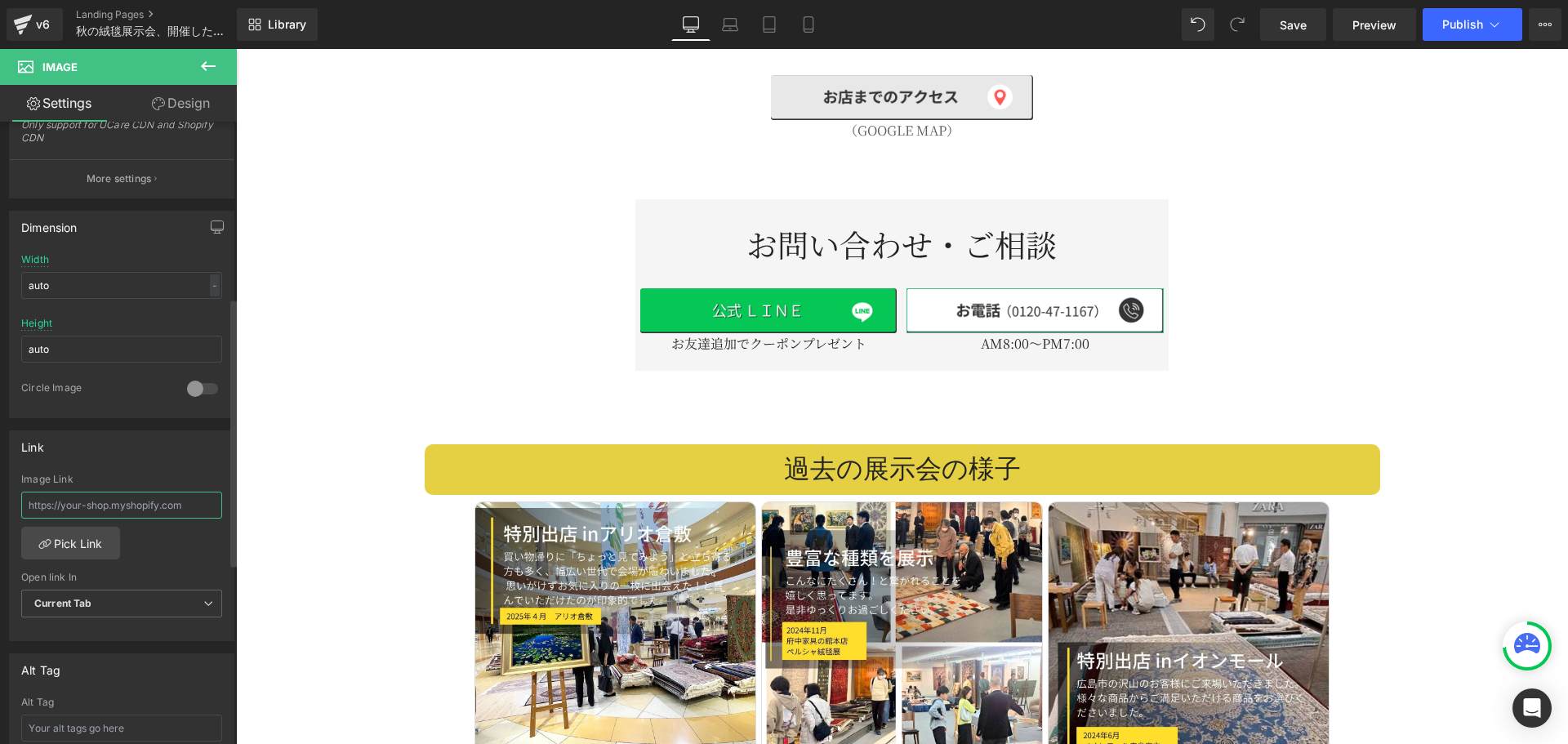
click at [132, 499] on input "text" at bounding box center [121, 505] width 201 height 27
paste input "tel:[PHONE_NUMBER]"
type input "tel:[PHONE_NUMBER]"
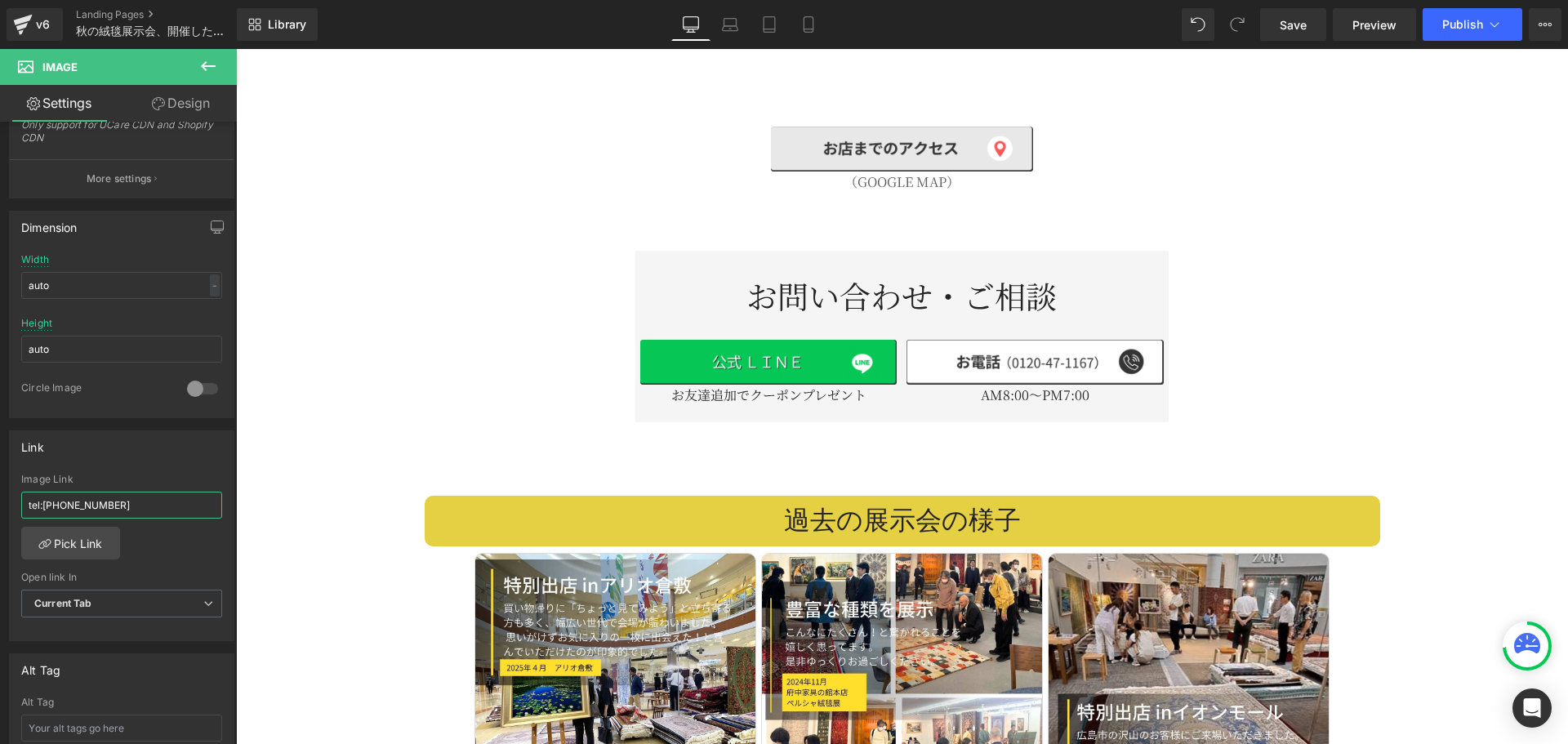
scroll to position [3677, 0]
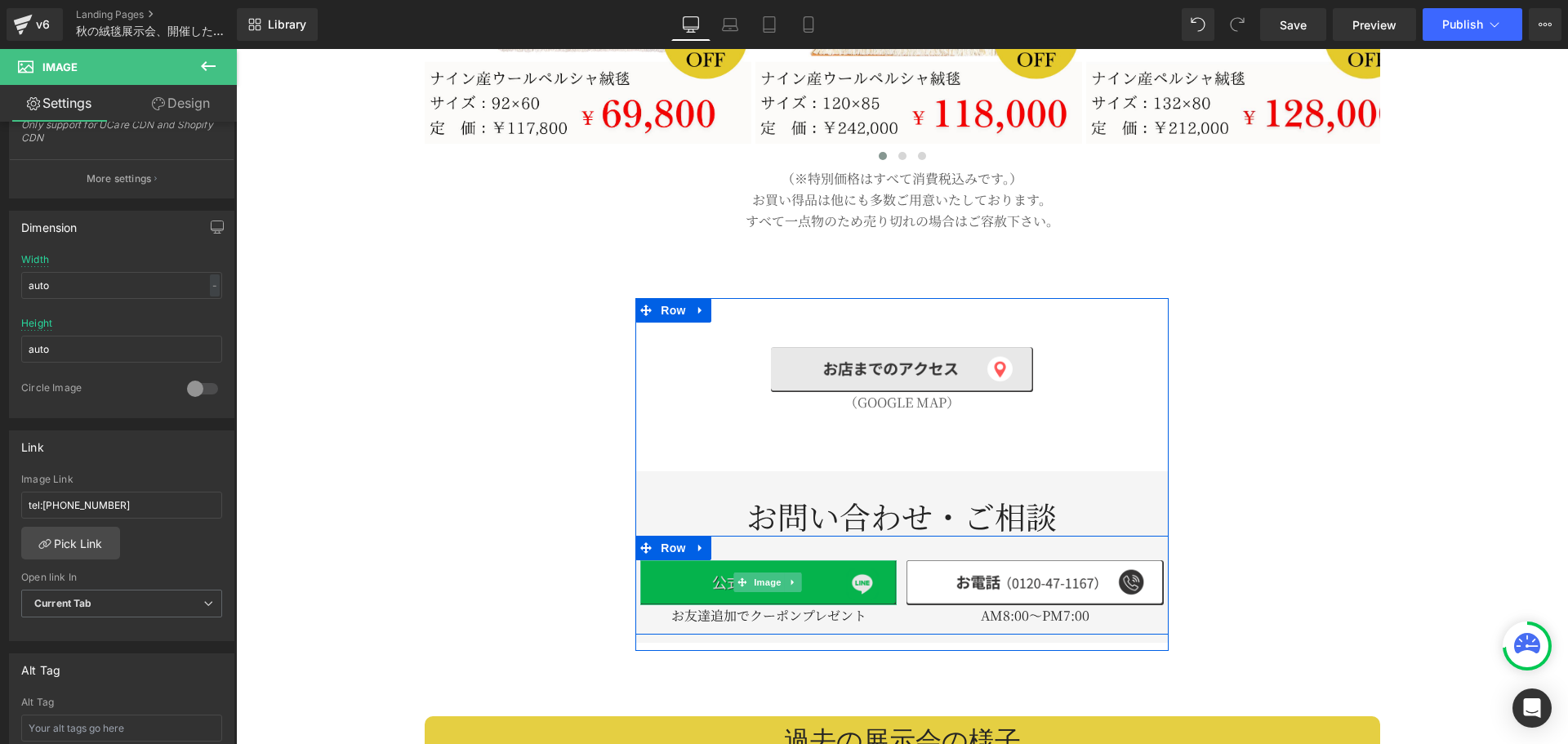
click at [702, 575] on img at bounding box center [768, 583] width 256 height 45
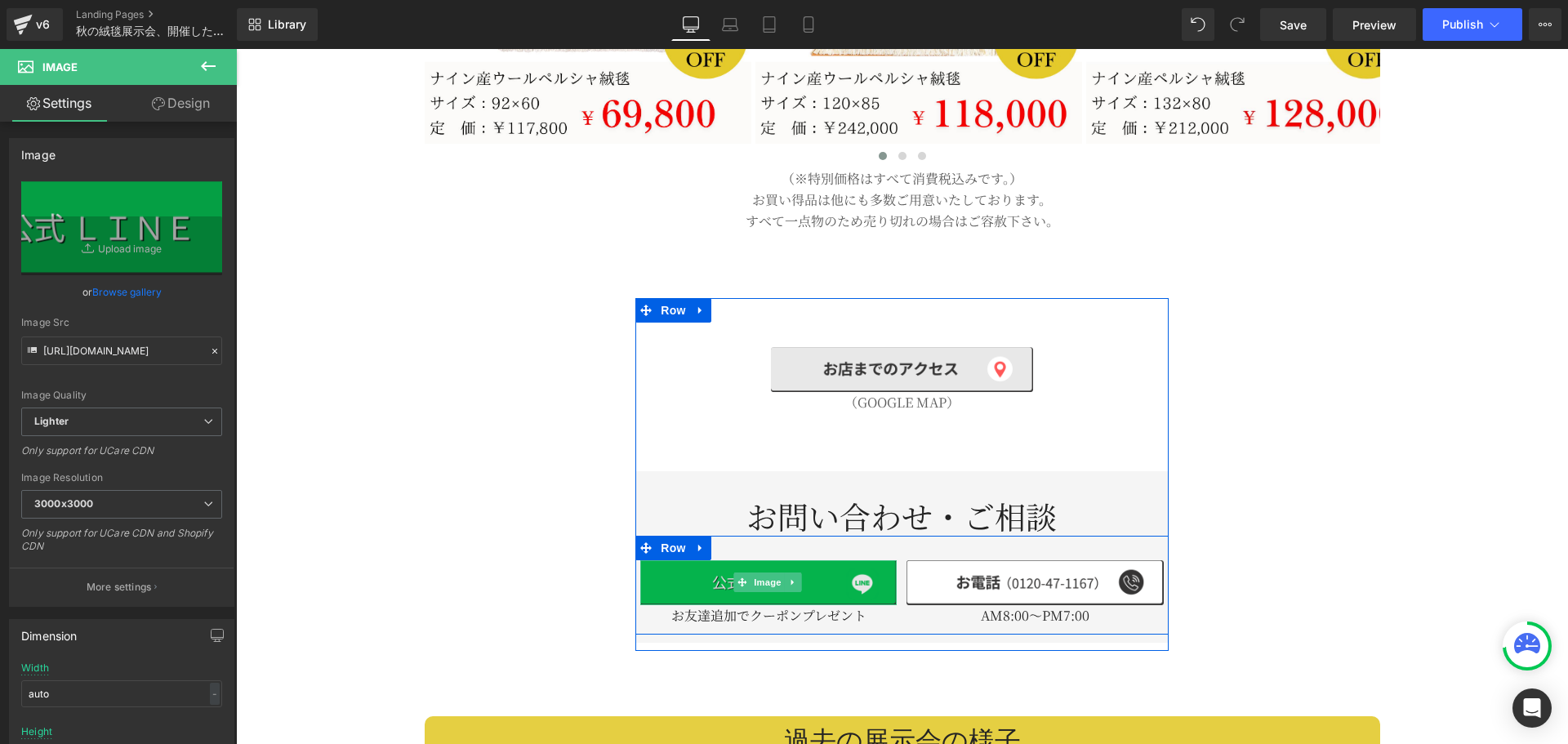
click at [752, 573] on span "Image" at bounding box center [768, 583] width 34 height 20
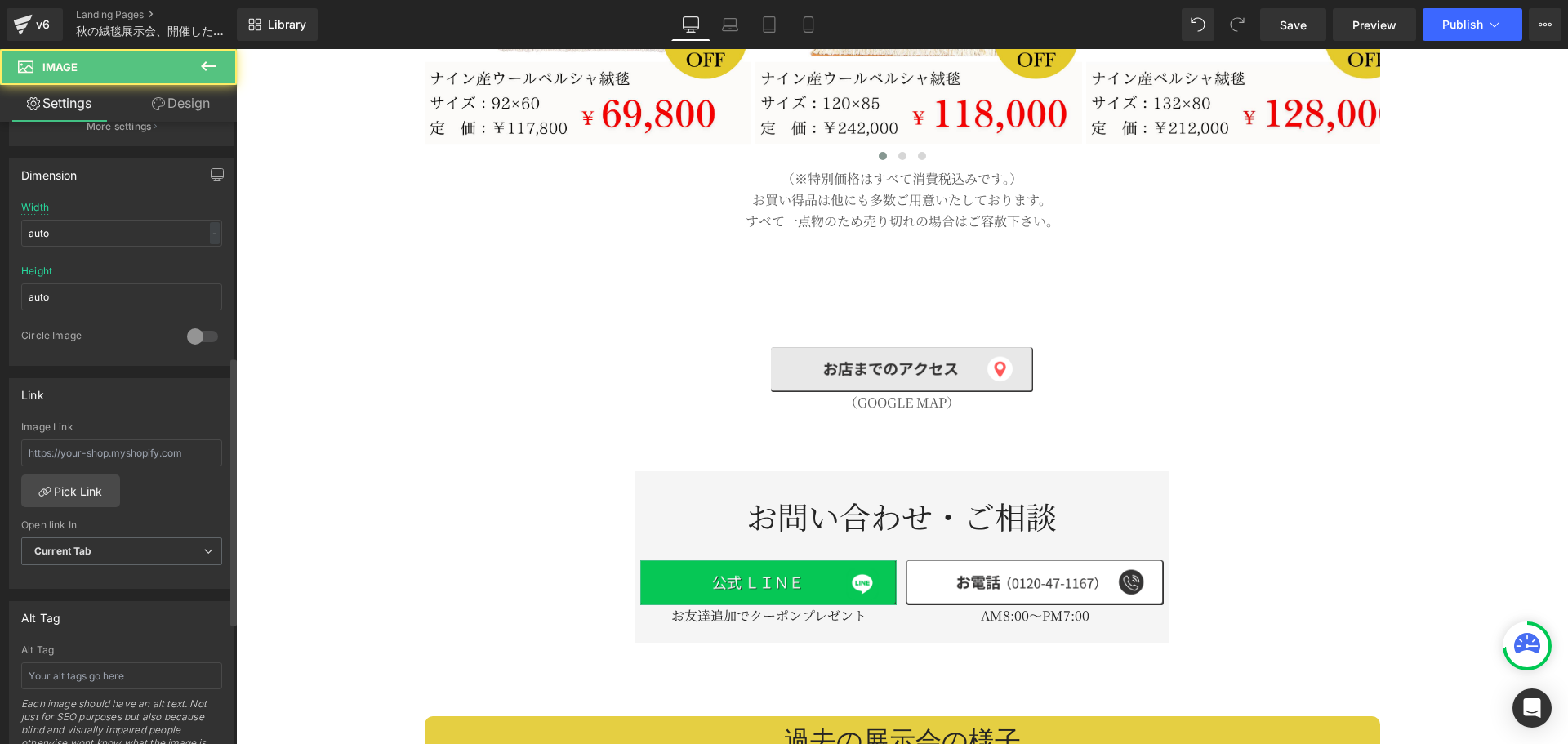
scroll to position [545, 0]
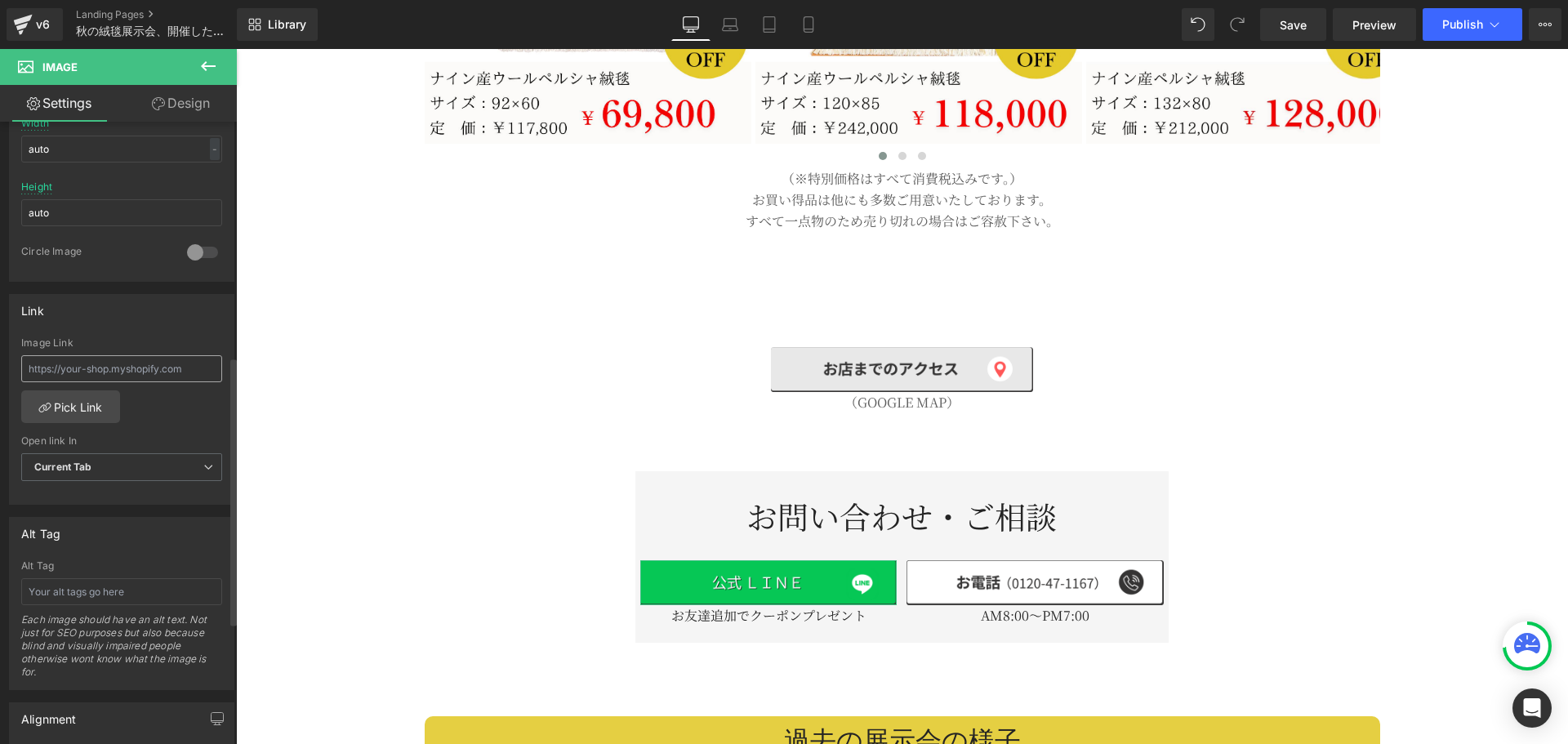
drag, startPoint x: 178, startPoint y: 386, endPoint x: 181, endPoint y: 375, distance: 11.4
click at [179, 383] on div "Image Link" at bounding box center [121, 364] width 201 height 53
click at [181, 374] on input "text" at bounding box center [121, 369] width 201 height 27
paste input "[URL][DOMAIN_NAME]"
type input "[URL][DOMAIN_NAME]"
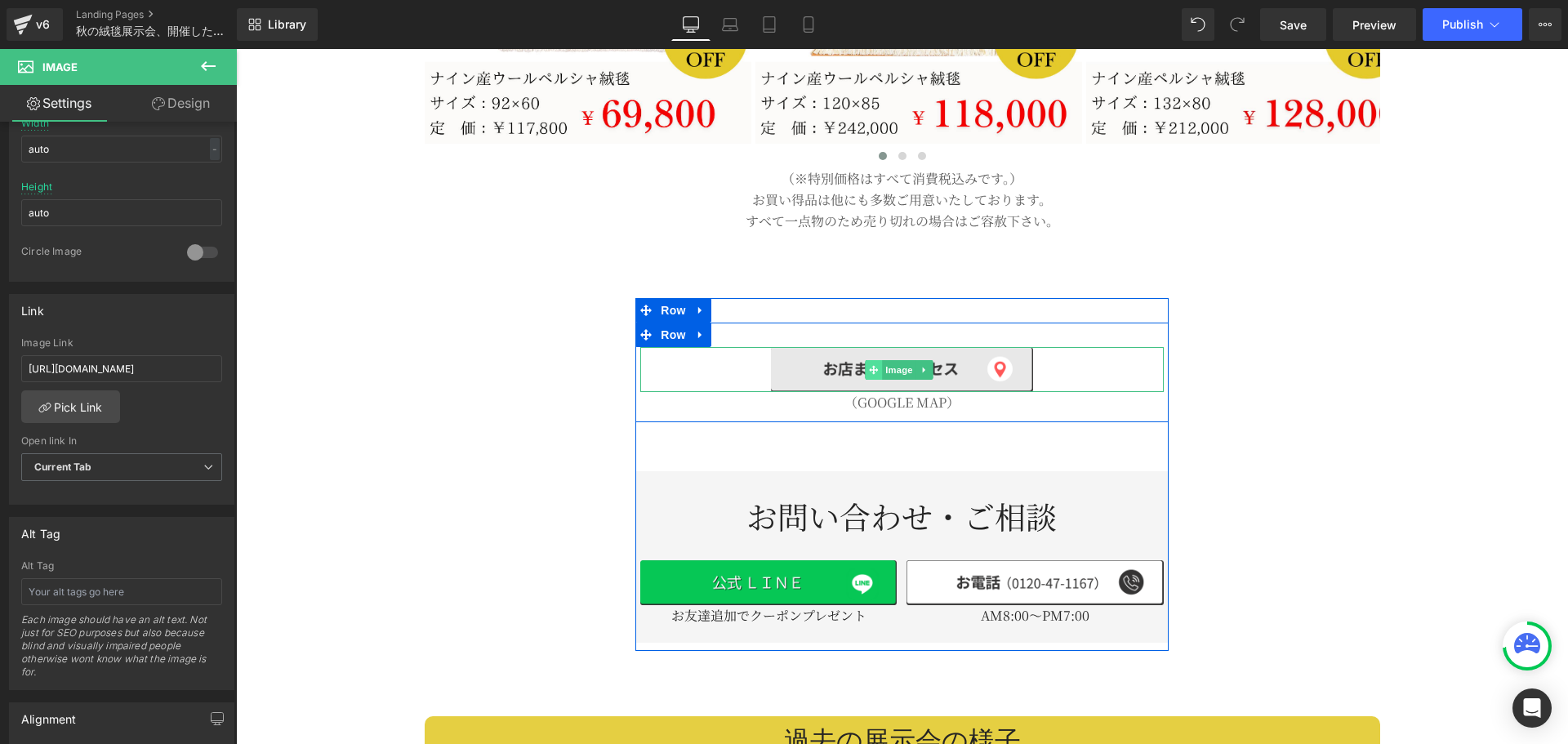
click at [867, 360] on span at bounding box center [874, 370] width 17 height 20
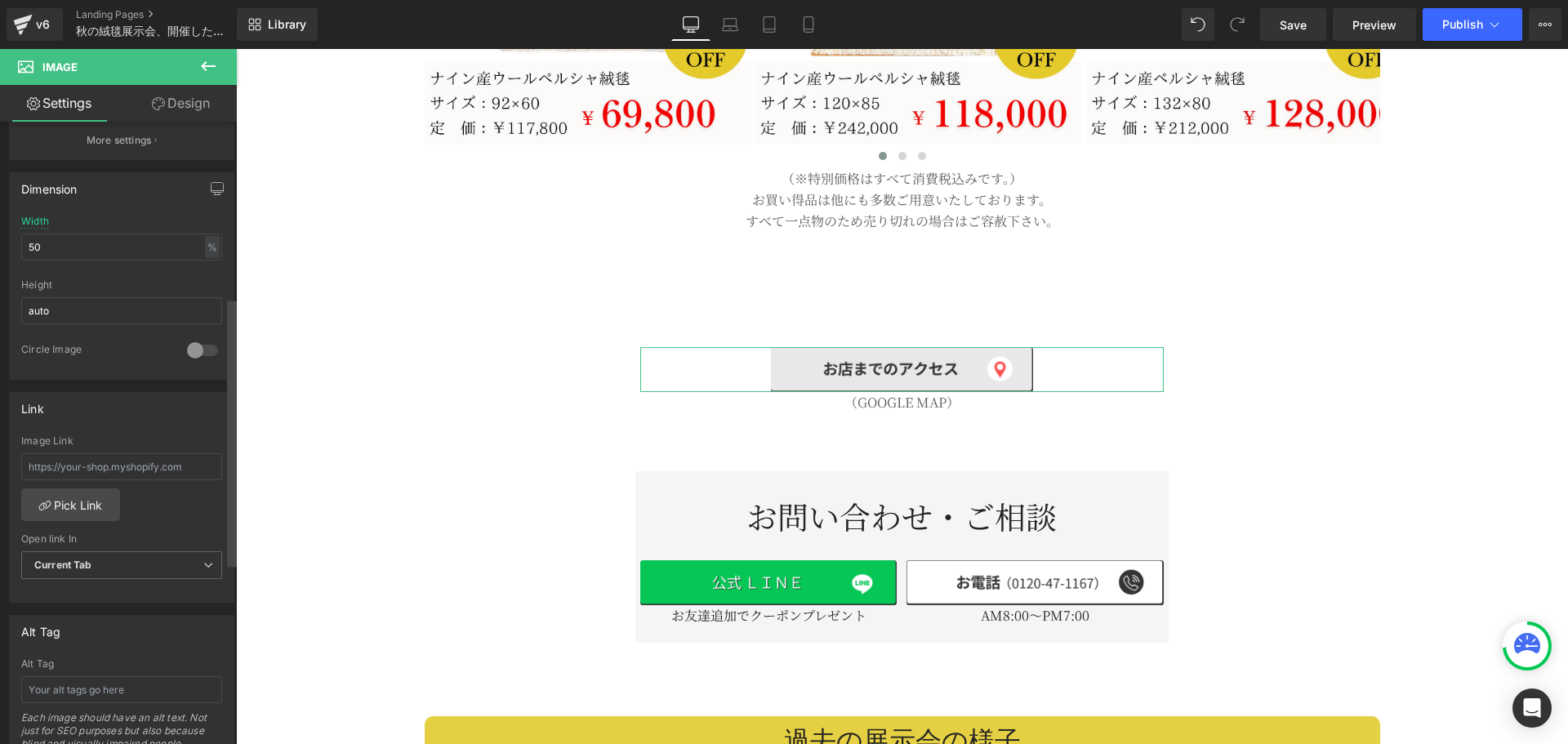
scroll to position [408, 0]
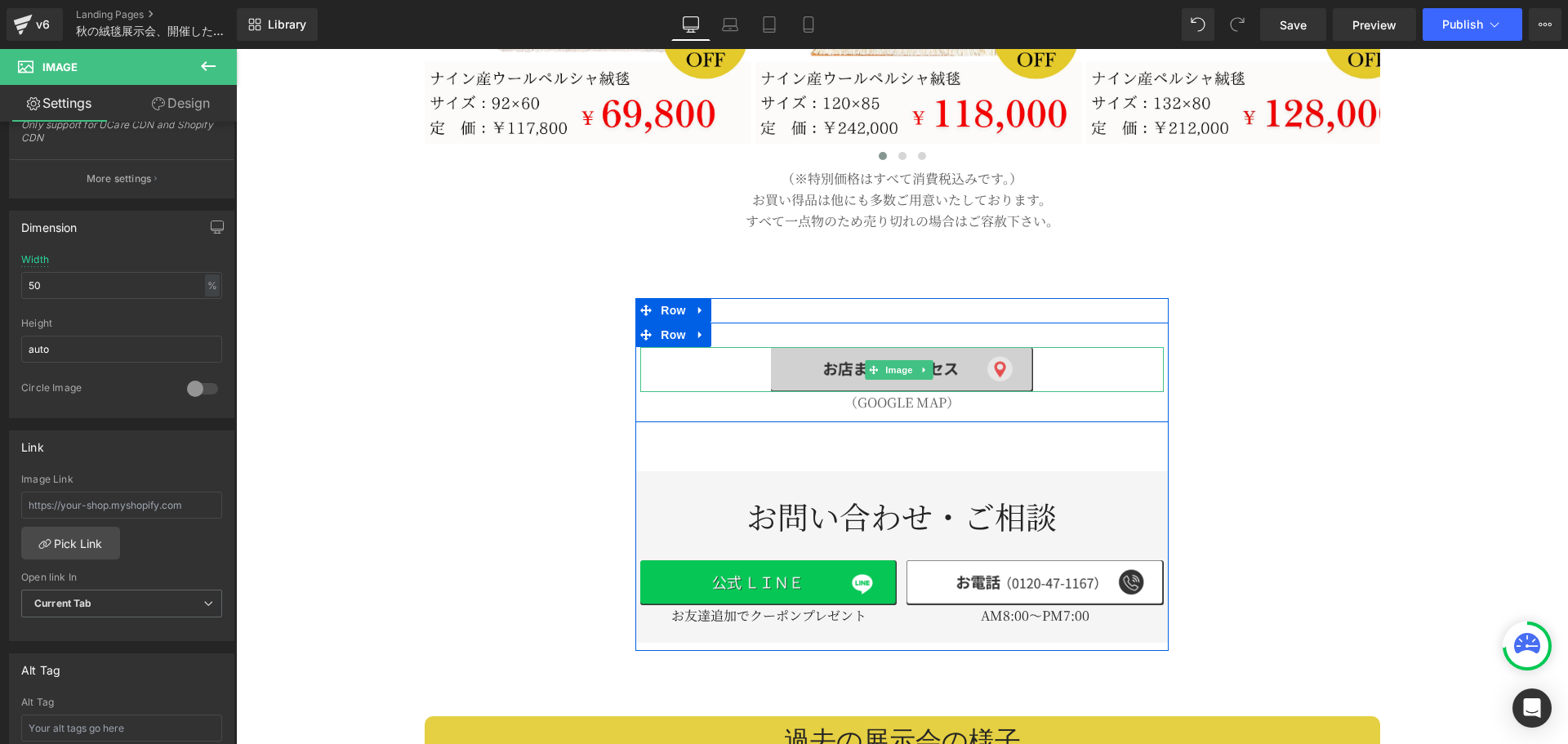
click at [866, 360] on span at bounding box center [874, 370] width 17 height 20
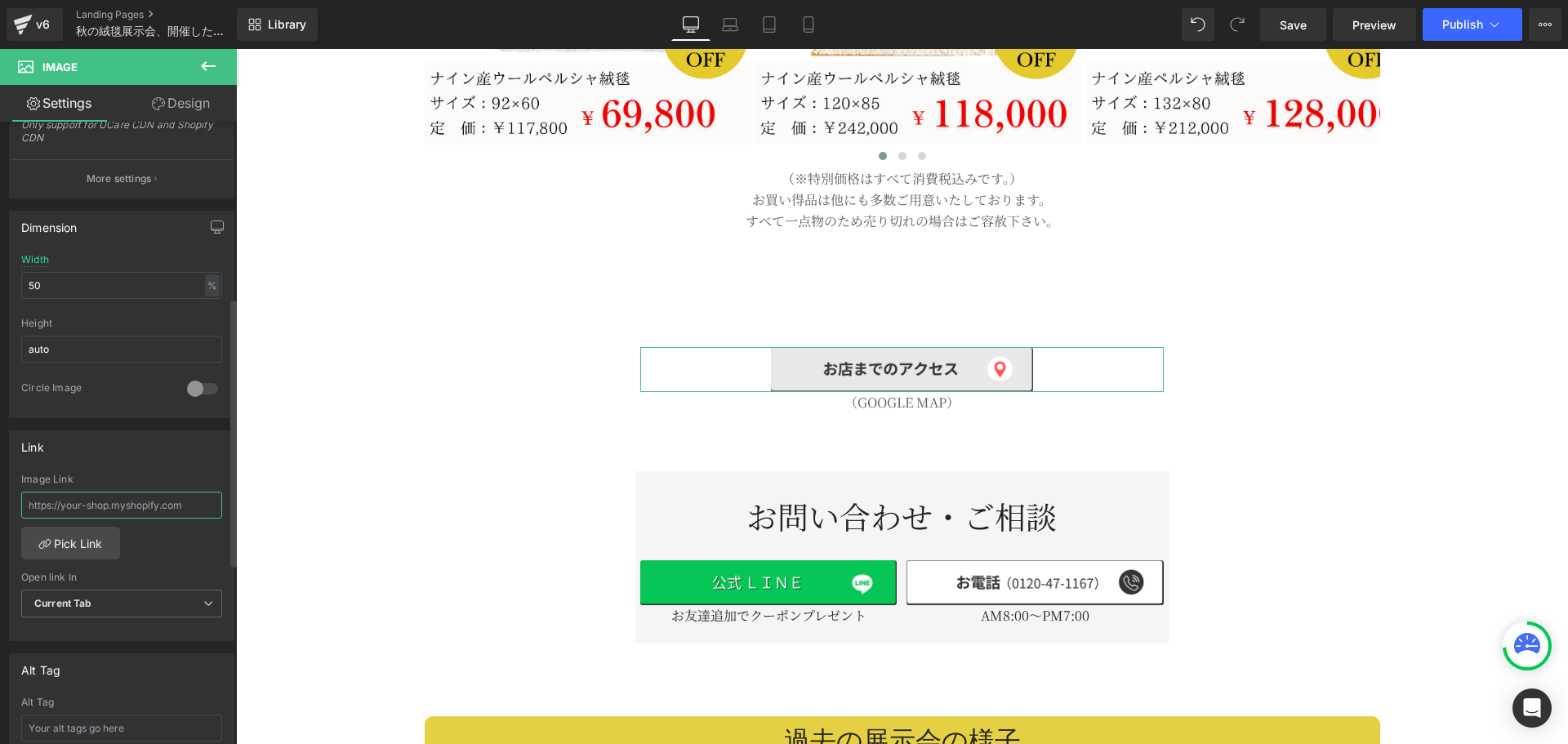
click at [136, 508] on input "text" at bounding box center [121, 505] width 201 height 27
paste input "[URL][DOMAIN_NAME]"
type input "[URL][DOMAIN_NAME]"
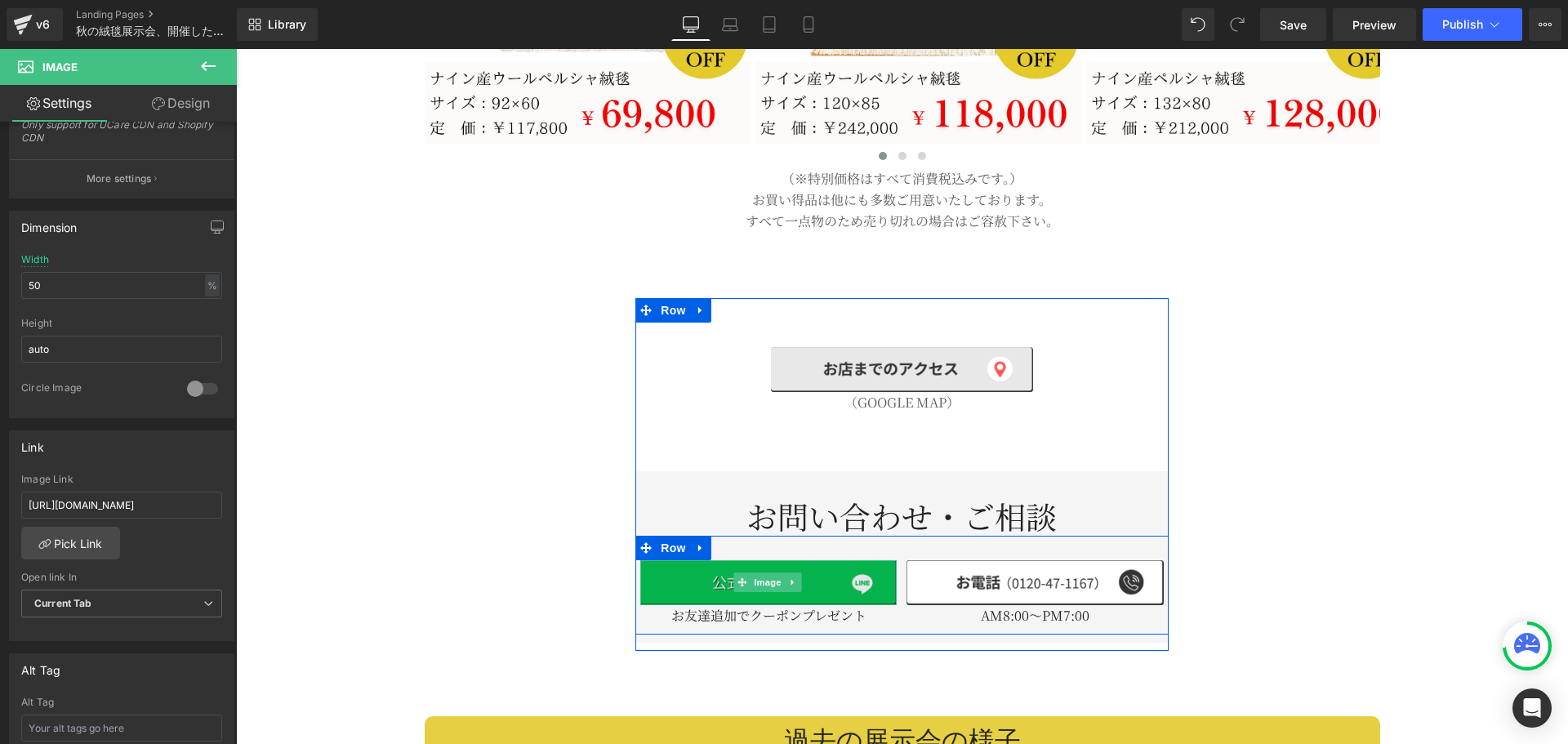
click at [701, 560] on img at bounding box center [768, 583] width 256 height 45
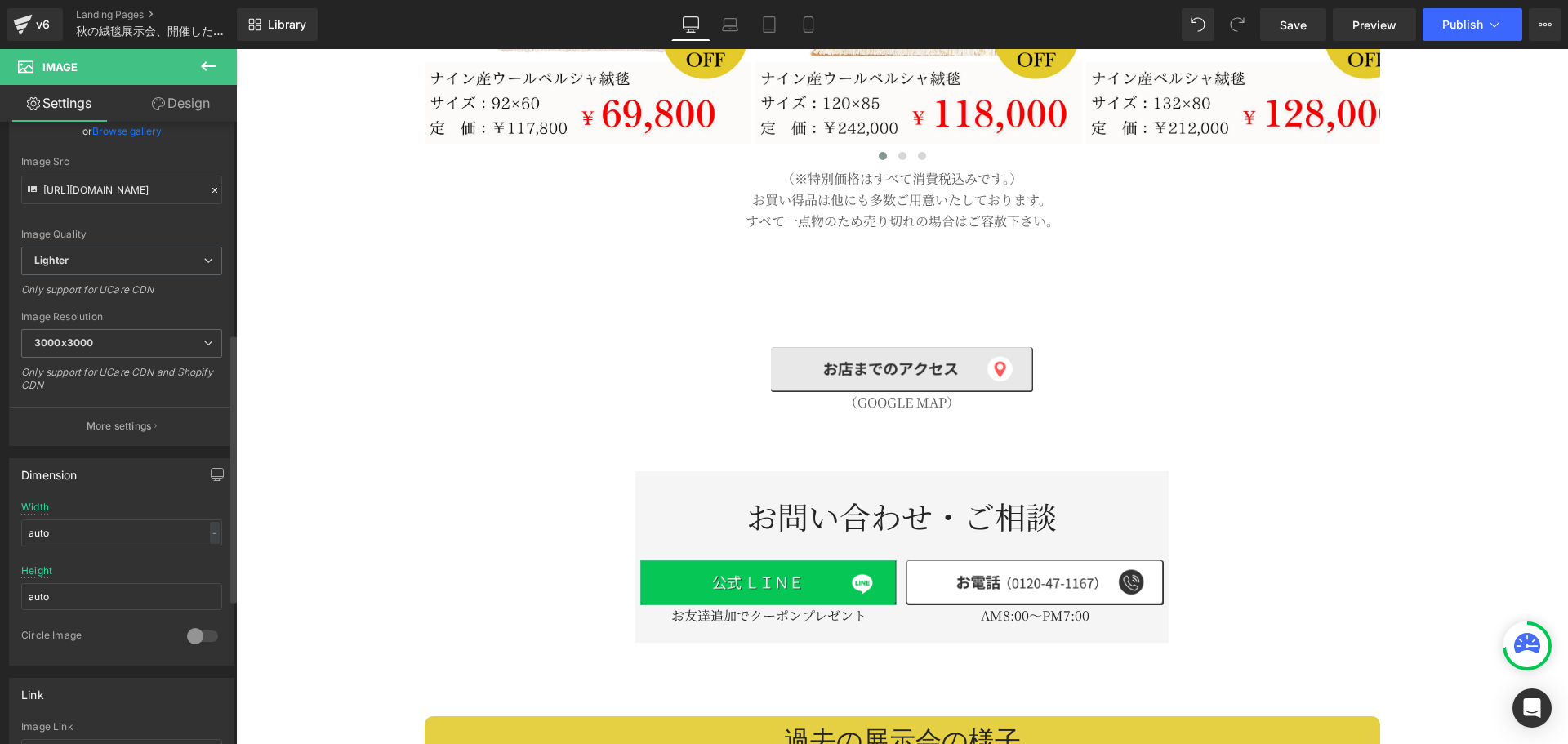
scroll to position [545, 0]
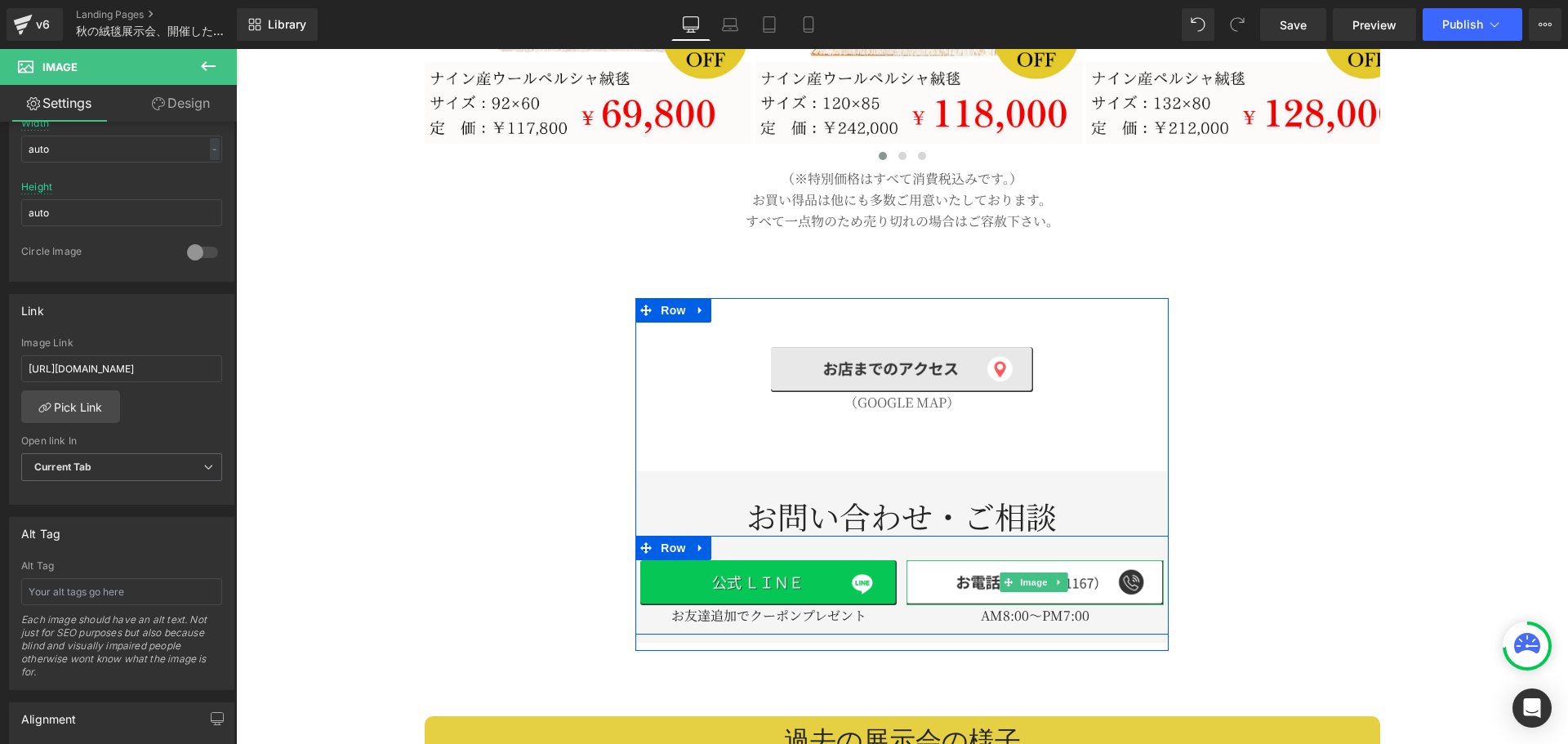
click at [1055, 577] on icon at bounding box center [1060, 582] width 9 height 10
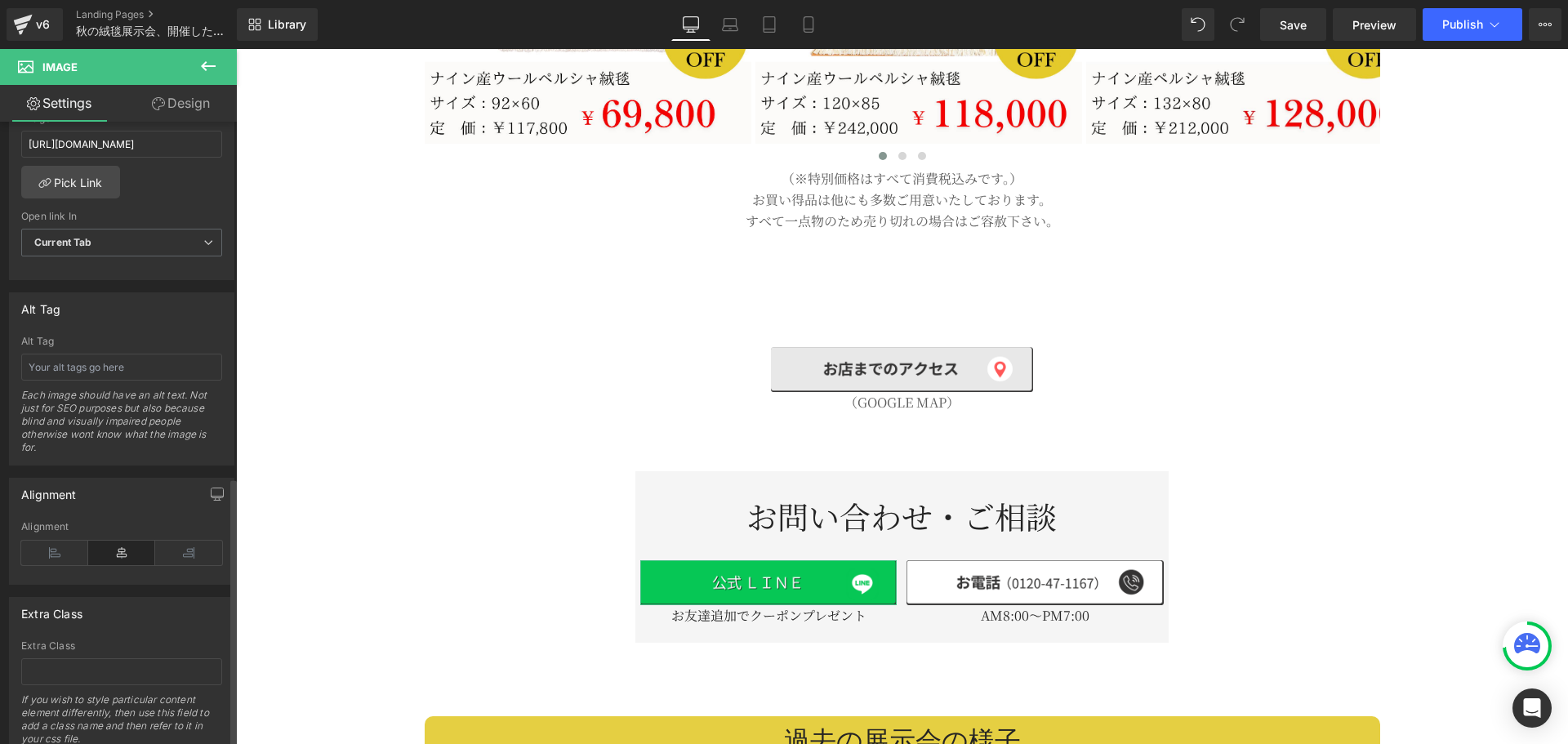
scroll to position [692, 0]
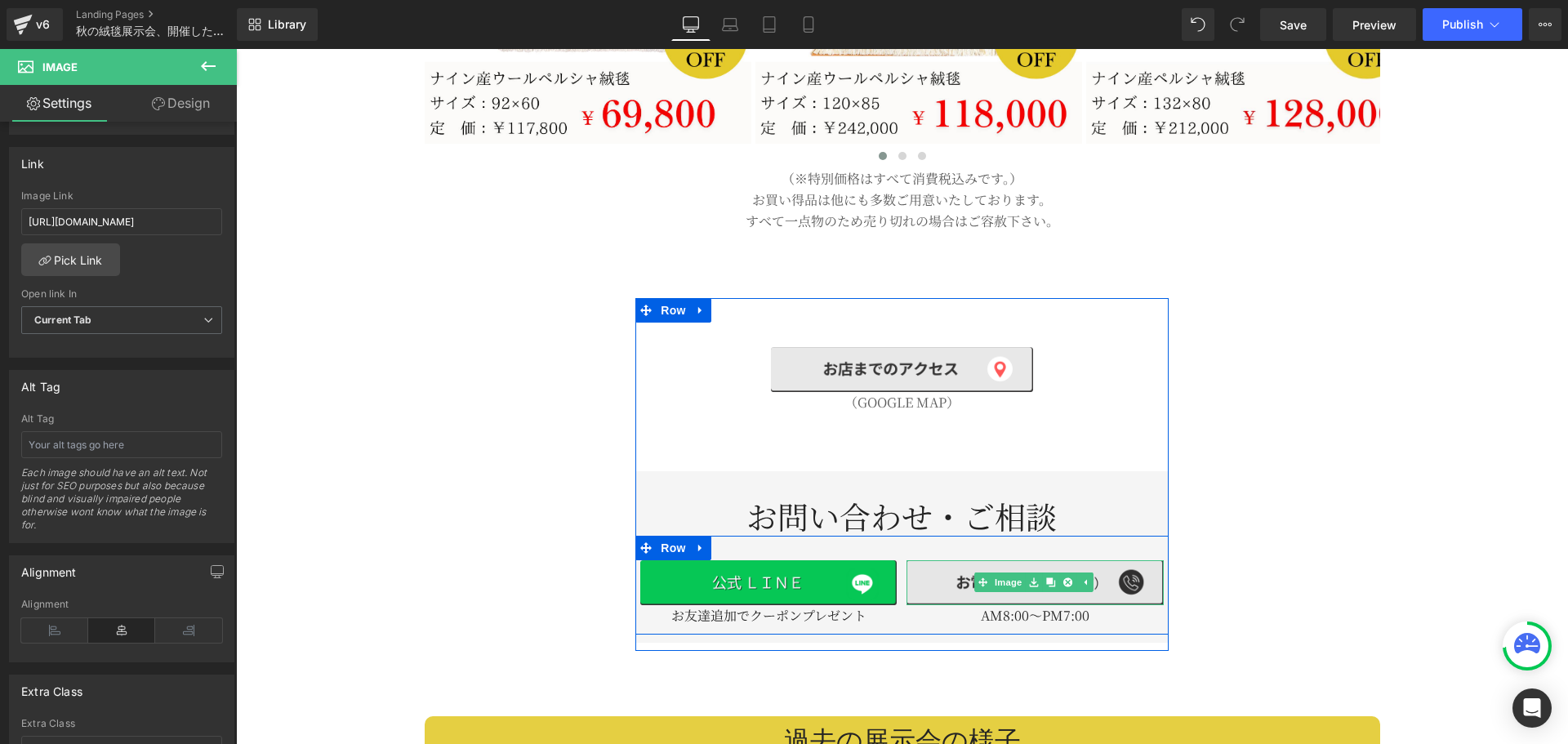
click at [933, 570] on img at bounding box center [1034, 583] width 256 height 45
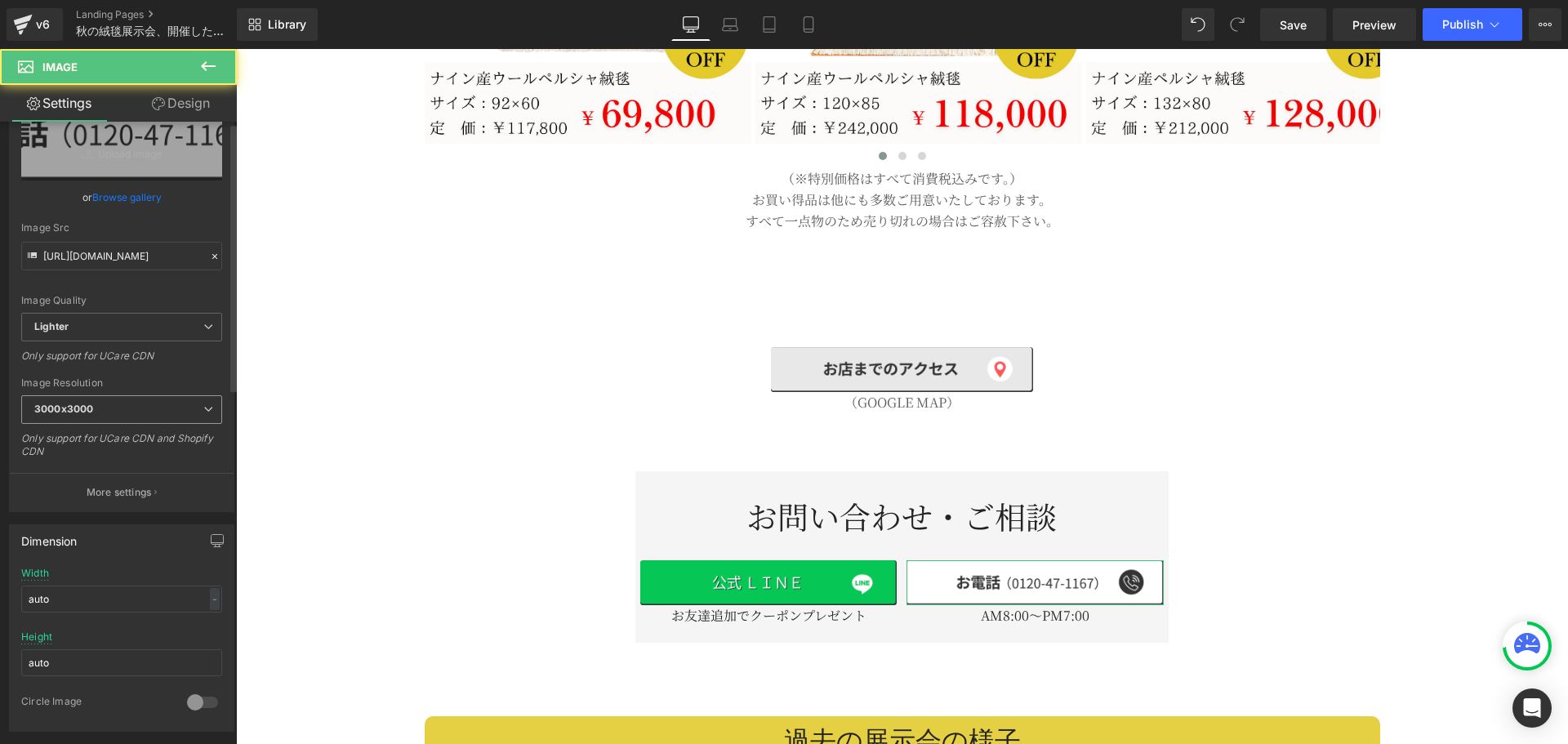
scroll to position [272, 0]
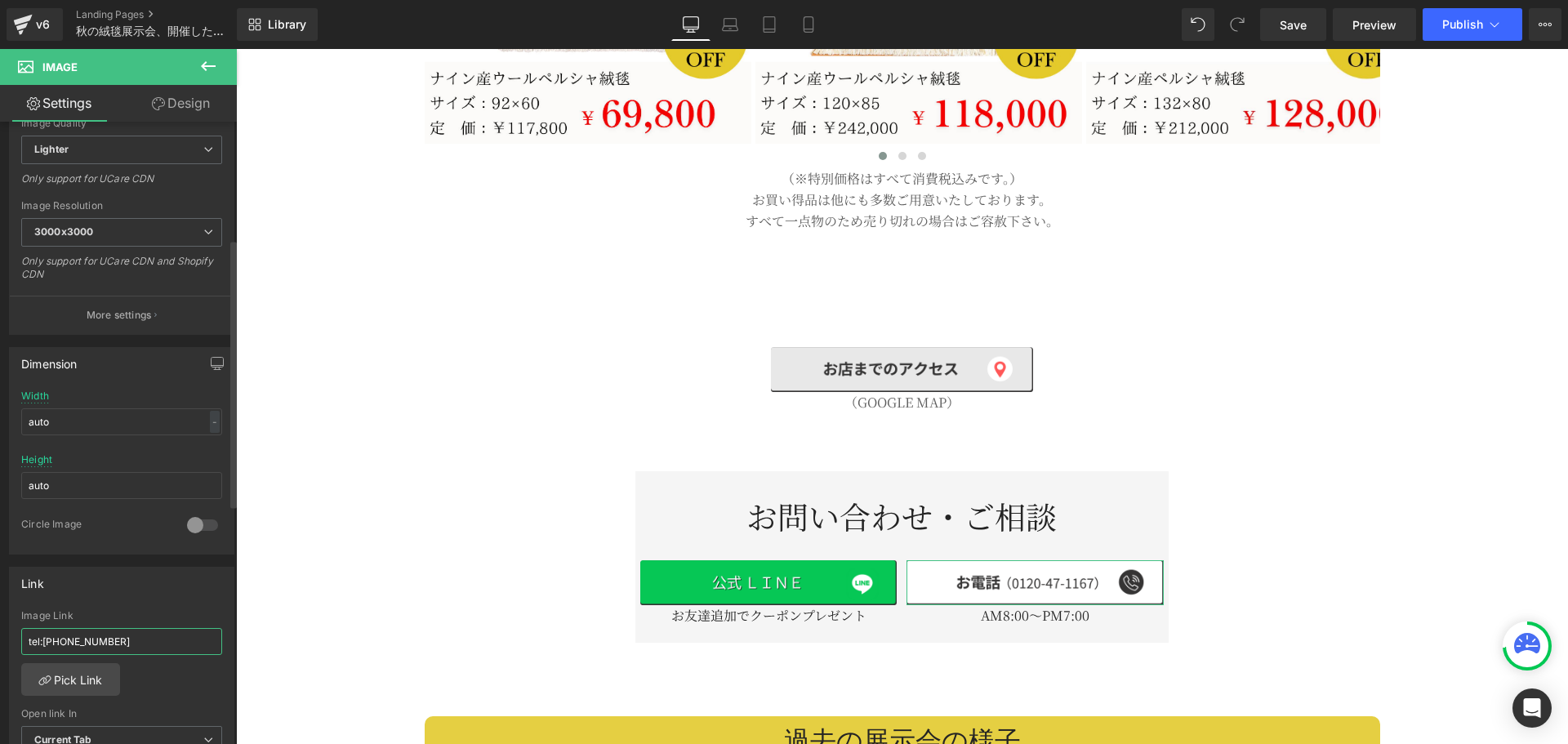
click at [105, 636] on input "tel:[PHONE_NUMBER]" at bounding box center [121, 642] width 201 height 27
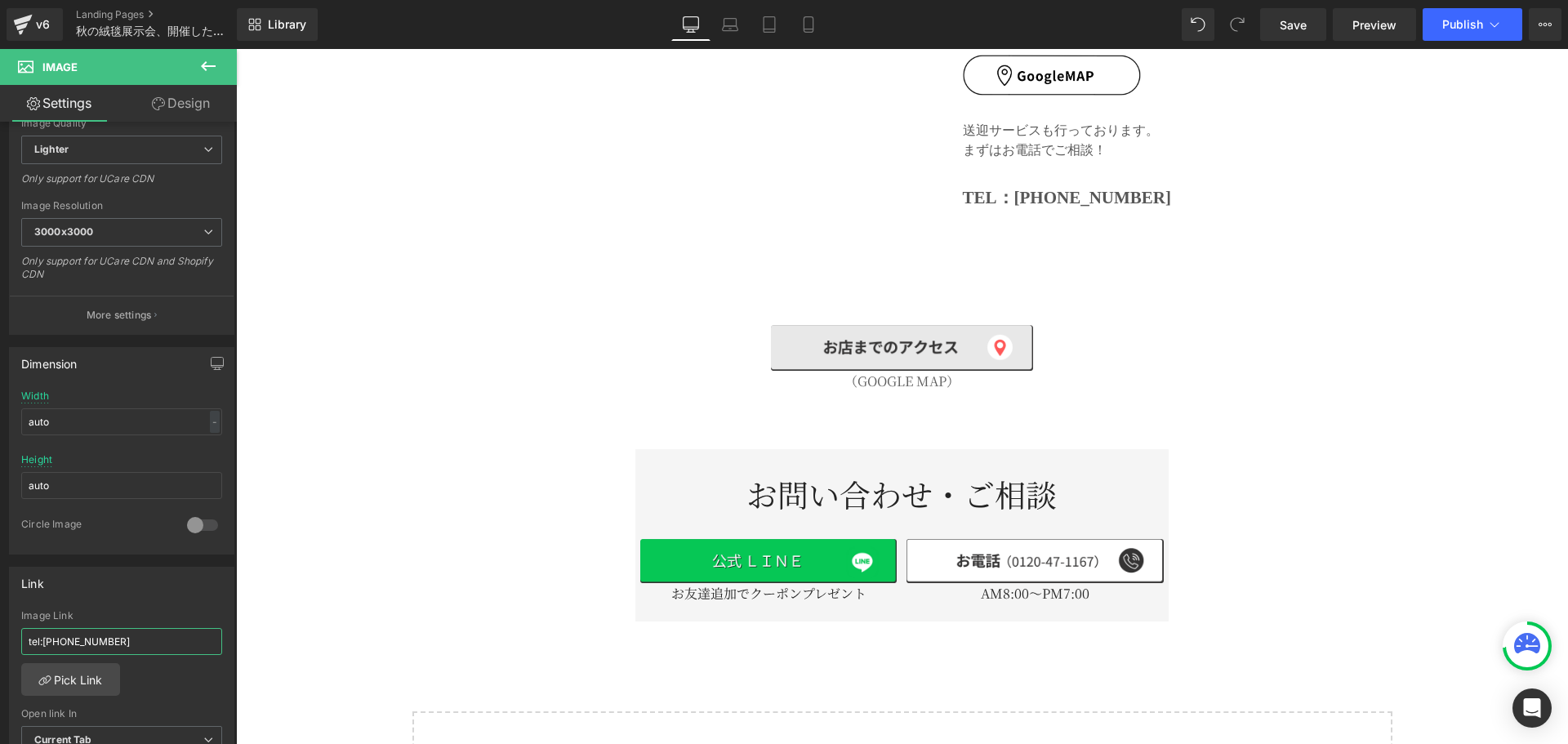
scroll to position [7761, 0]
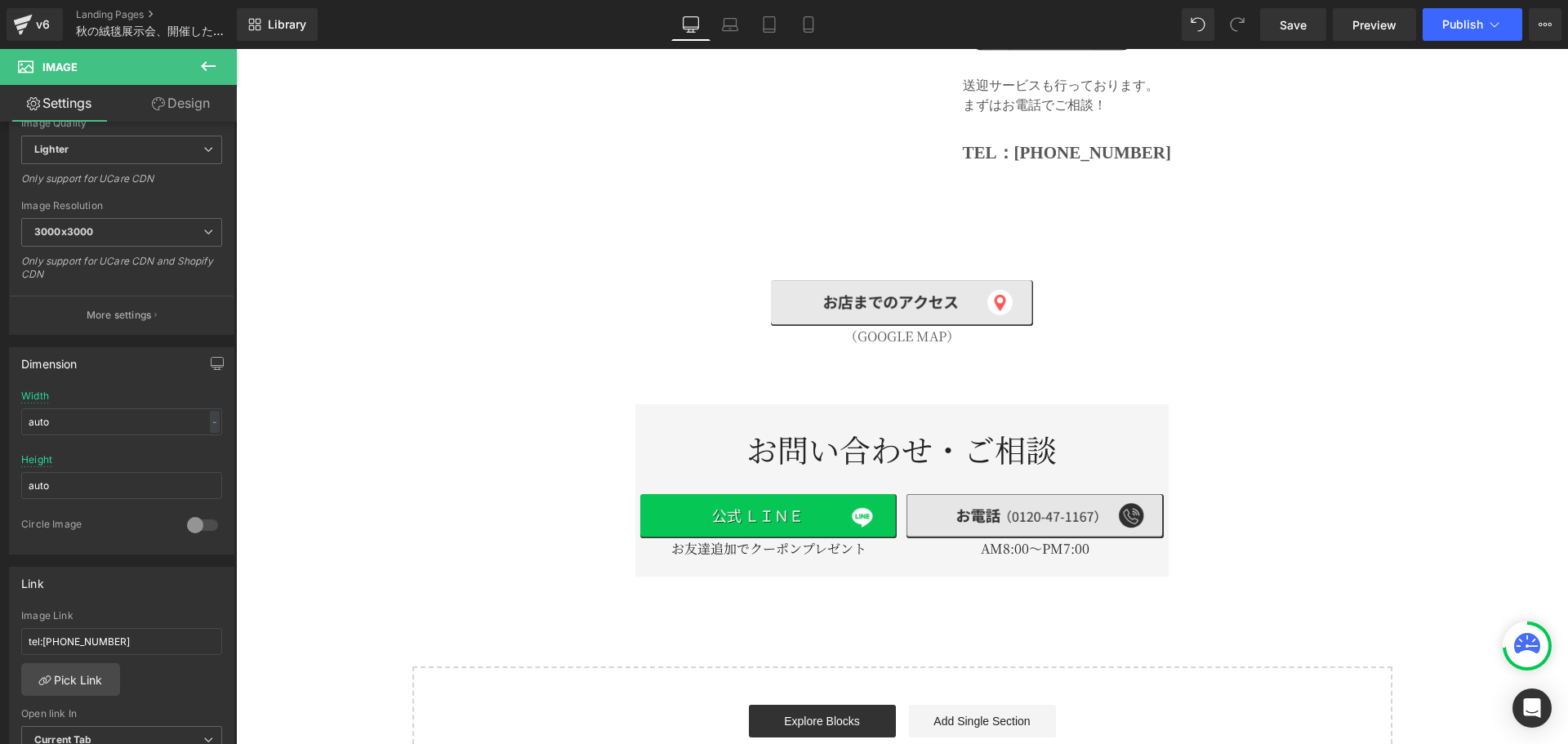
click at [1003, 494] on div "Image" at bounding box center [1034, 517] width 256 height 45
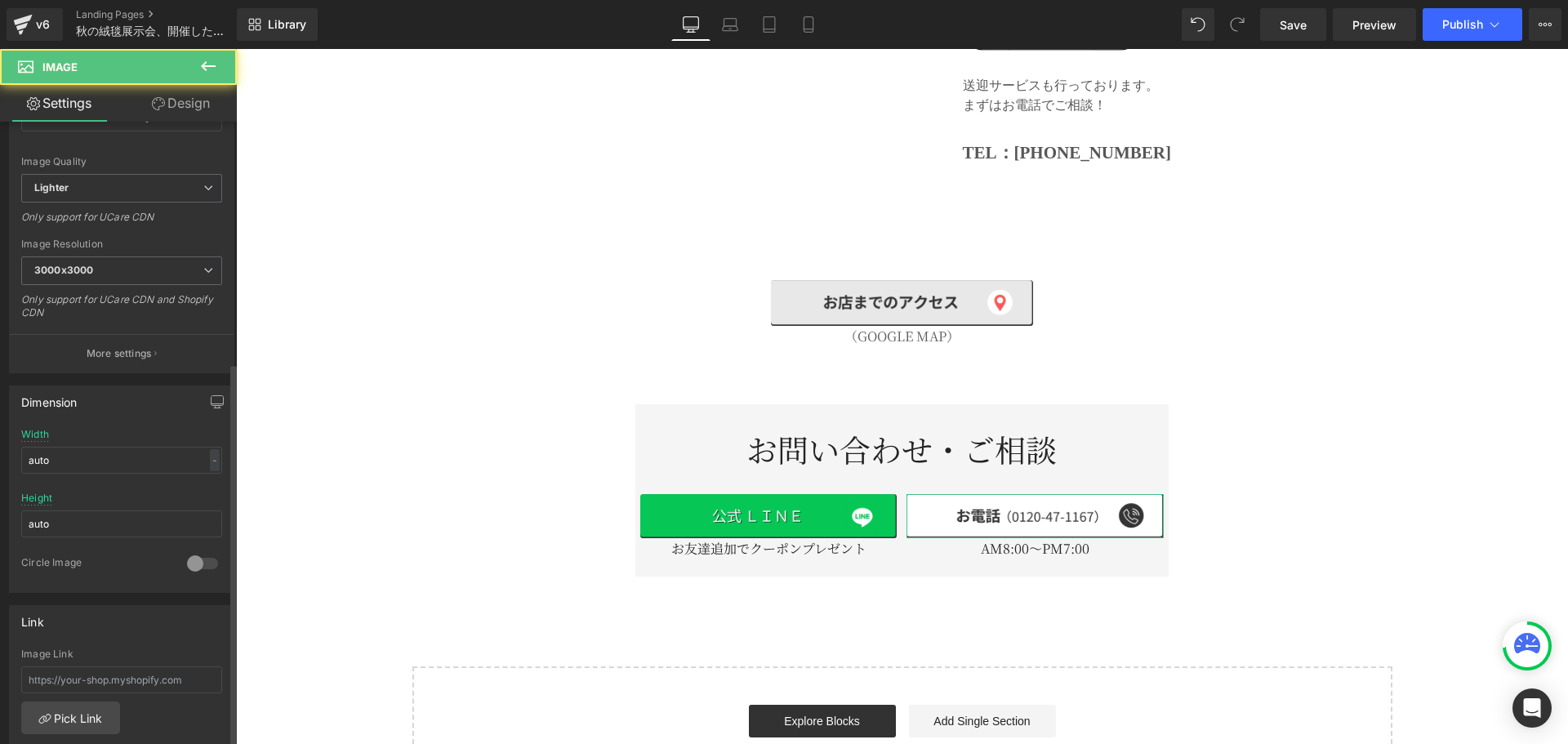
scroll to position [408, 0]
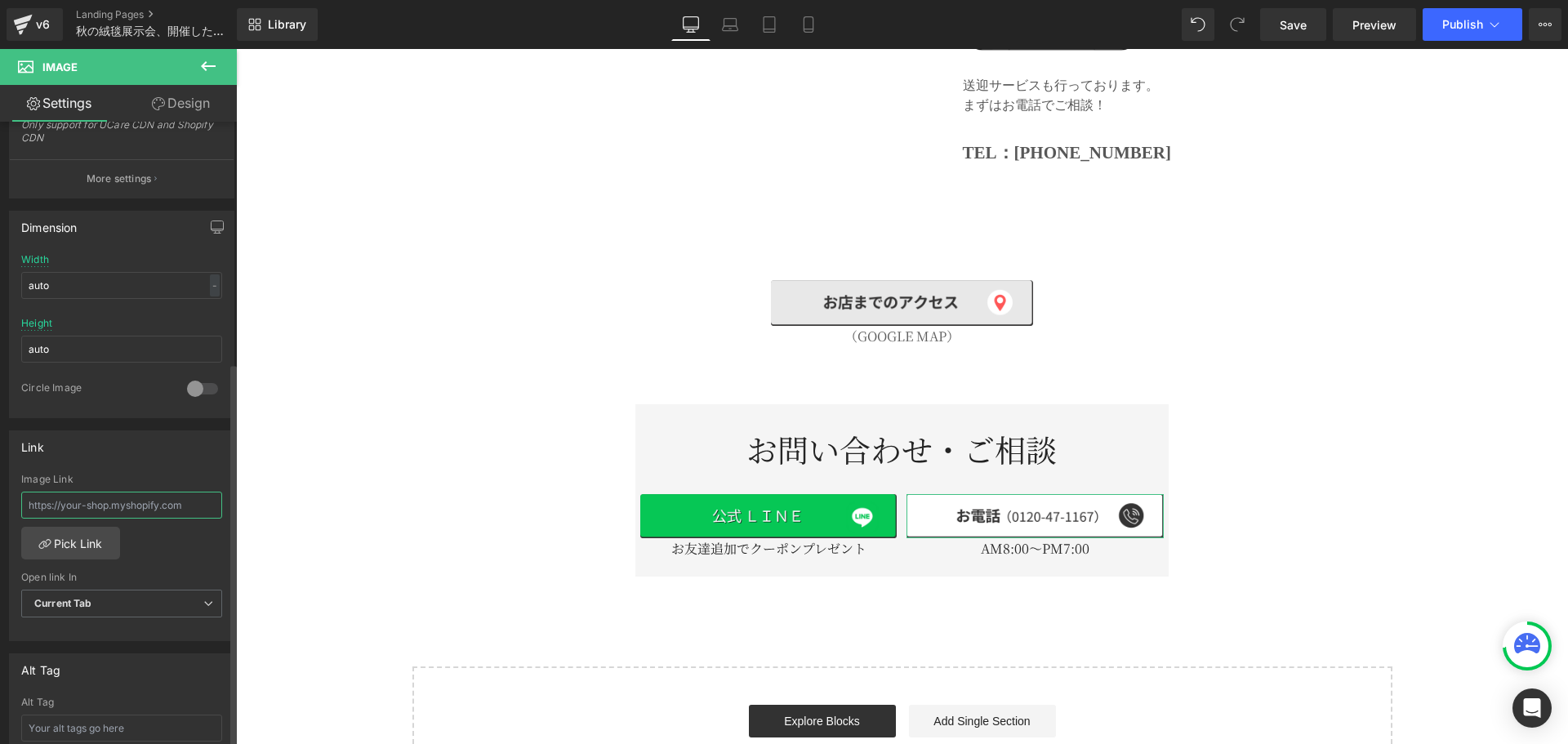
click at [140, 504] on input "text" at bounding box center [121, 505] width 201 height 27
paste input "tel:[PHONE_NUMBER]"
type input "tel:[PHONE_NUMBER]"
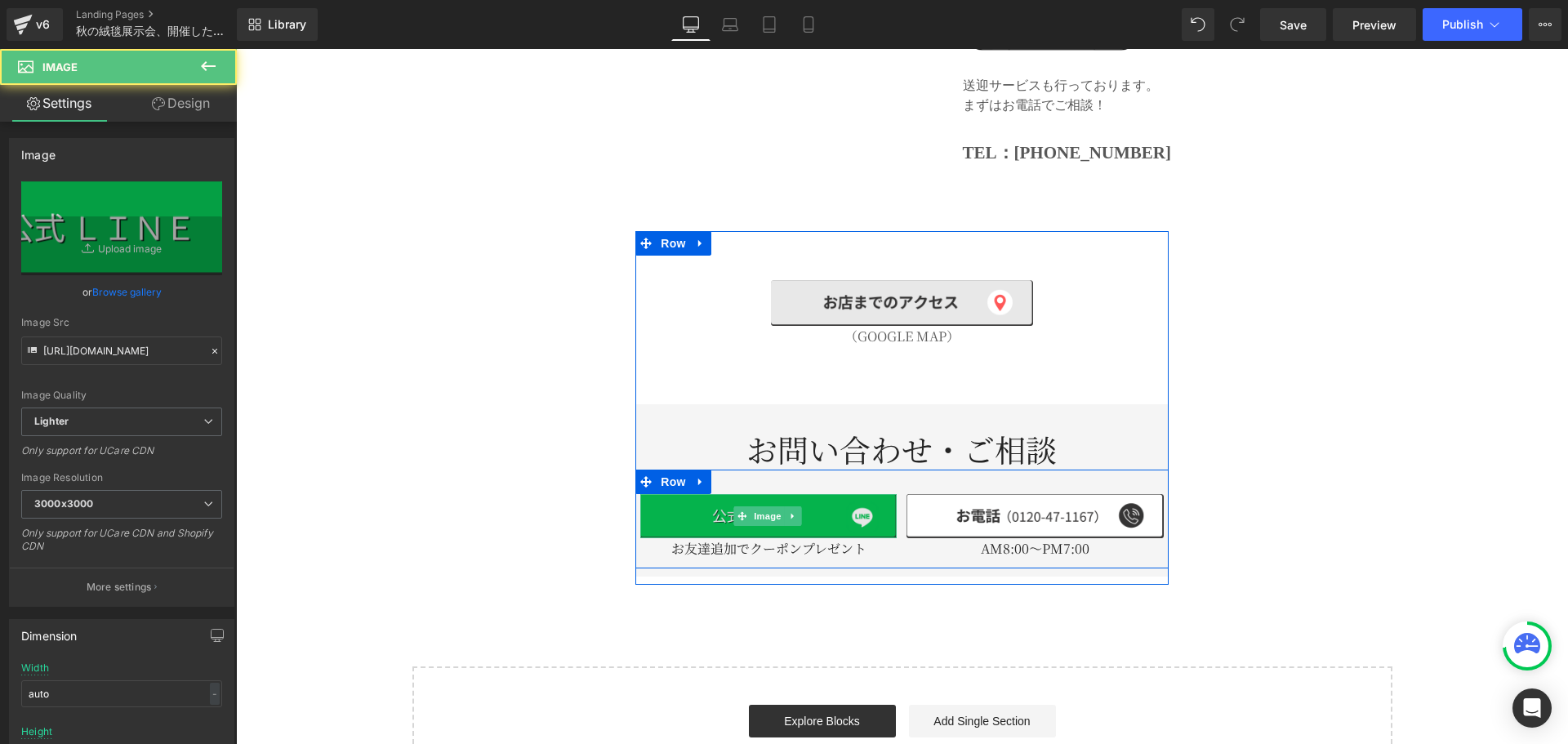
click at [700, 494] on img at bounding box center [768, 517] width 256 height 45
click at [710, 494] on img at bounding box center [768, 517] width 256 height 45
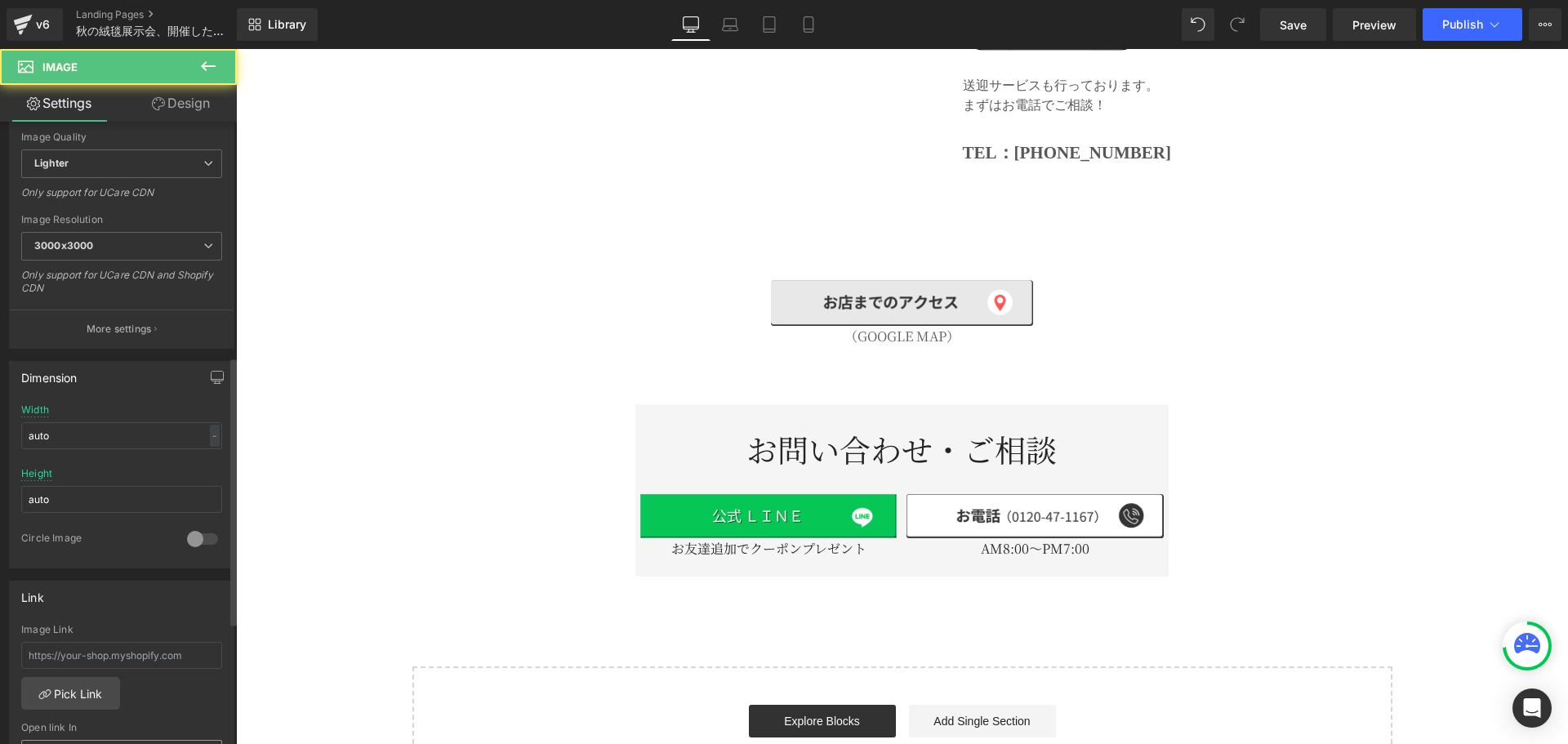
scroll to position [545, 0]
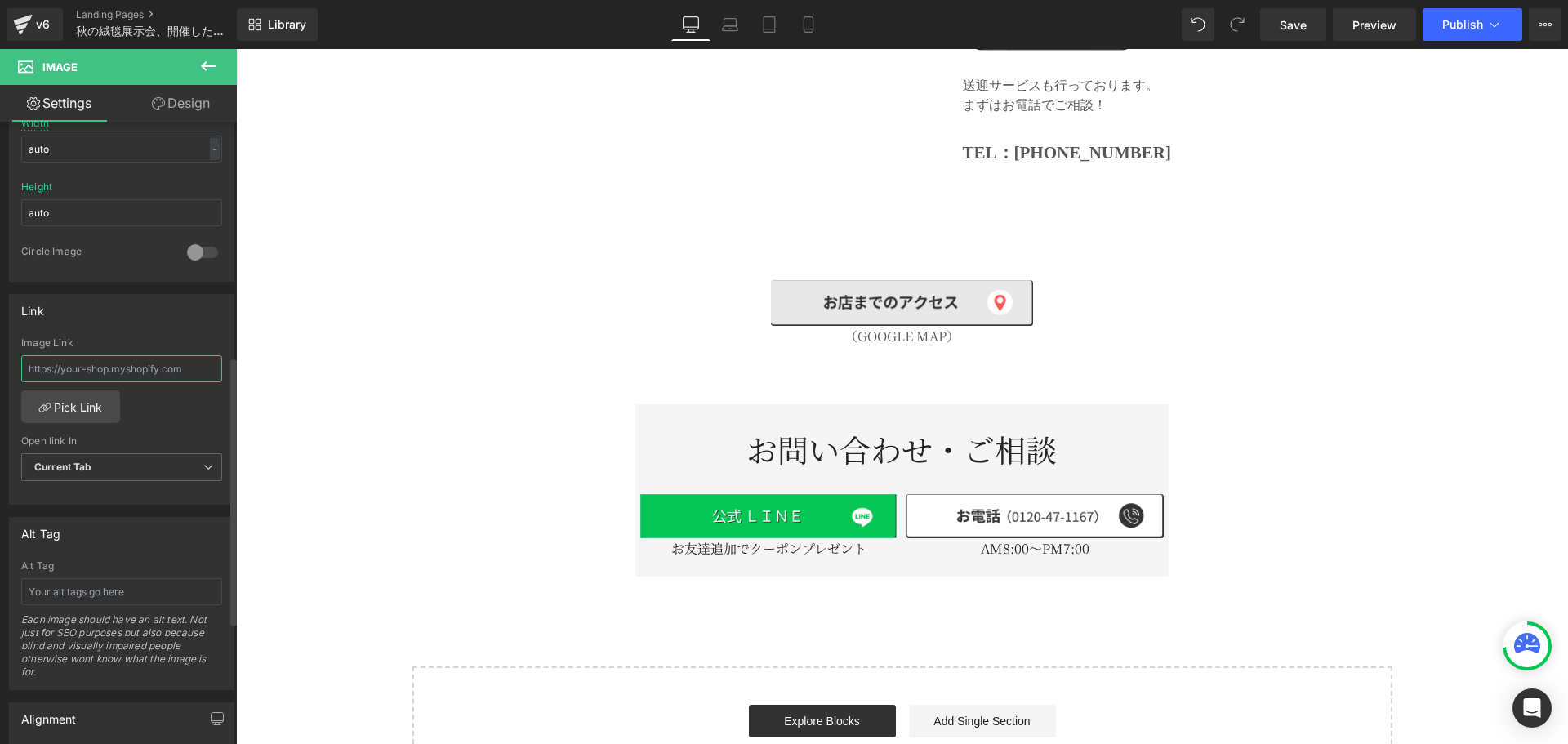
click at [143, 359] on input "text" at bounding box center [121, 369] width 201 height 27
paste input "[URL][DOMAIN_NAME]"
type input "[URL][DOMAIN_NAME]"
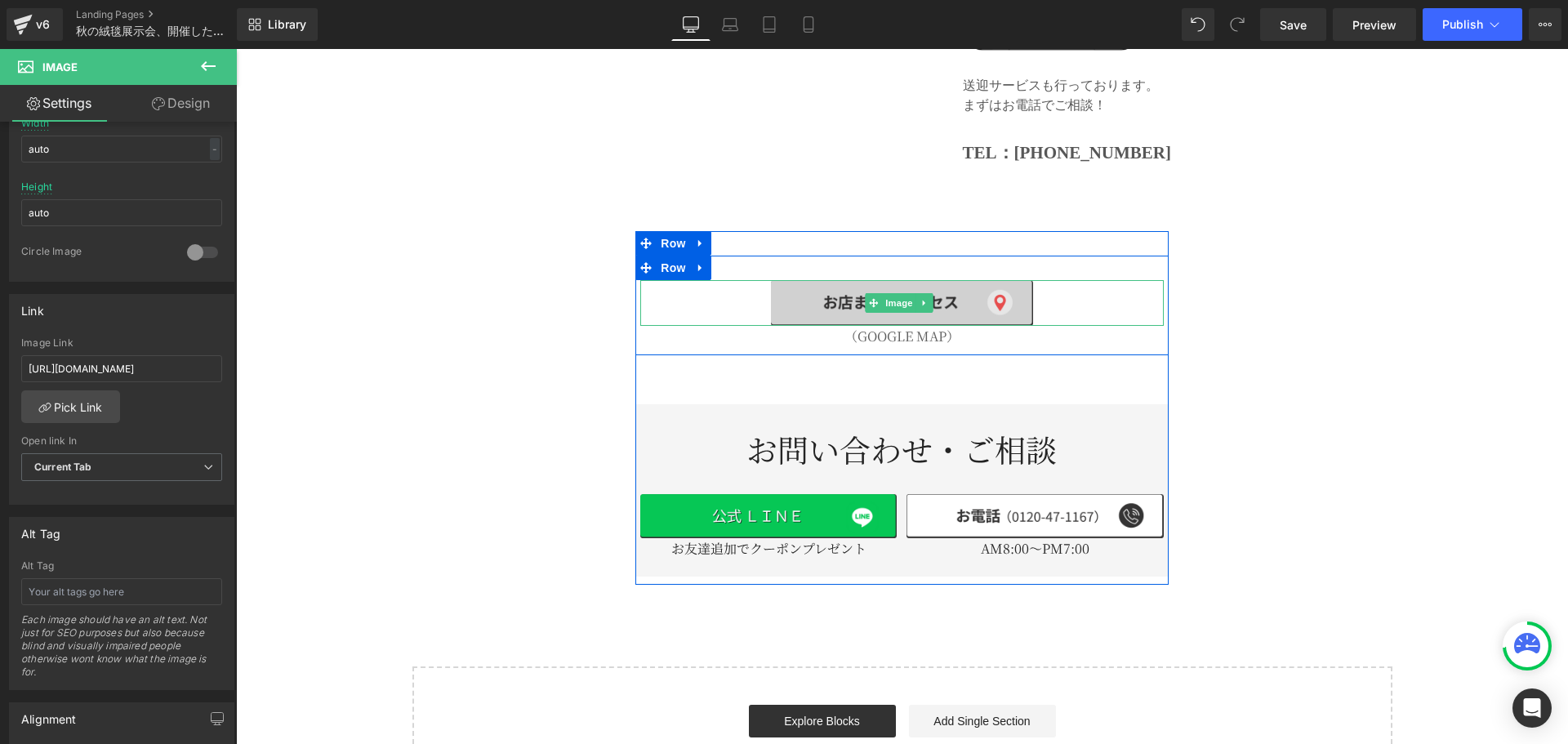
click at [832, 281] on img at bounding box center [901, 303] width 261 height 46
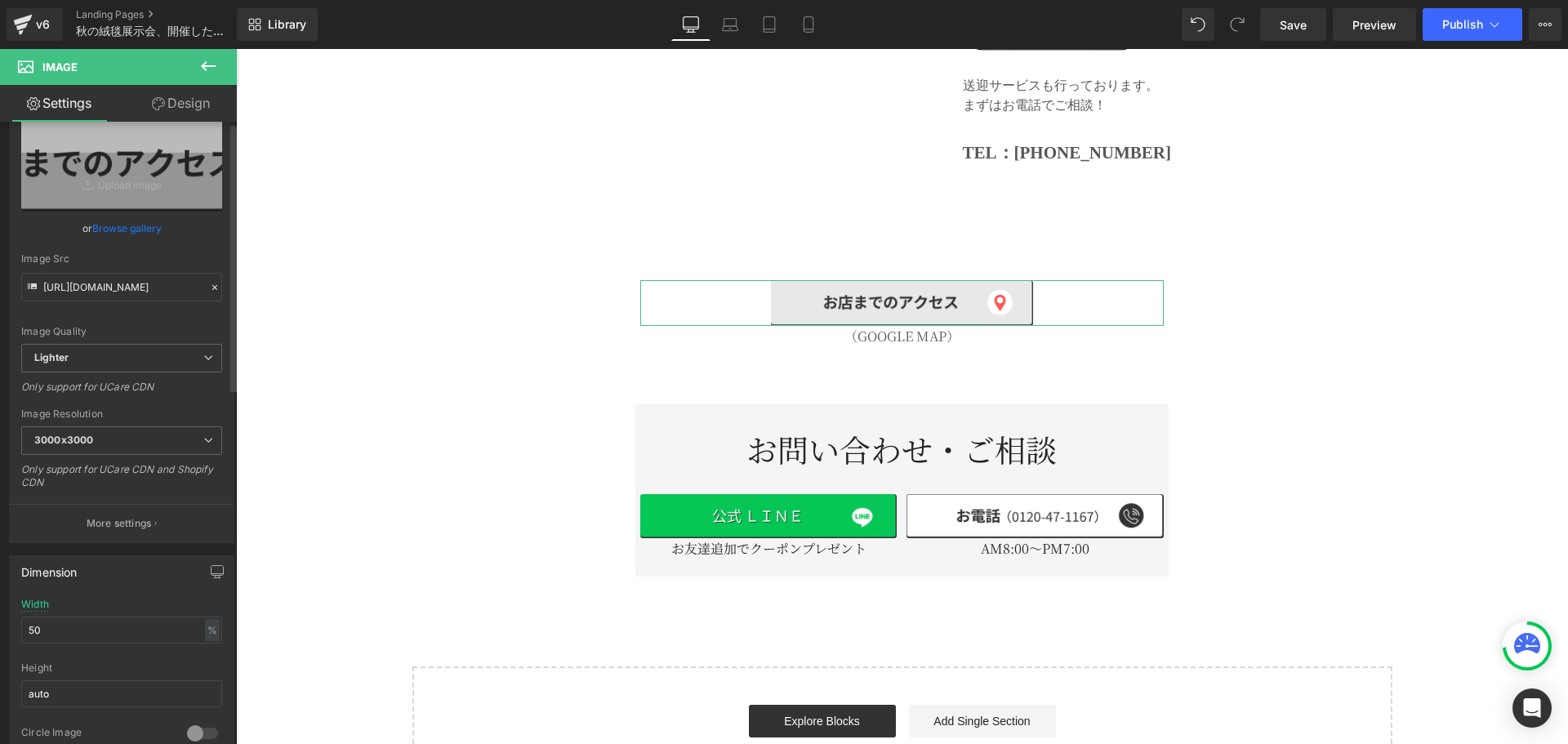
scroll to position [681, 0]
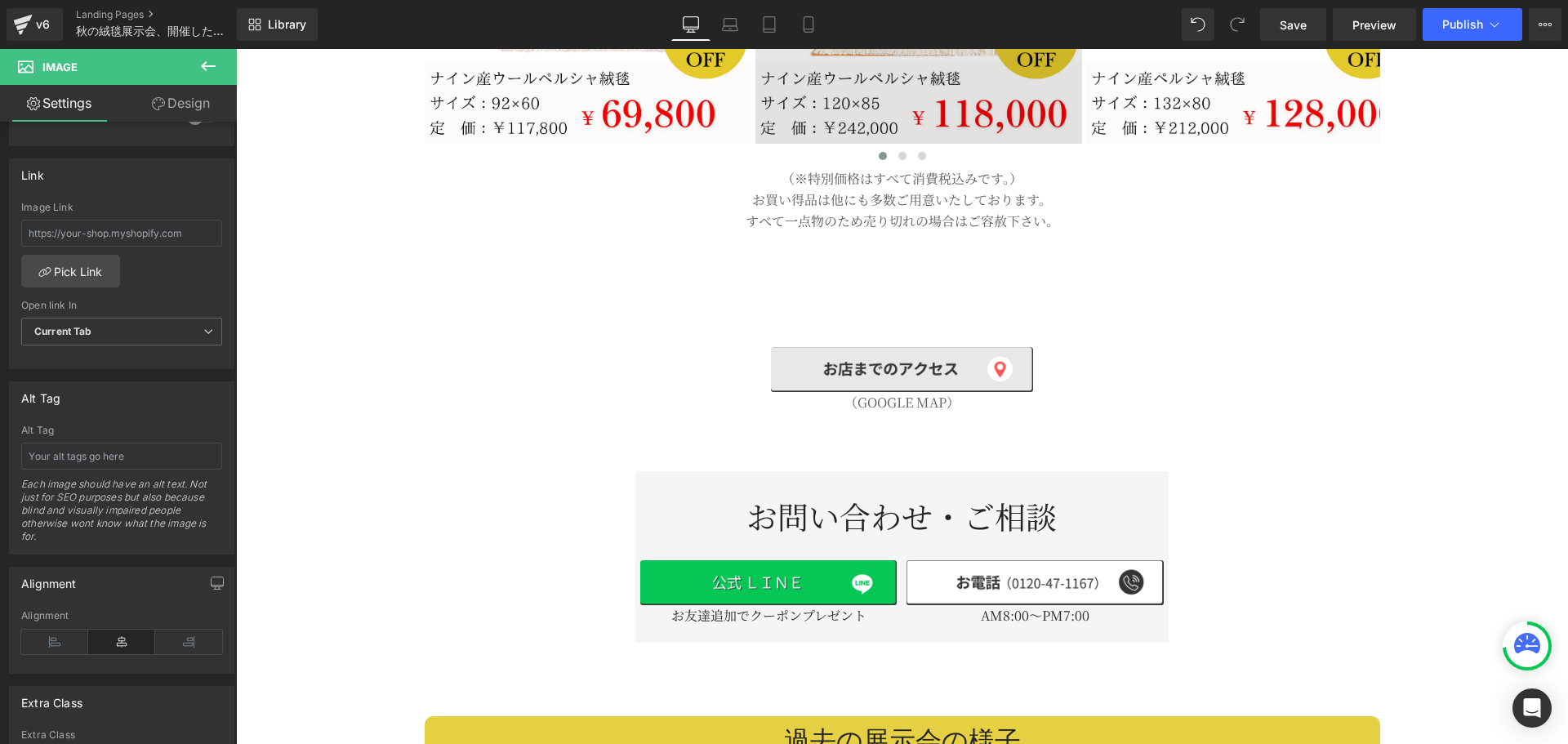
click at [846, 348] on img at bounding box center [901, 370] width 261 height 46
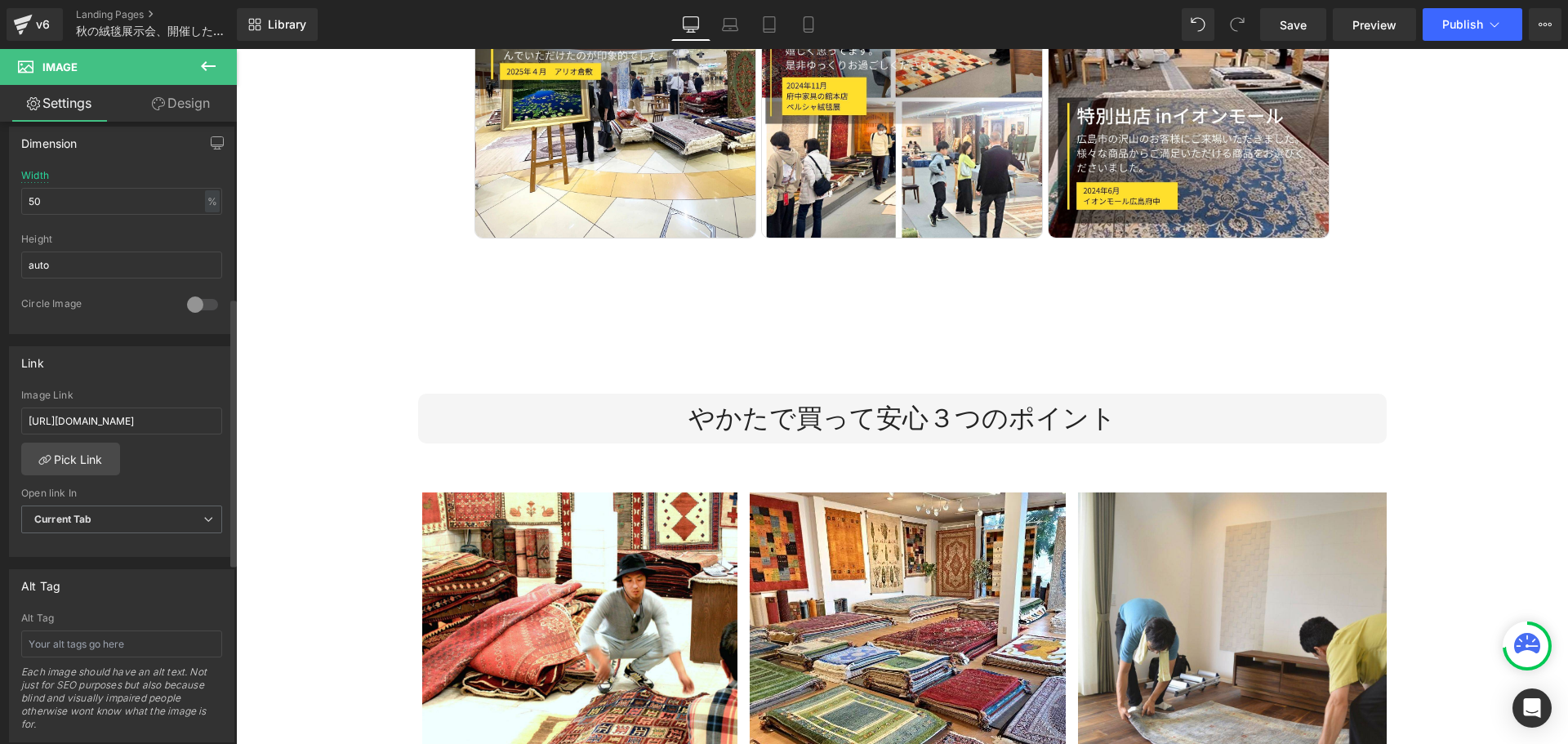
scroll to position [408, 0]
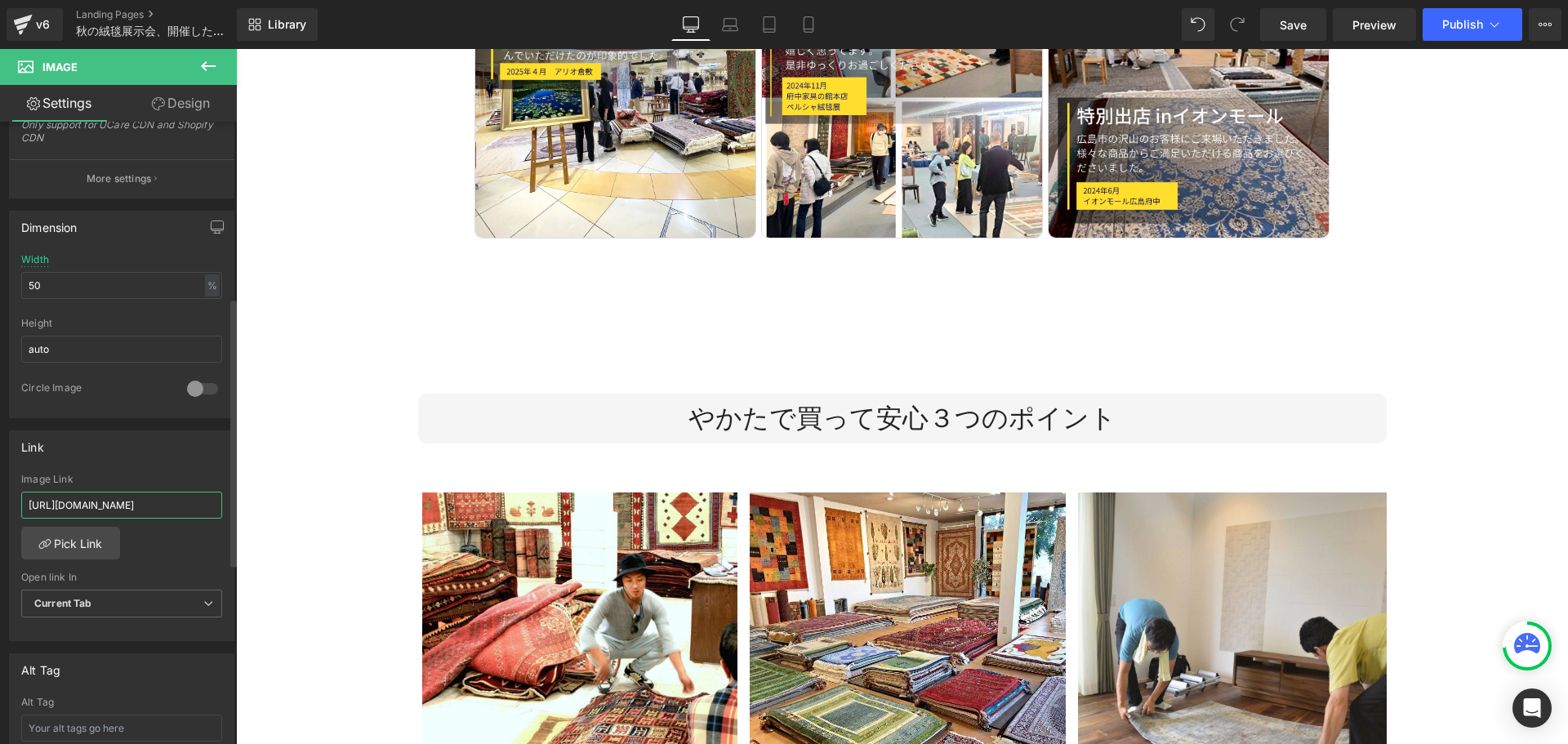
click at [139, 499] on input "[URL][DOMAIN_NAME]" at bounding box center [121, 505] width 201 height 27
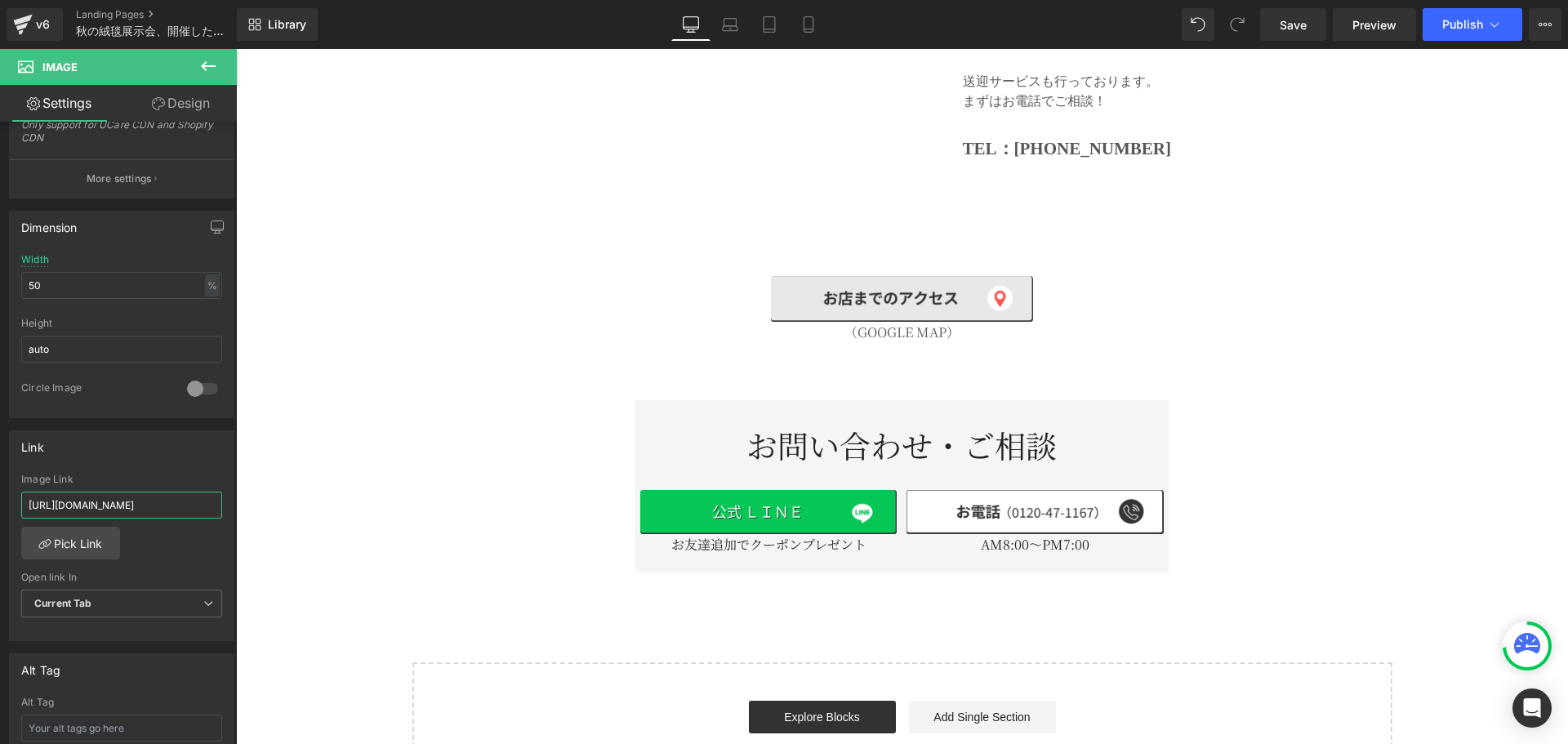
scroll to position [7626, 0]
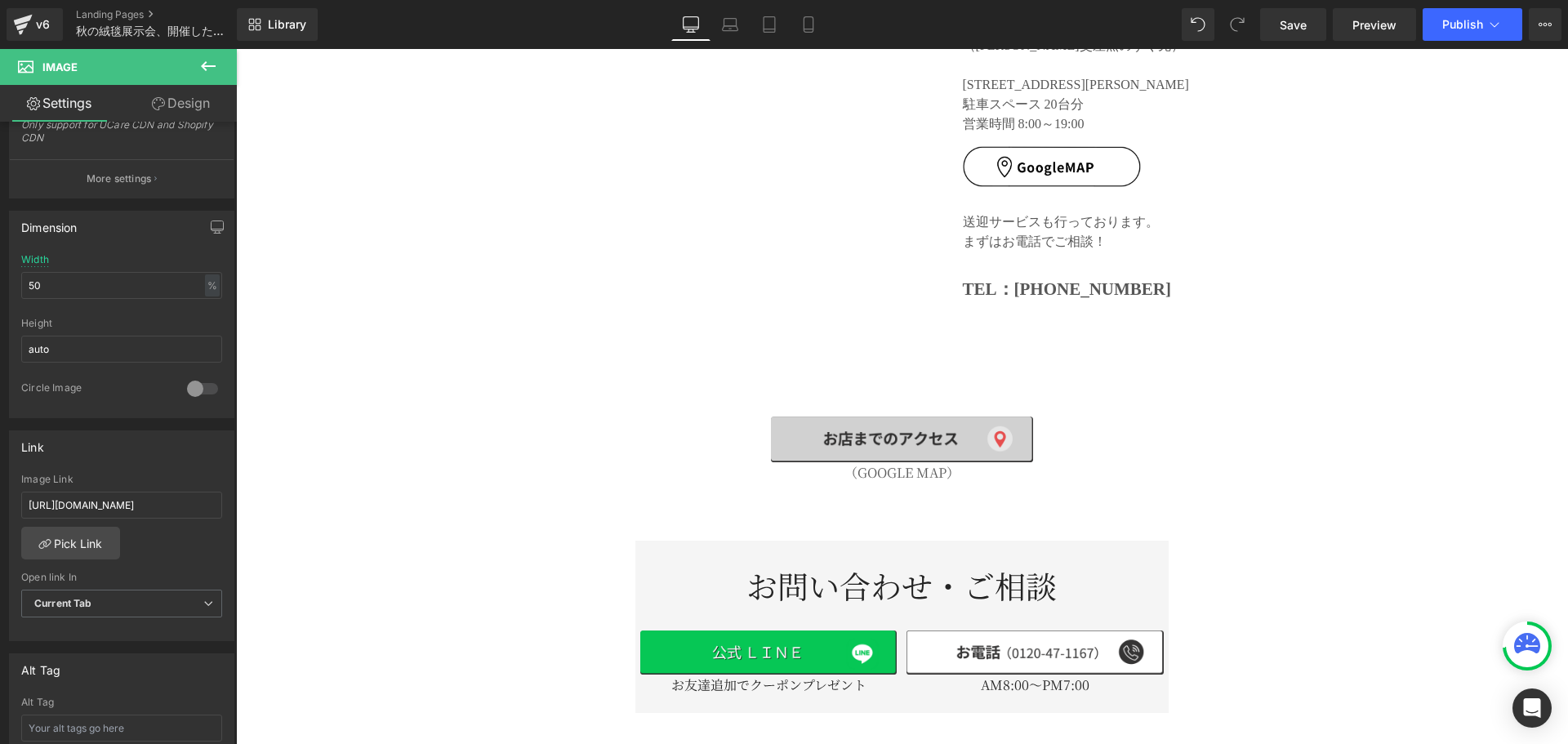
click at [877, 430] on span at bounding box center [874, 440] width 17 height 20
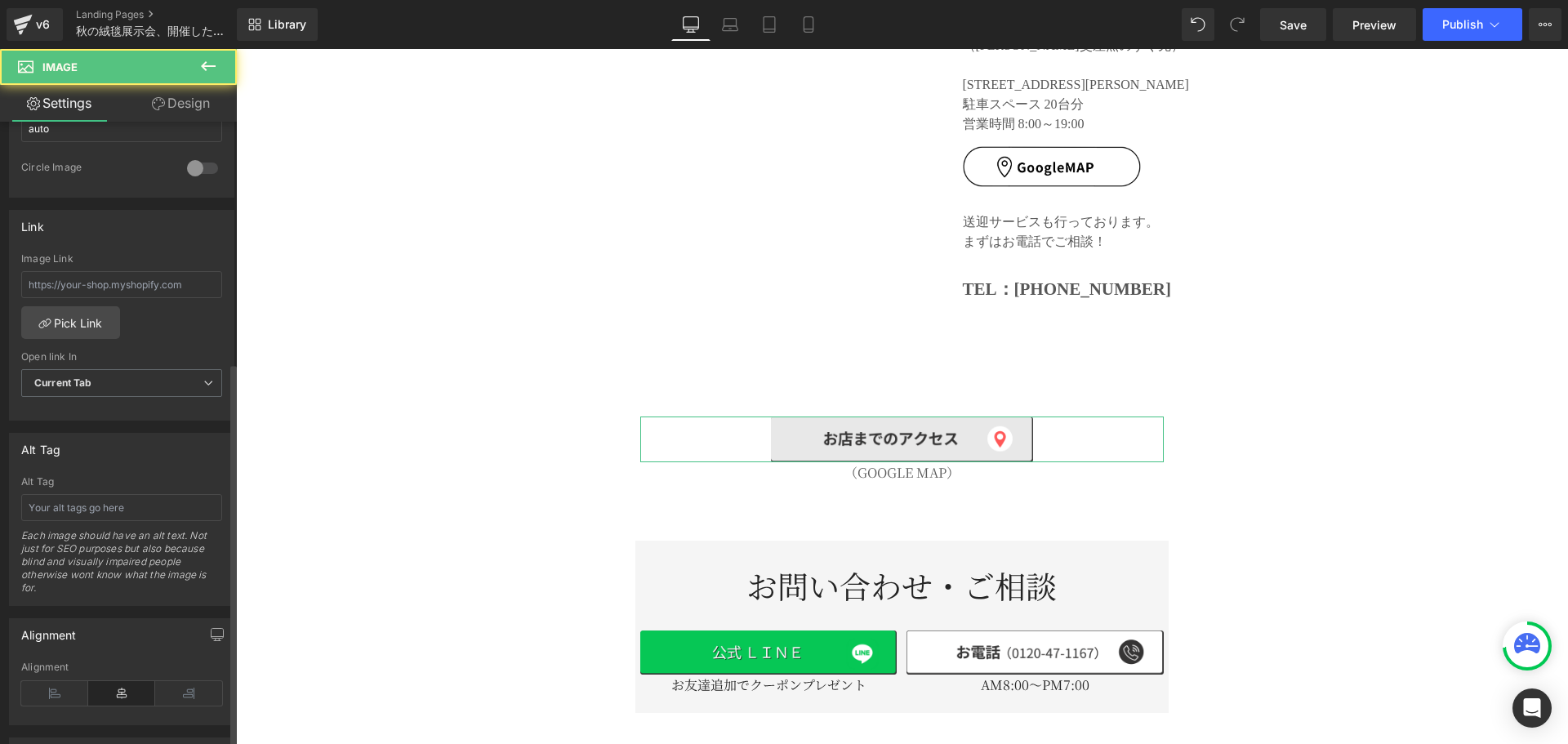
scroll to position [545, 0]
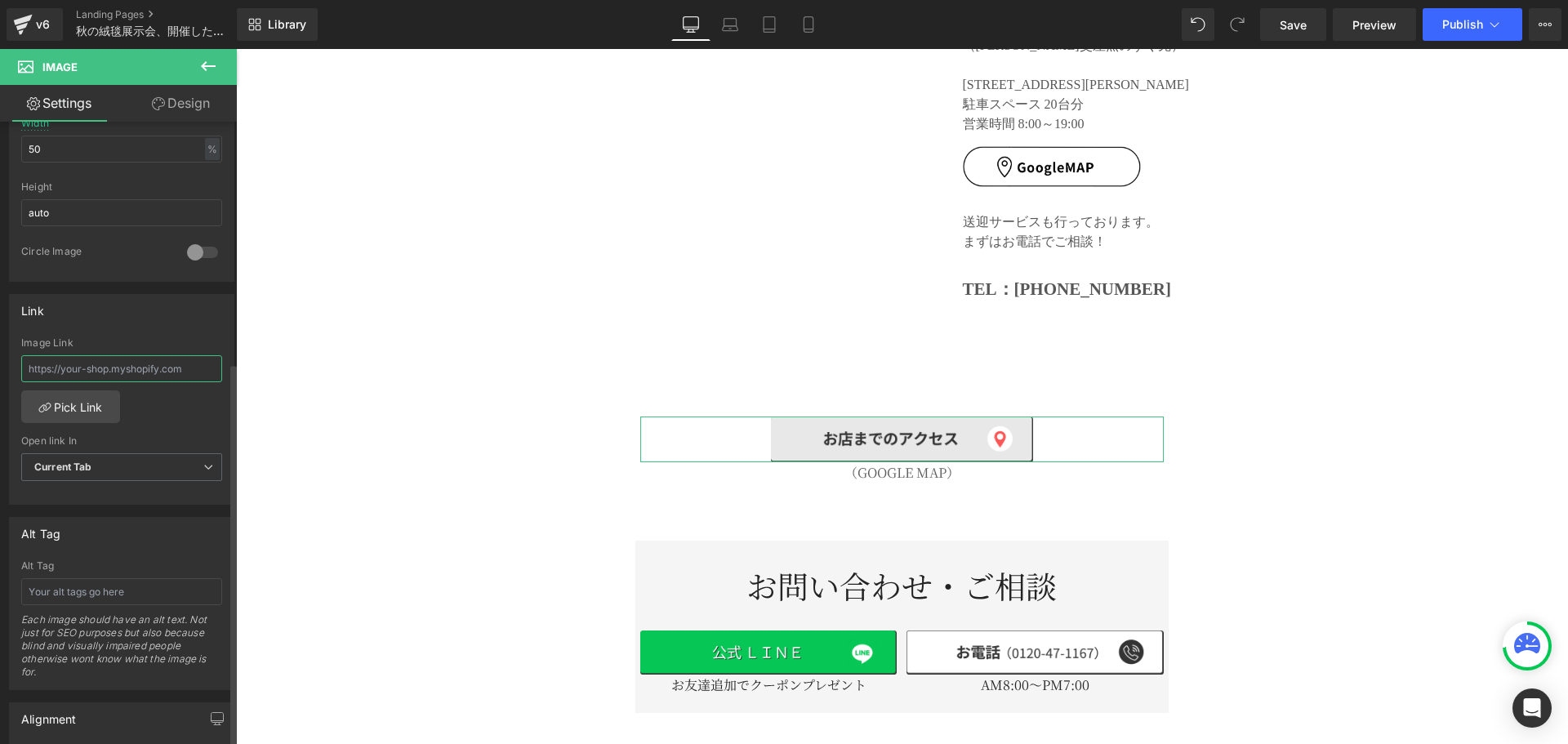
click at [116, 369] on input "text" at bounding box center [121, 369] width 201 height 27
paste input "[URL][DOMAIN_NAME]"
type input "[URL][DOMAIN_NAME]"
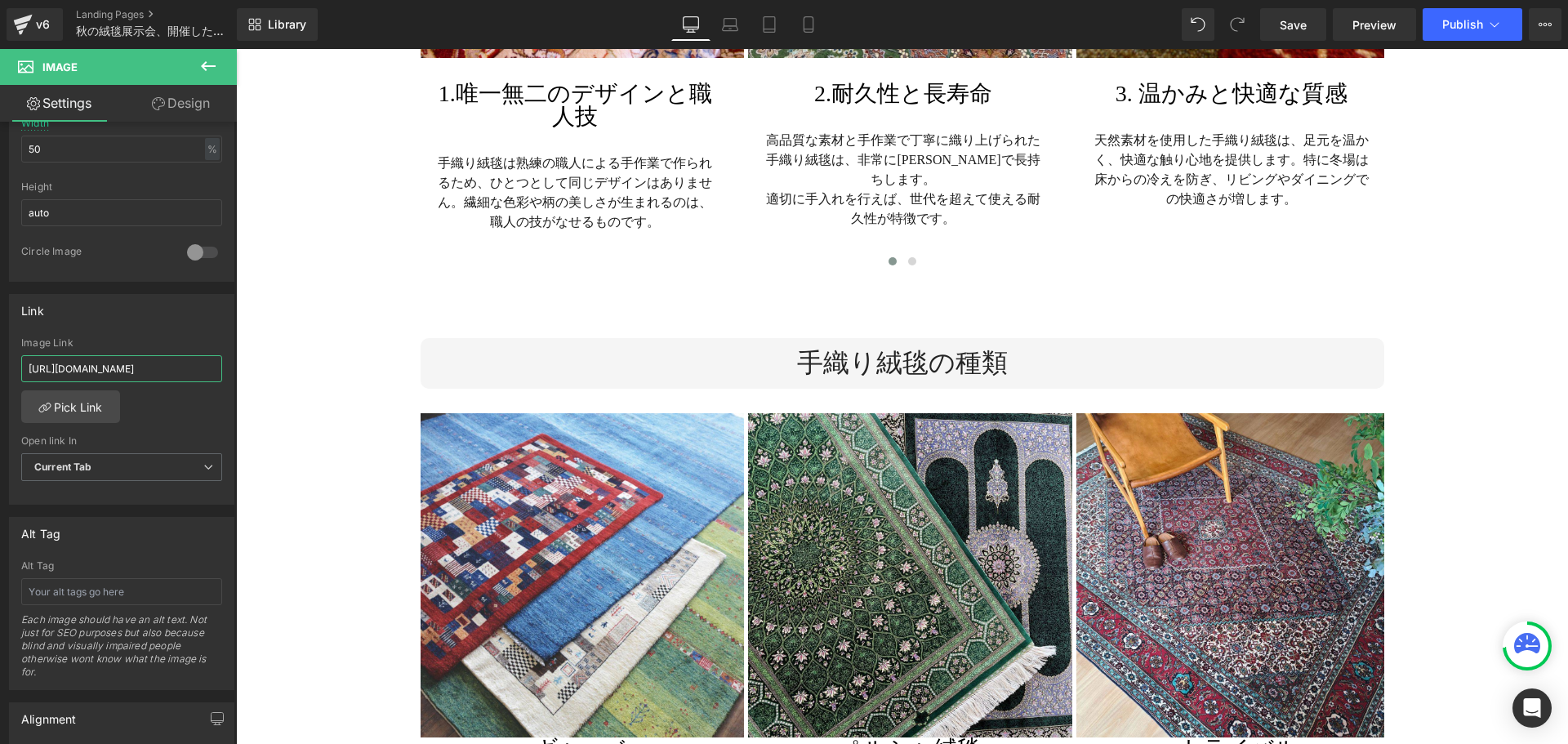
scroll to position [7490, 0]
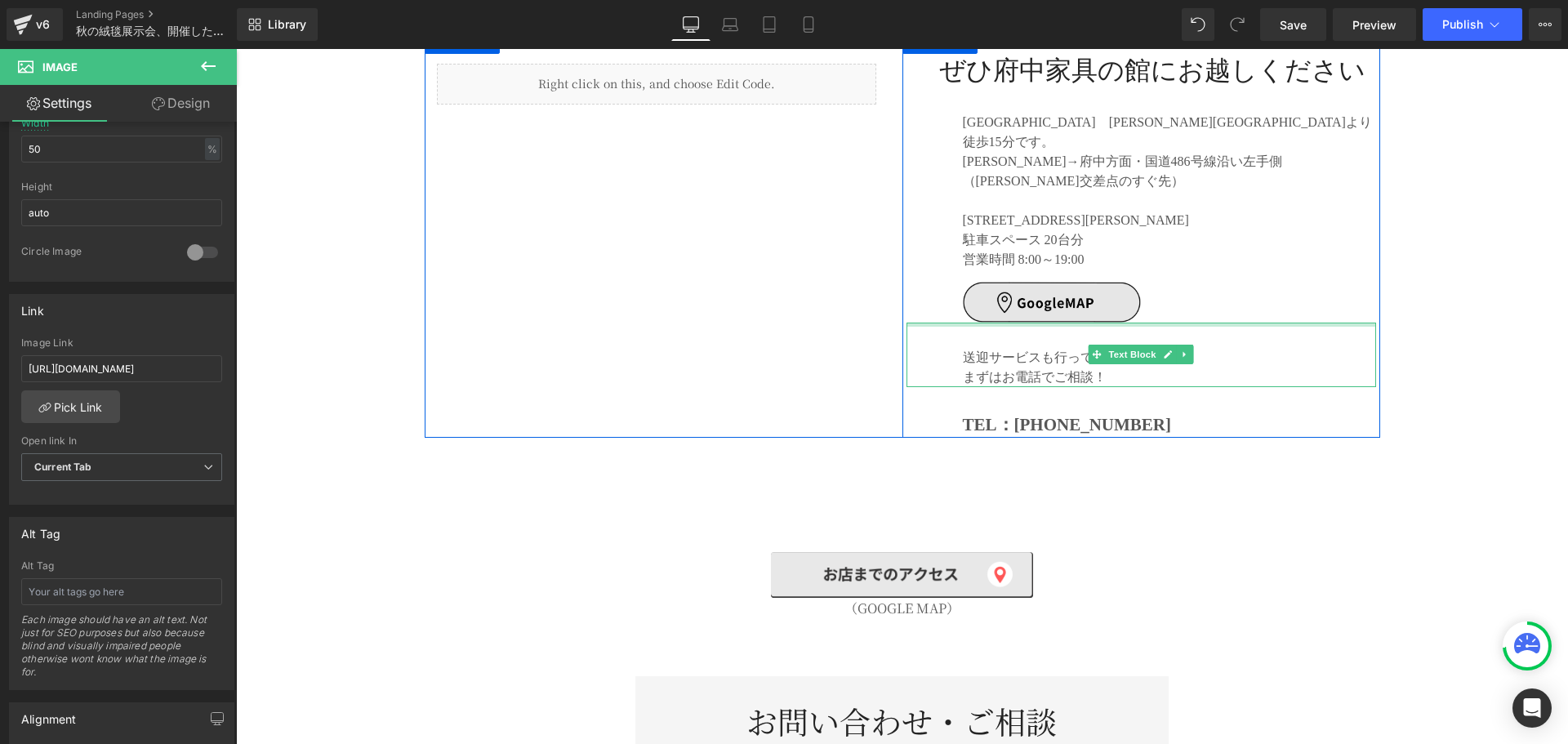
click at [993, 281] on img at bounding box center [1024, 301] width 235 height 41
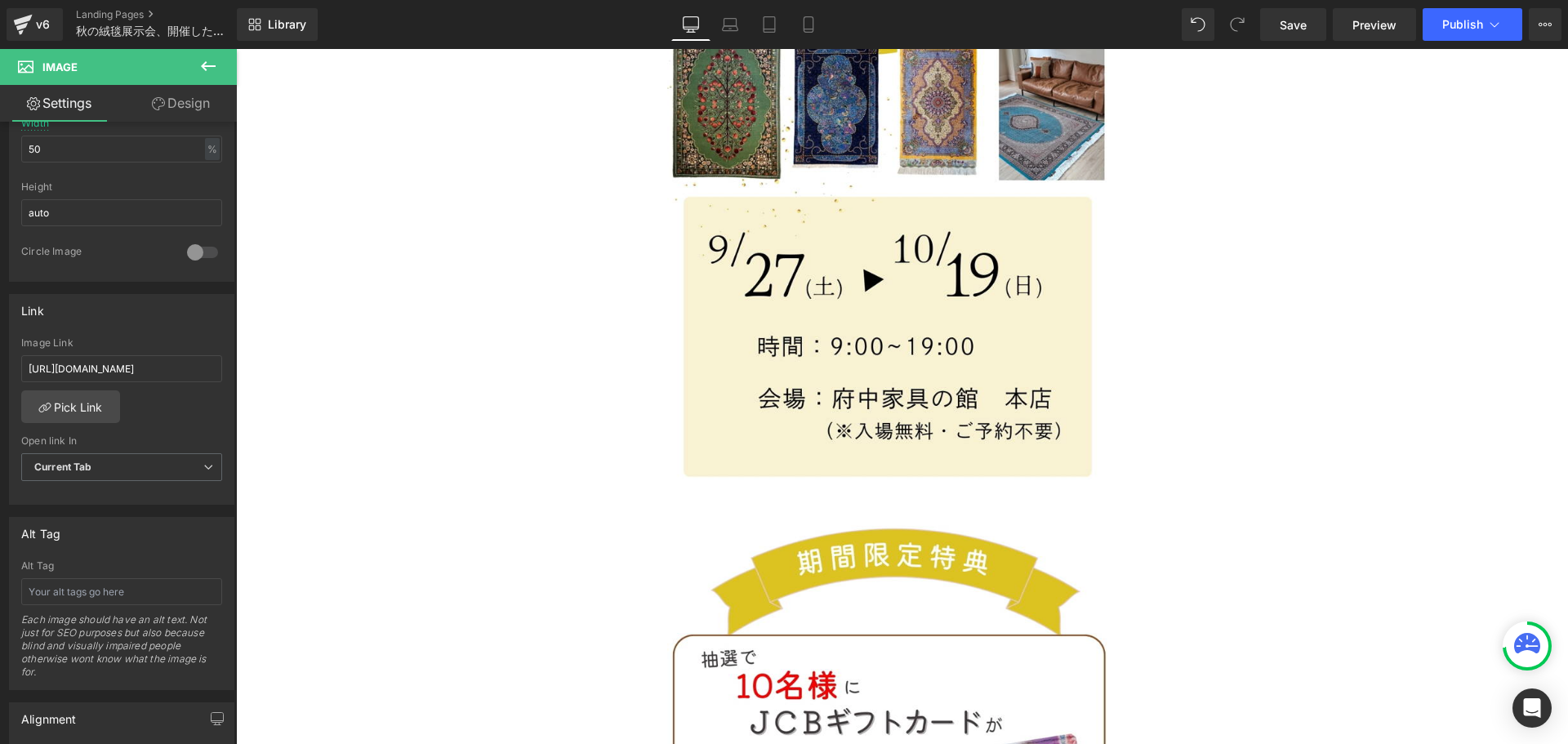
scroll to position [0, 0]
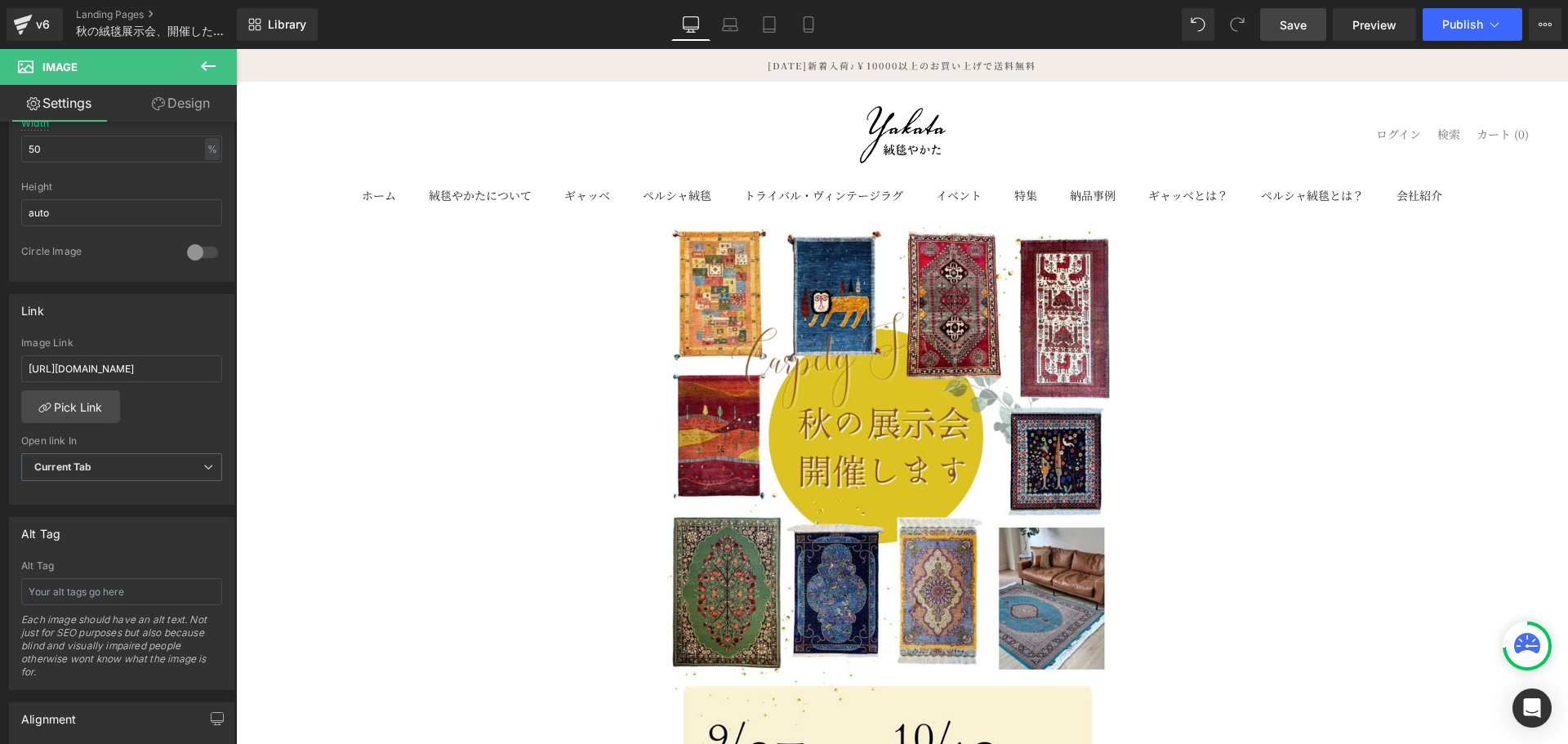
click at [1290, 22] on span "Save" at bounding box center [1293, 24] width 27 height 17
click at [1478, 19] on span "Publish" at bounding box center [1462, 24] width 41 height 13
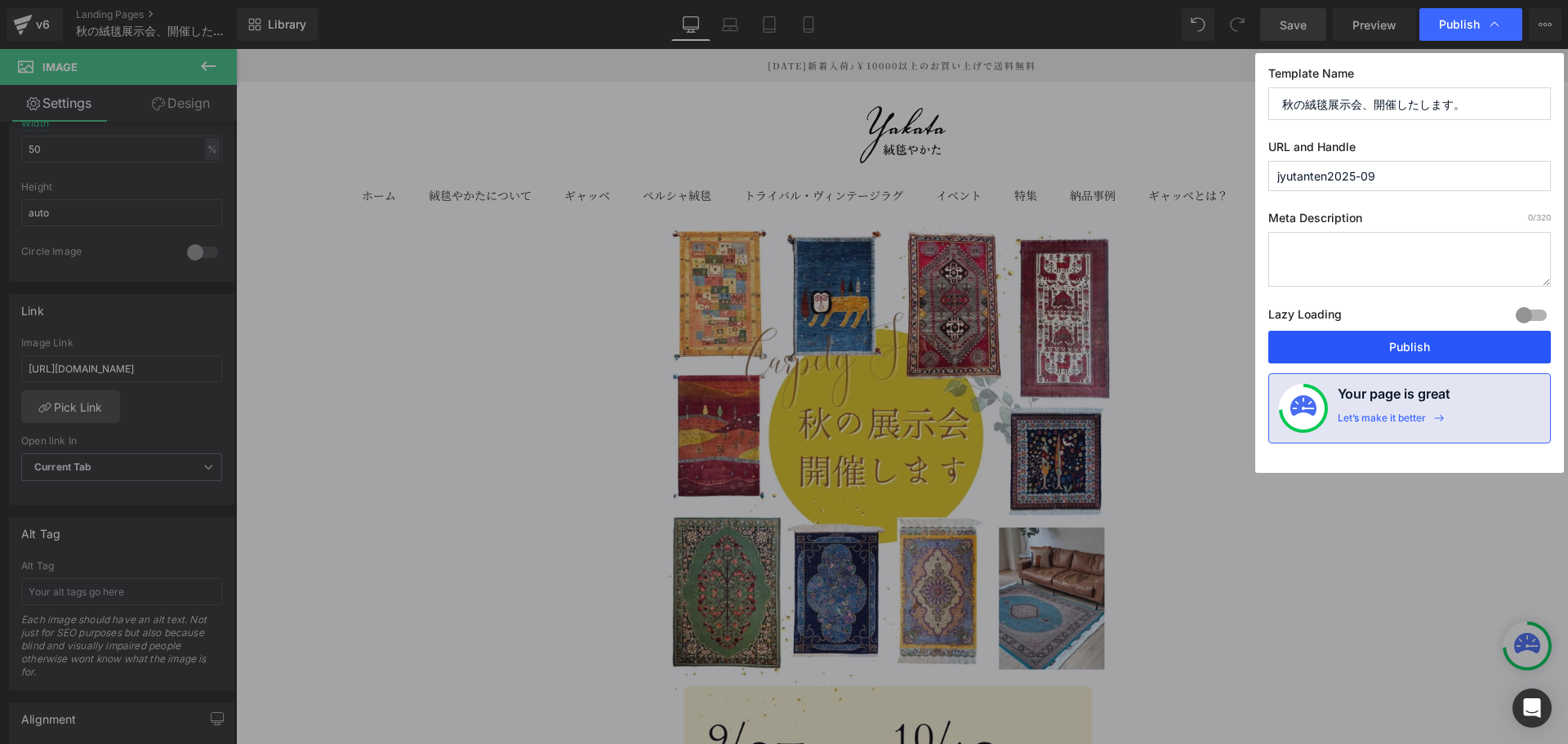
click at [1411, 344] on button "Publish" at bounding box center [1410, 348] width 282 height 33
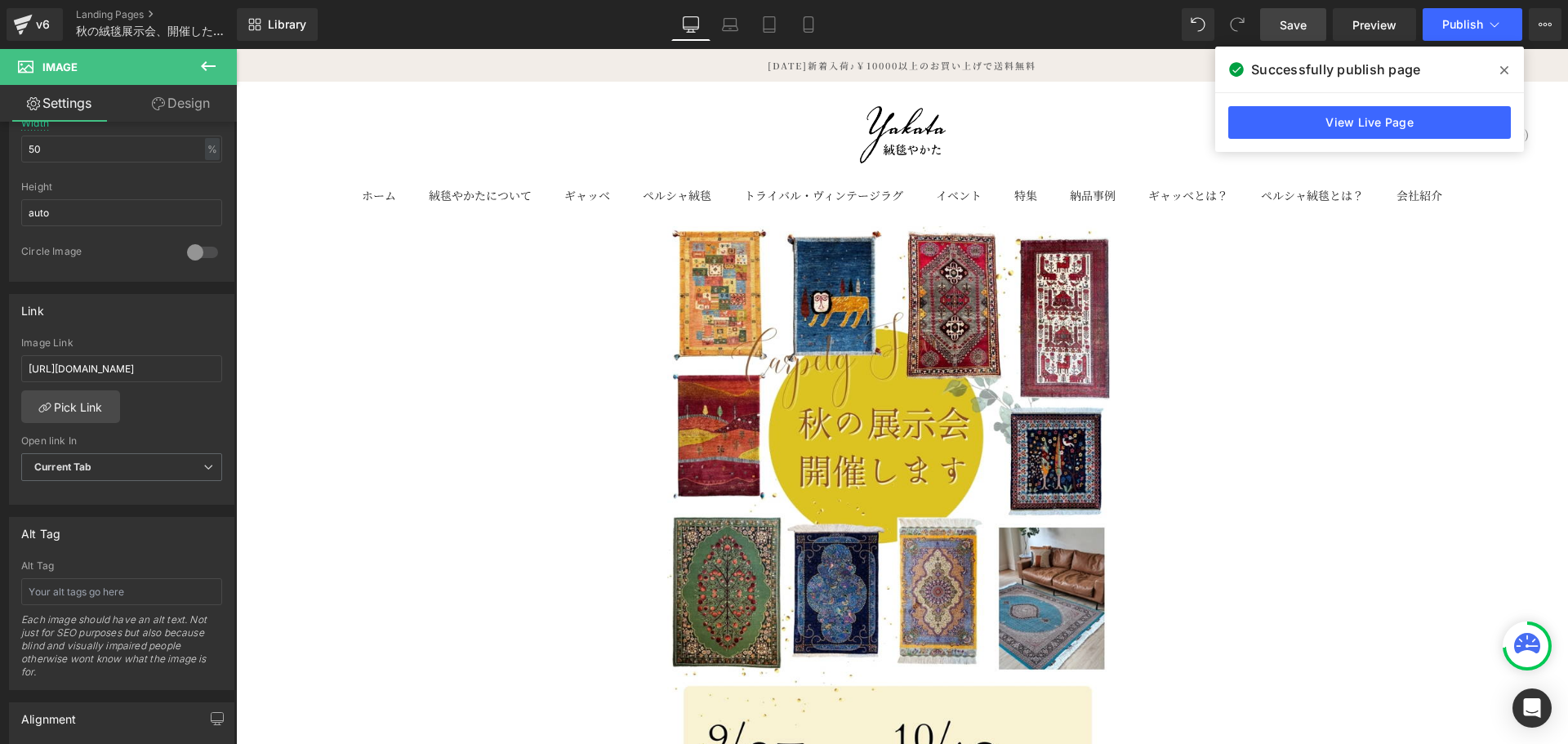
click at [1509, 76] on span at bounding box center [1504, 70] width 26 height 26
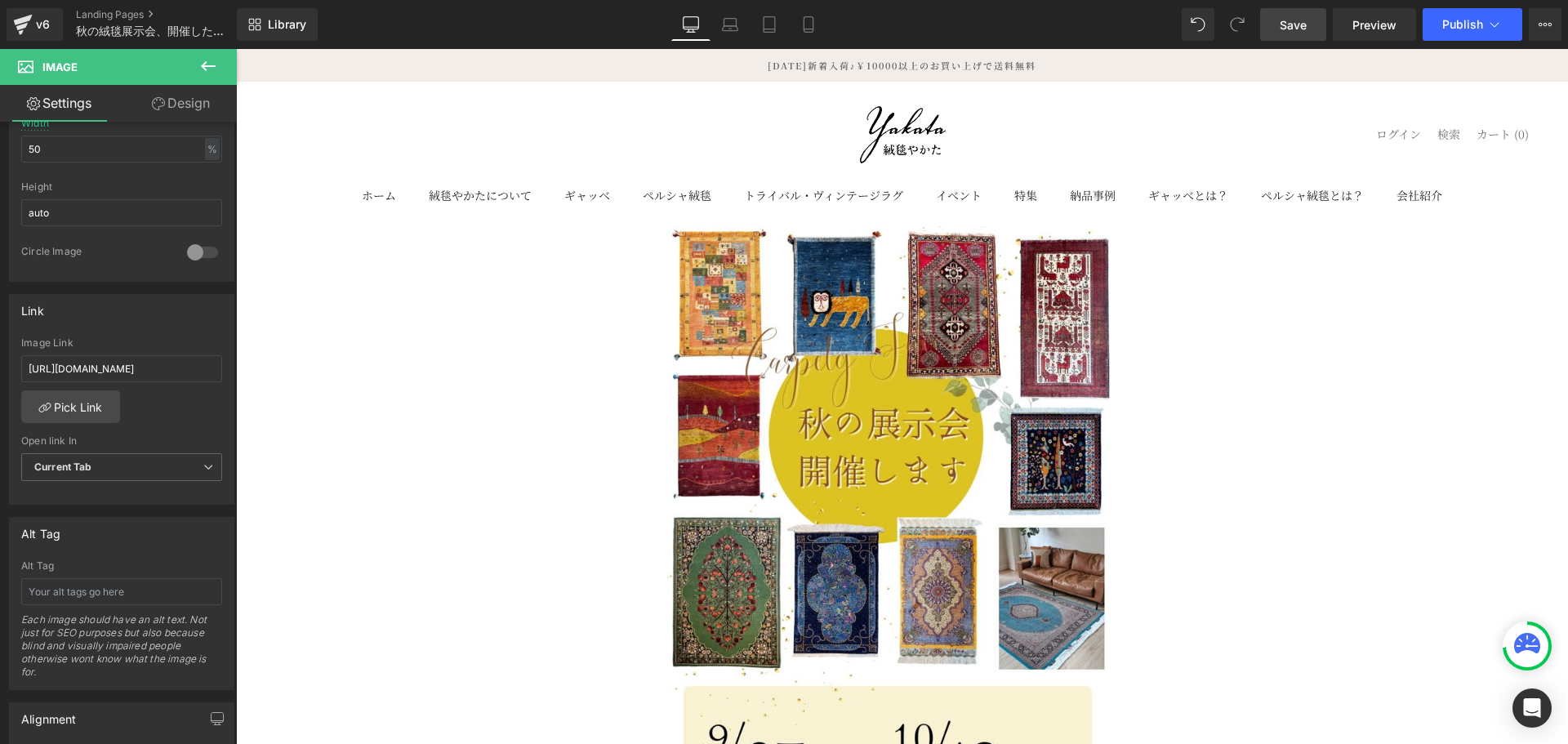
drag, startPoint x: 94, startPoint y: 10, endPoint x: 242, endPoint y: 46, distance: 152.3
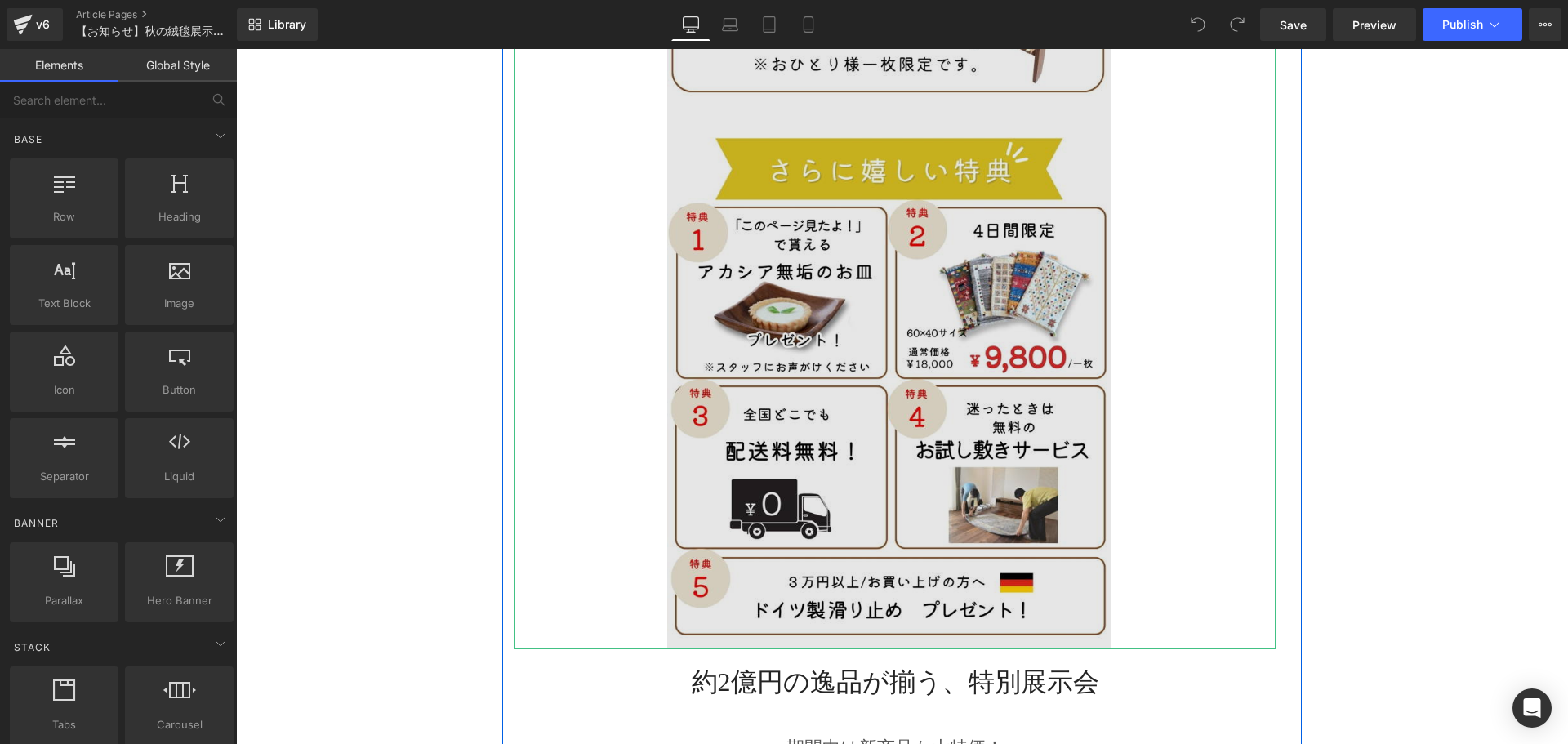
scroll to position [2179, 0]
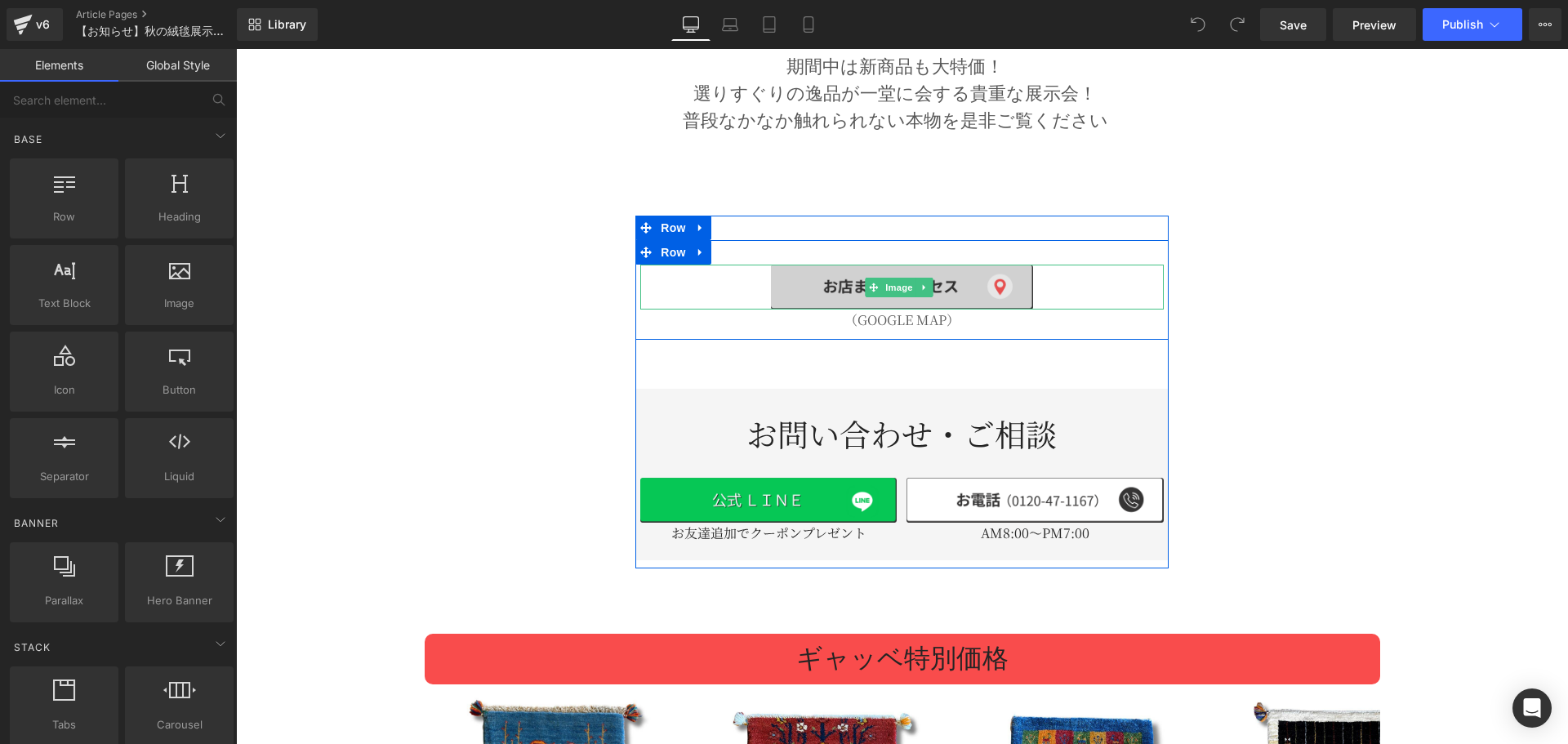
click at [911, 264] on img at bounding box center [901, 287] width 261 height 46
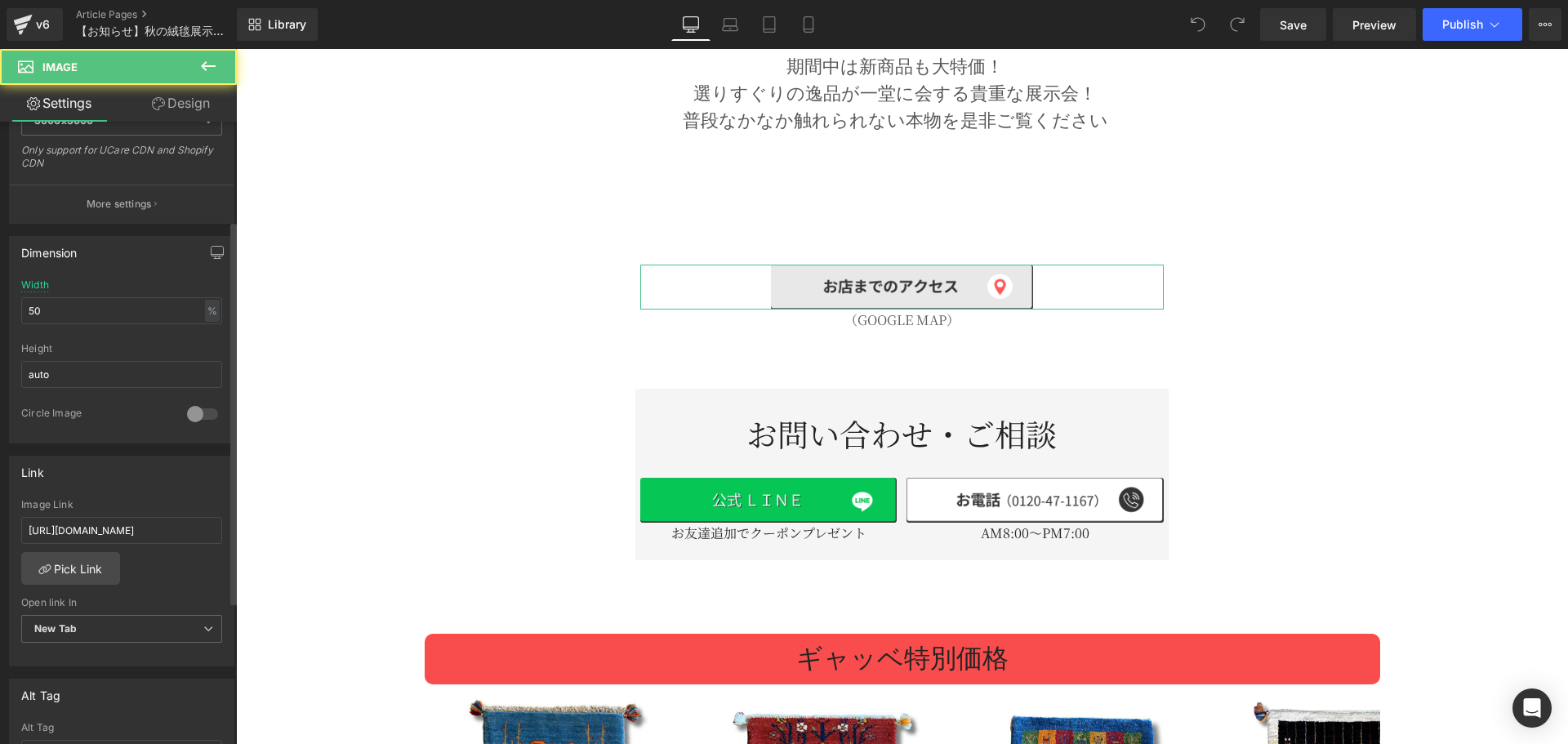
scroll to position [545, 0]
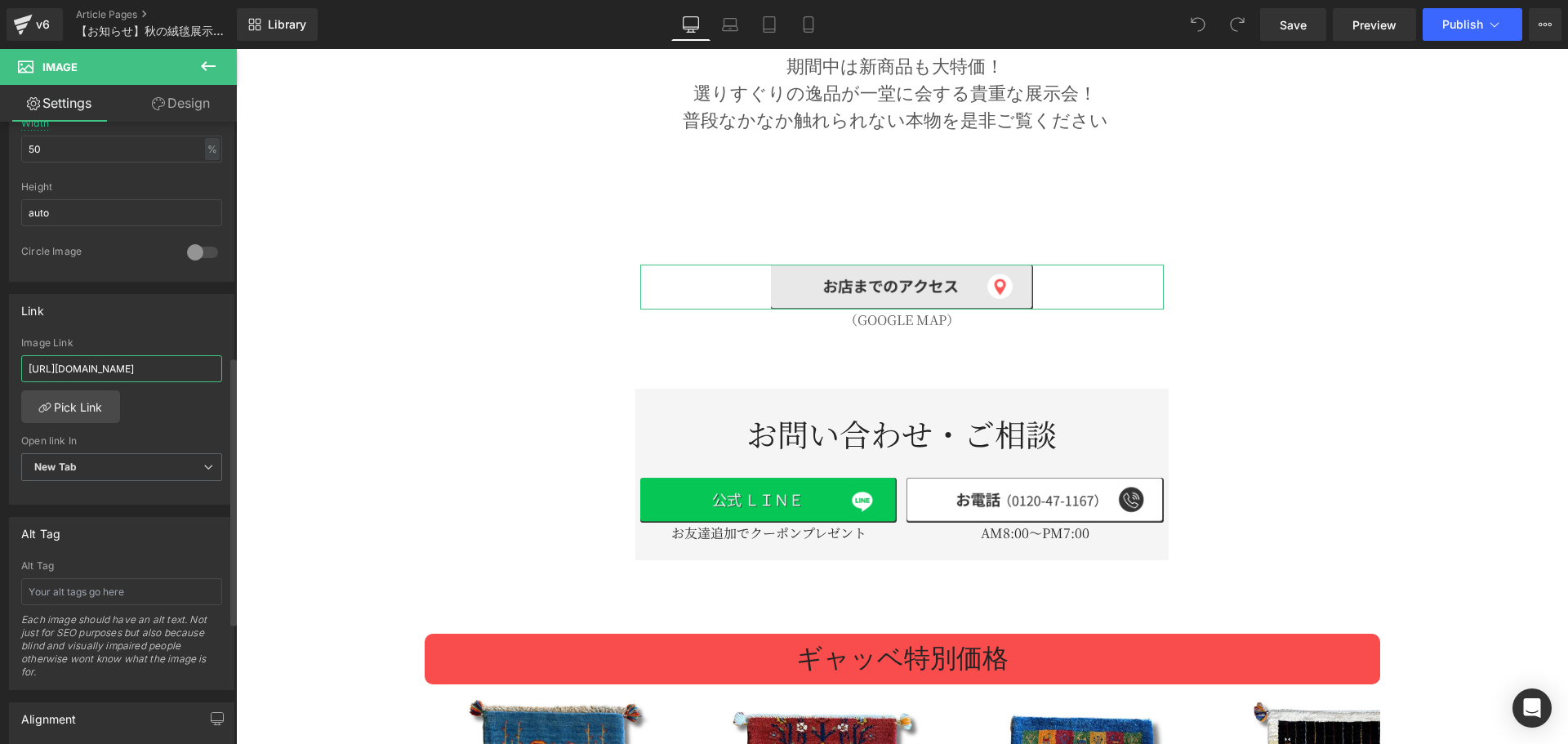
click at [153, 367] on input "[URL][DOMAIN_NAME]" at bounding box center [121, 369] width 201 height 27
drag, startPoint x: 153, startPoint y: 365, endPoint x: 115, endPoint y: 359, distance: 38.5
click at [115, 359] on input "[URL][DOMAIN_NAME]" at bounding box center [121, 369] width 201 height 27
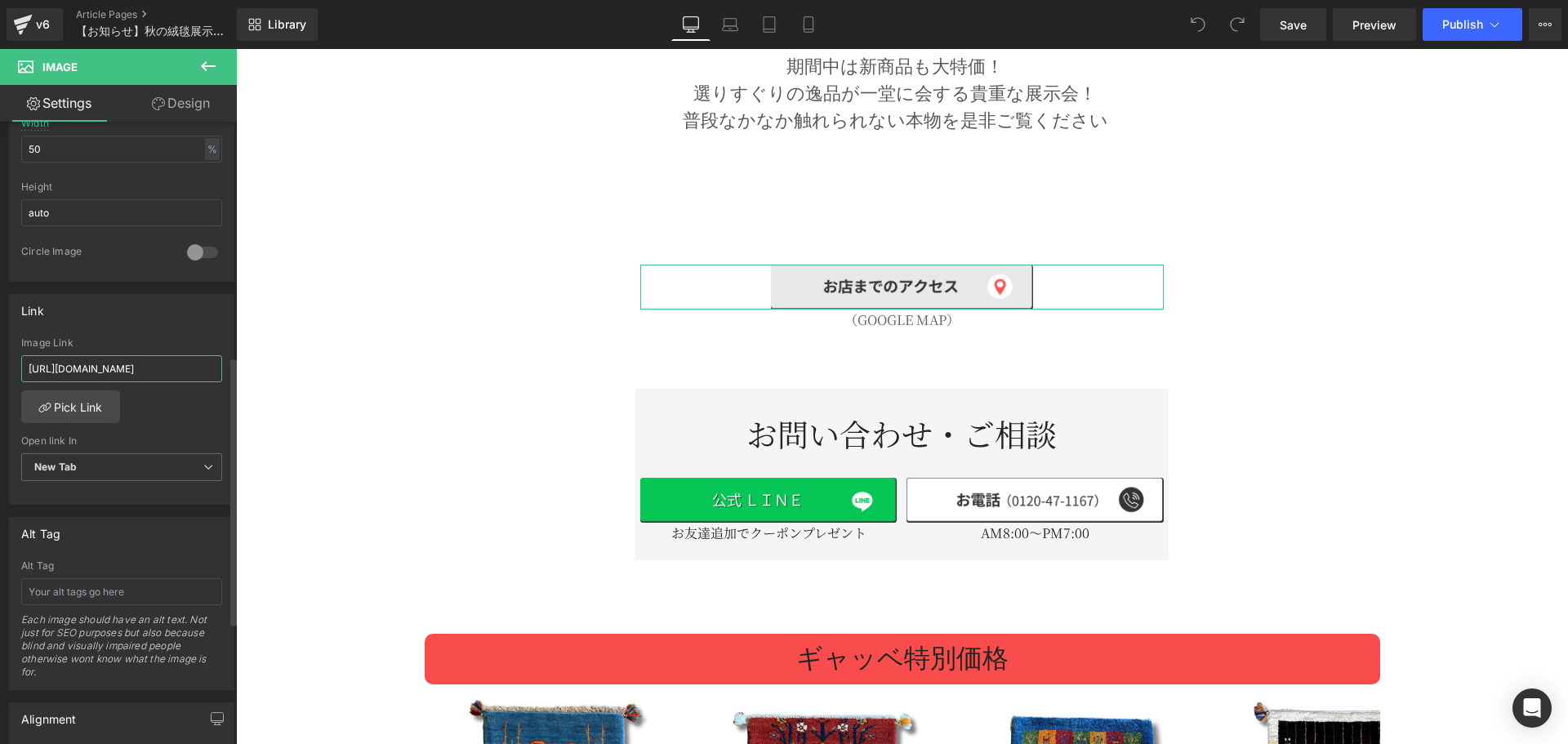
click at [117, 359] on input "[URL][DOMAIN_NAME]" at bounding box center [121, 369] width 201 height 27
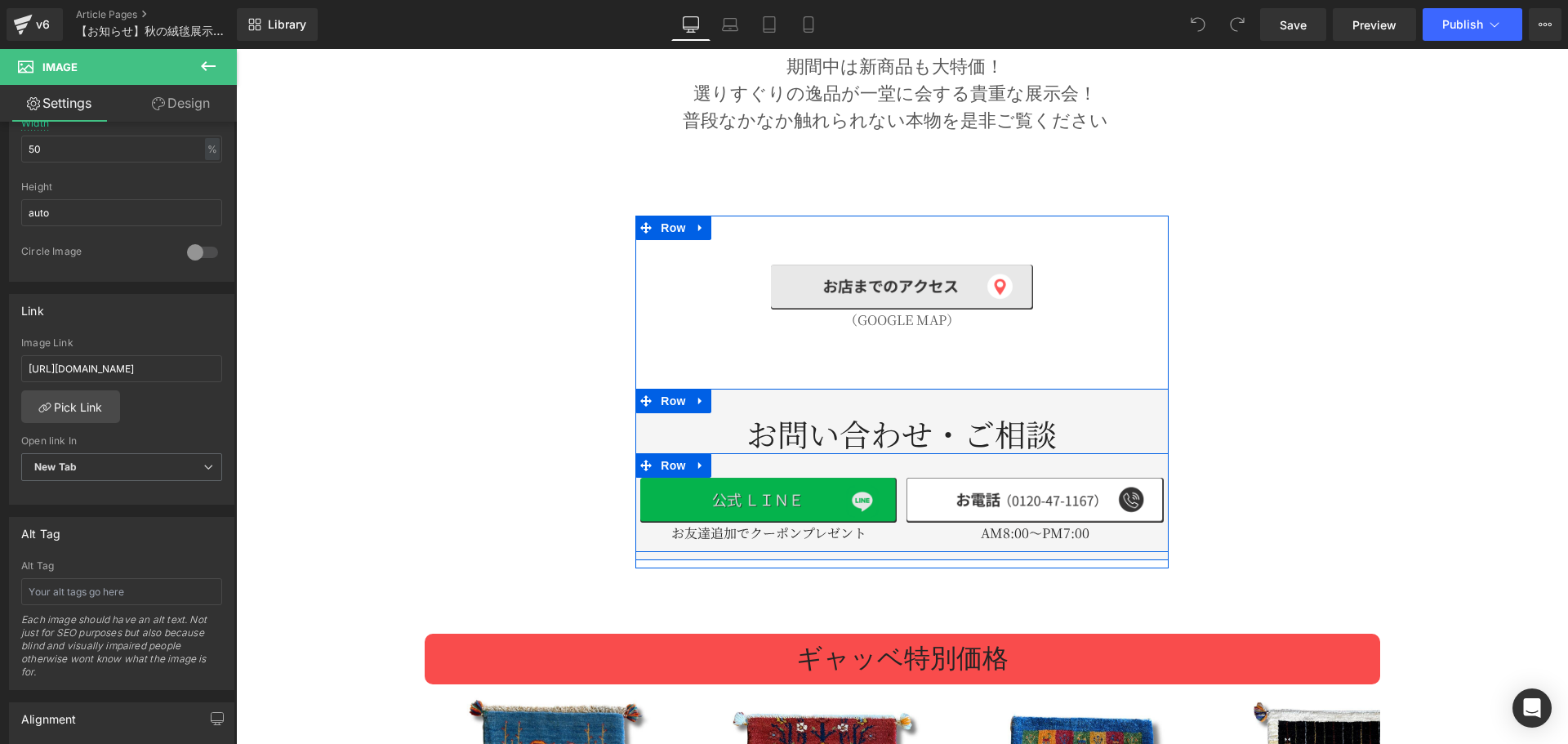
click at [768, 478] on img at bounding box center [768, 501] width 256 height 45
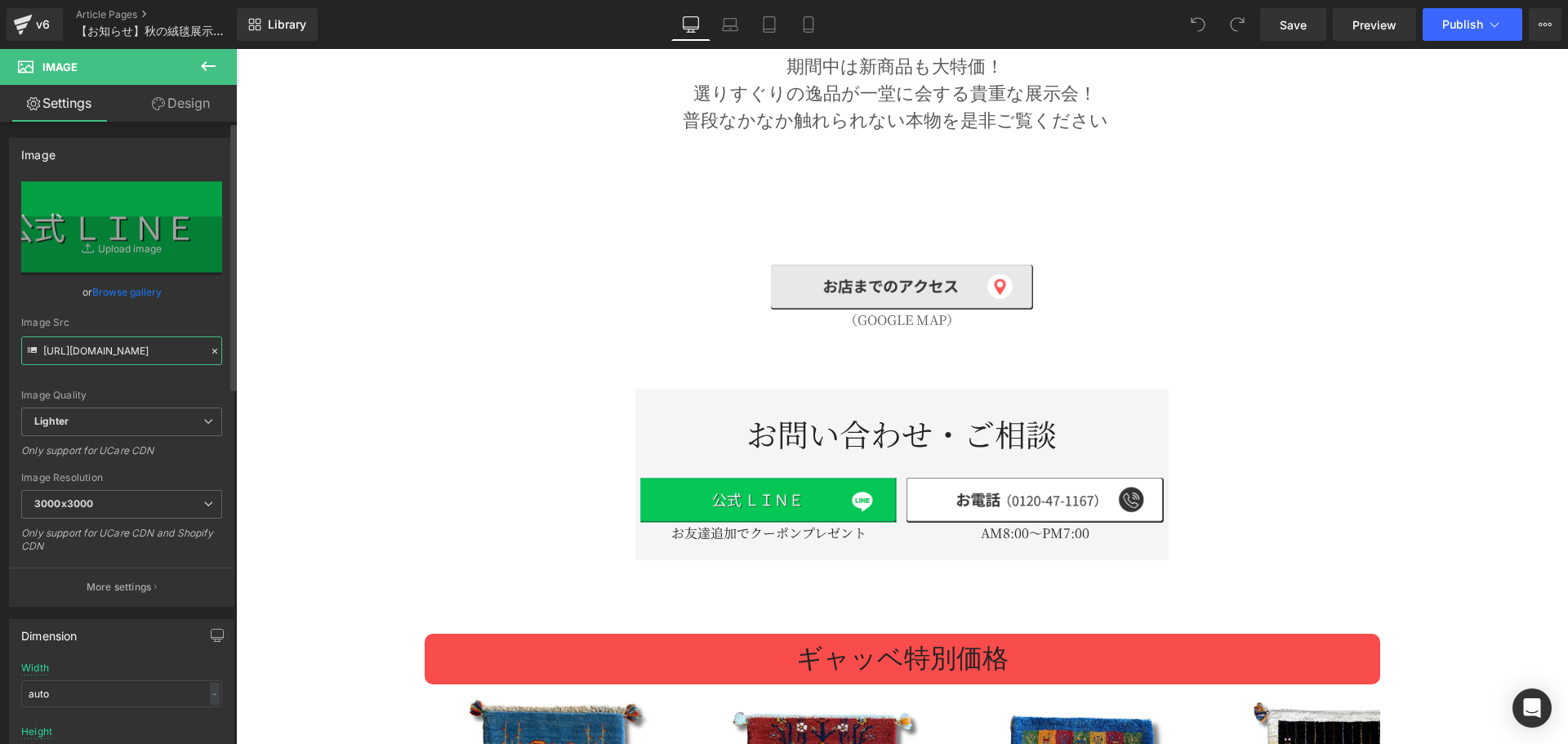
click at [151, 347] on input "[URL][DOMAIN_NAME]" at bounding box center [121, 351] width 201 height 29
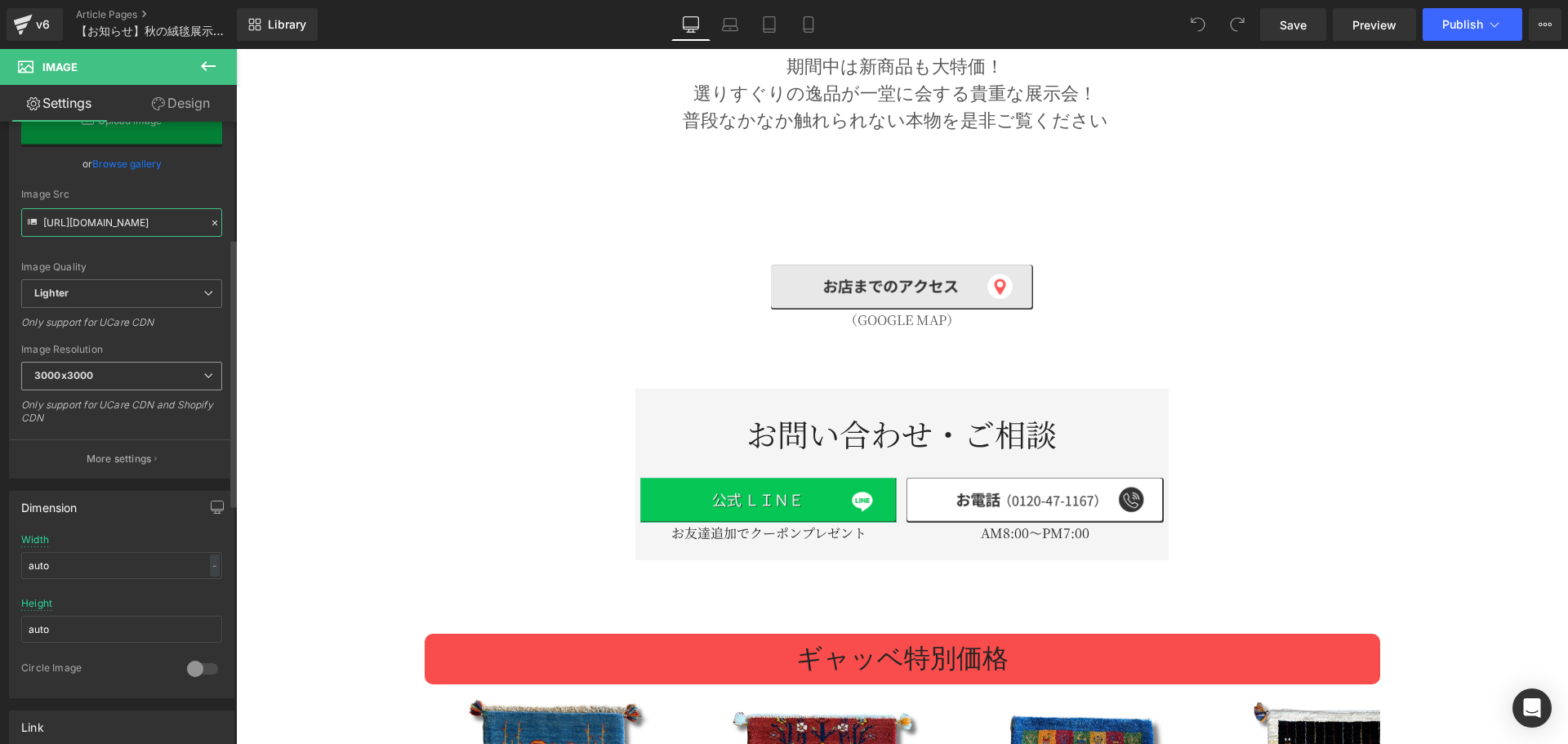
scroll to position [272, 0]
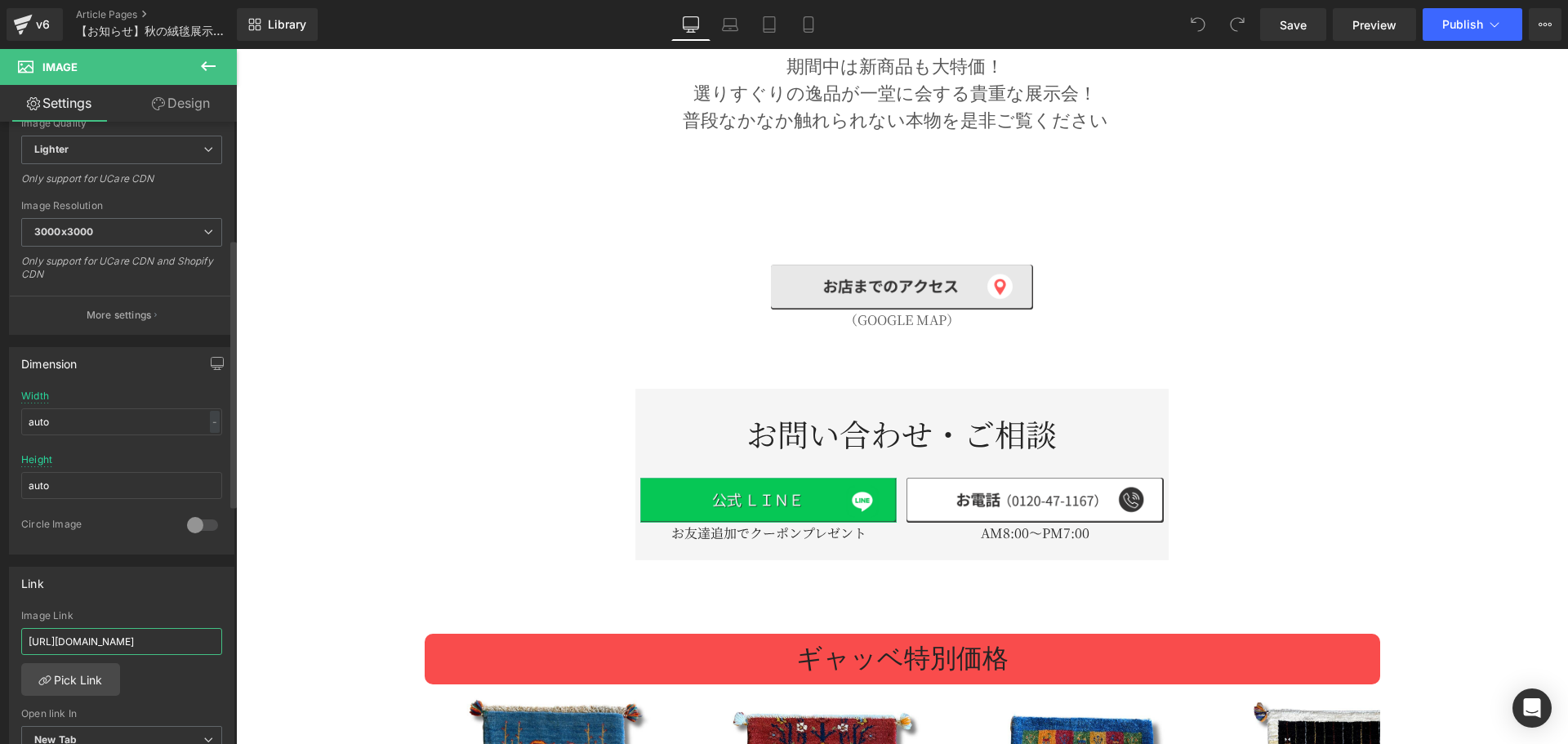
click at [138, 628] on input "[URL][DOMAIN_NAME]" at bounding box center [121, 642] width 201 height 27
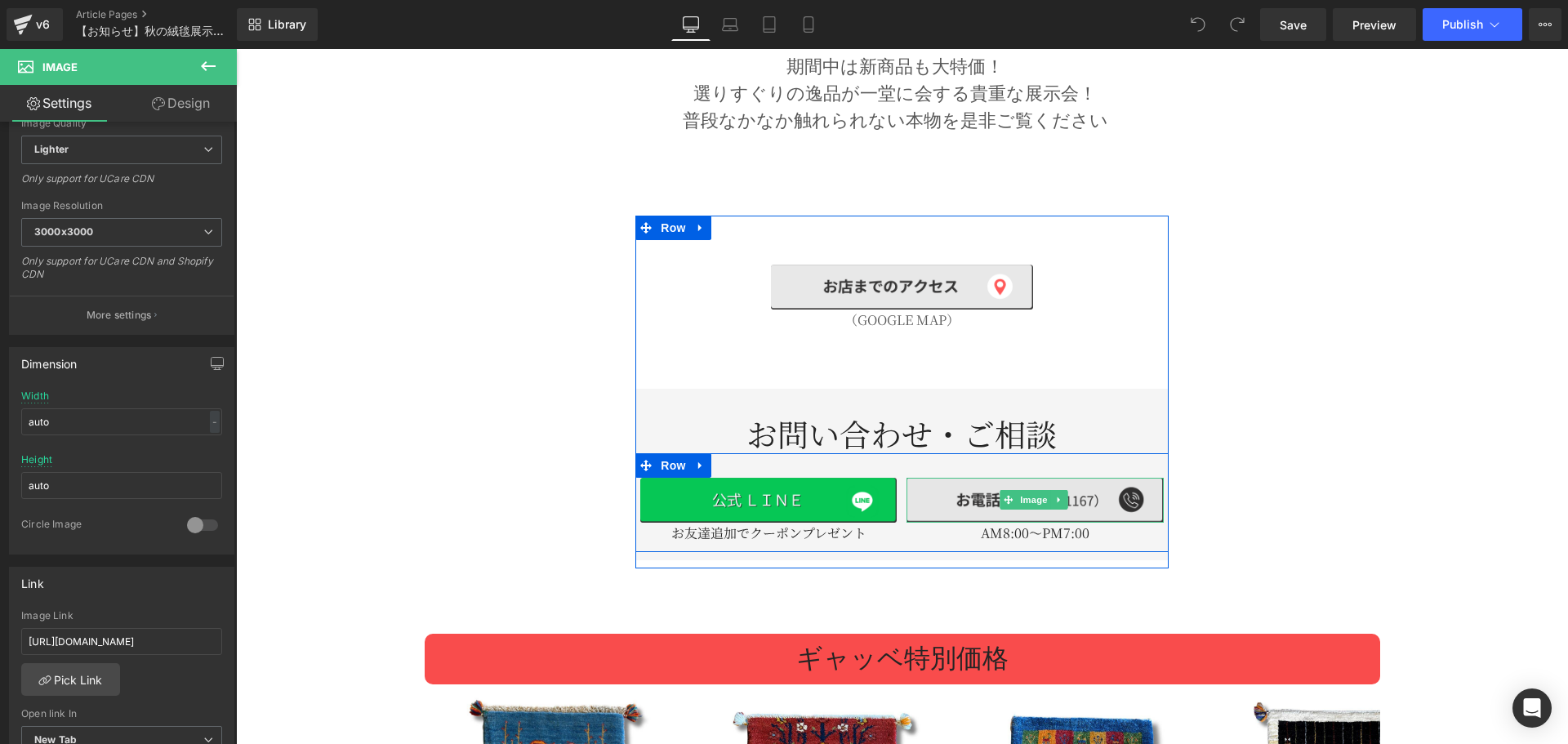
click at [953, 482] on img at bounding box center [1034, 501] width 256 height 45
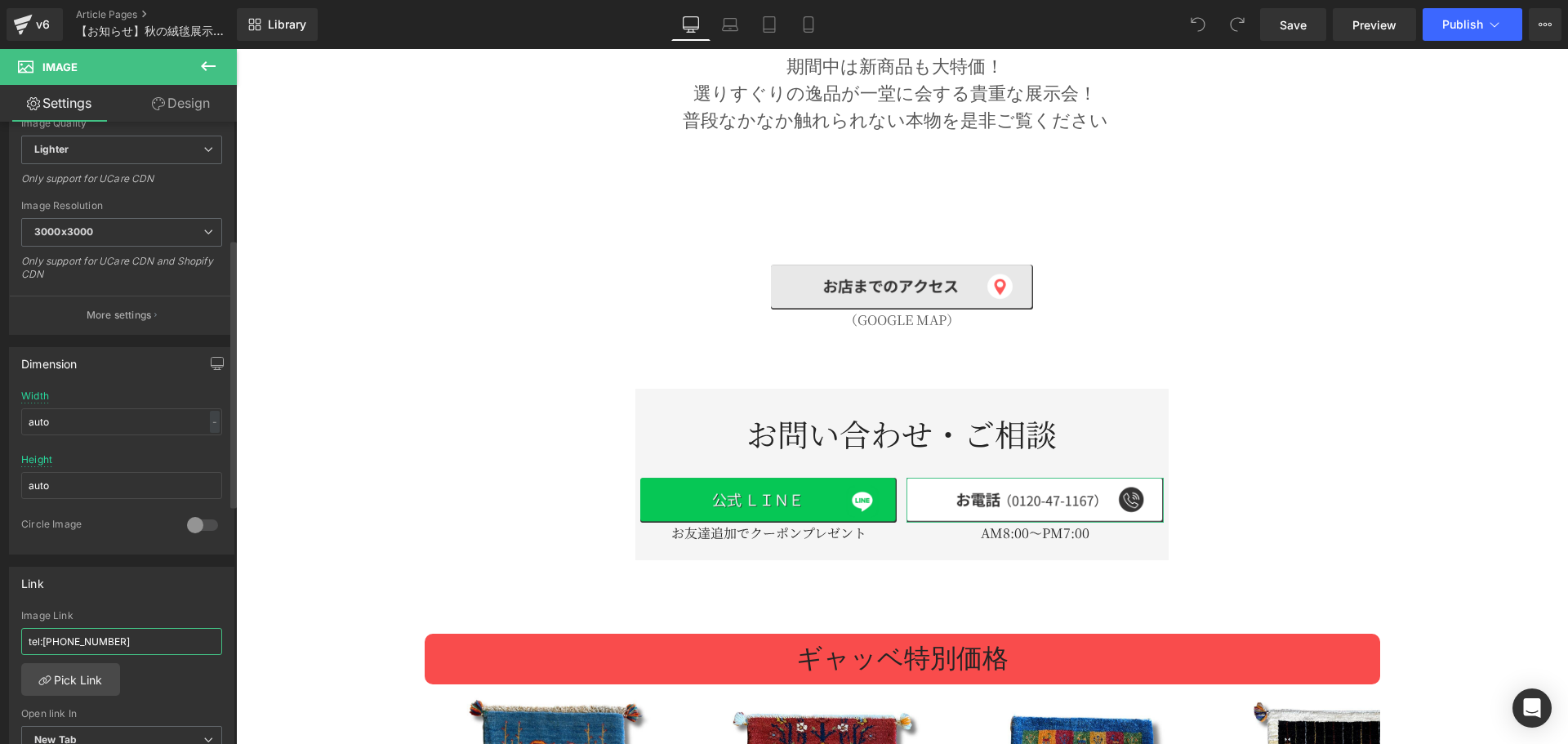
click at [147, 642] on input "tel:[PHONE_NUMBER]" at bounding box center [121, 642] width 201 height 27
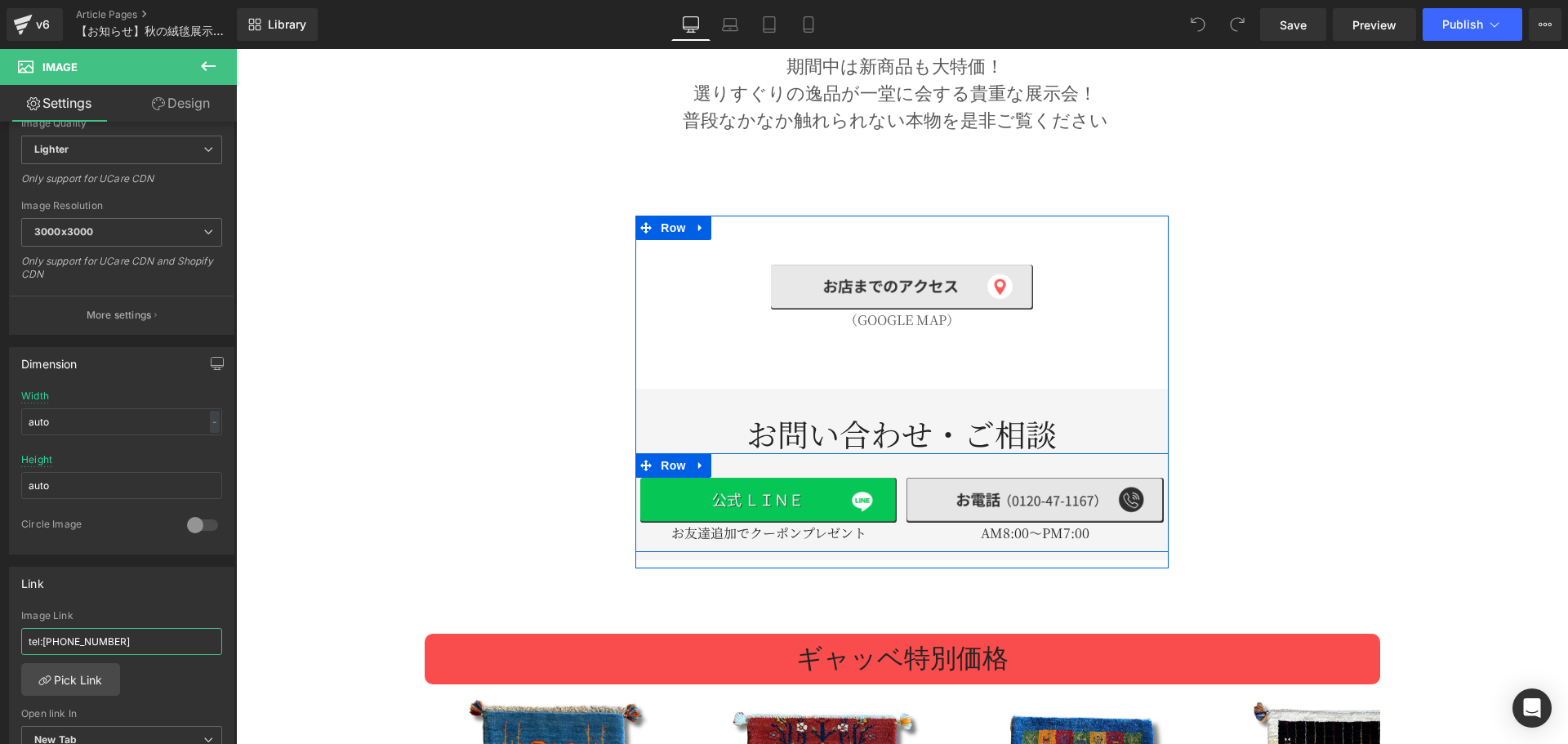
scroll to position [2314, 0]
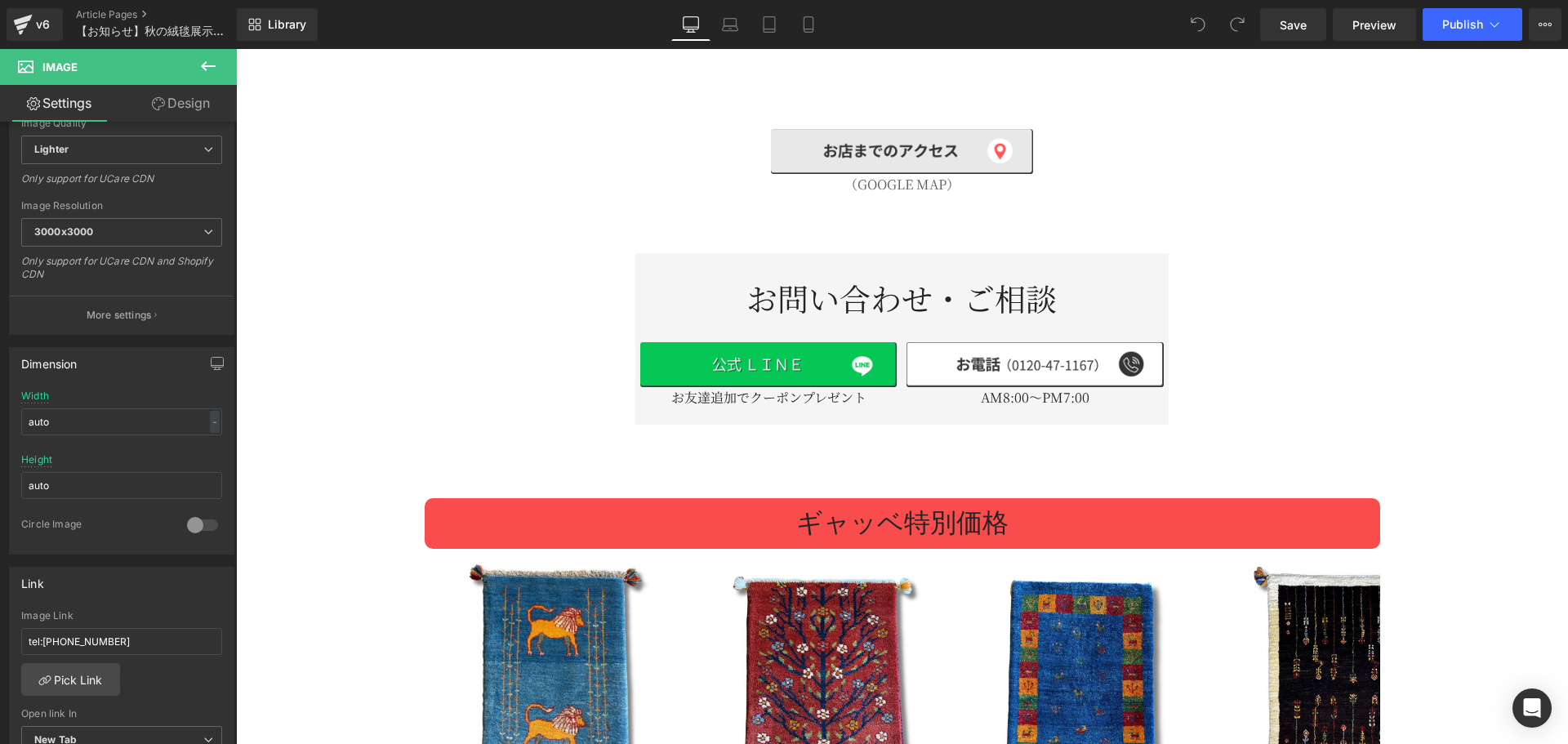
click at [786, 353] on div "Image" at bounding box center [768, 365] width 256 height 45
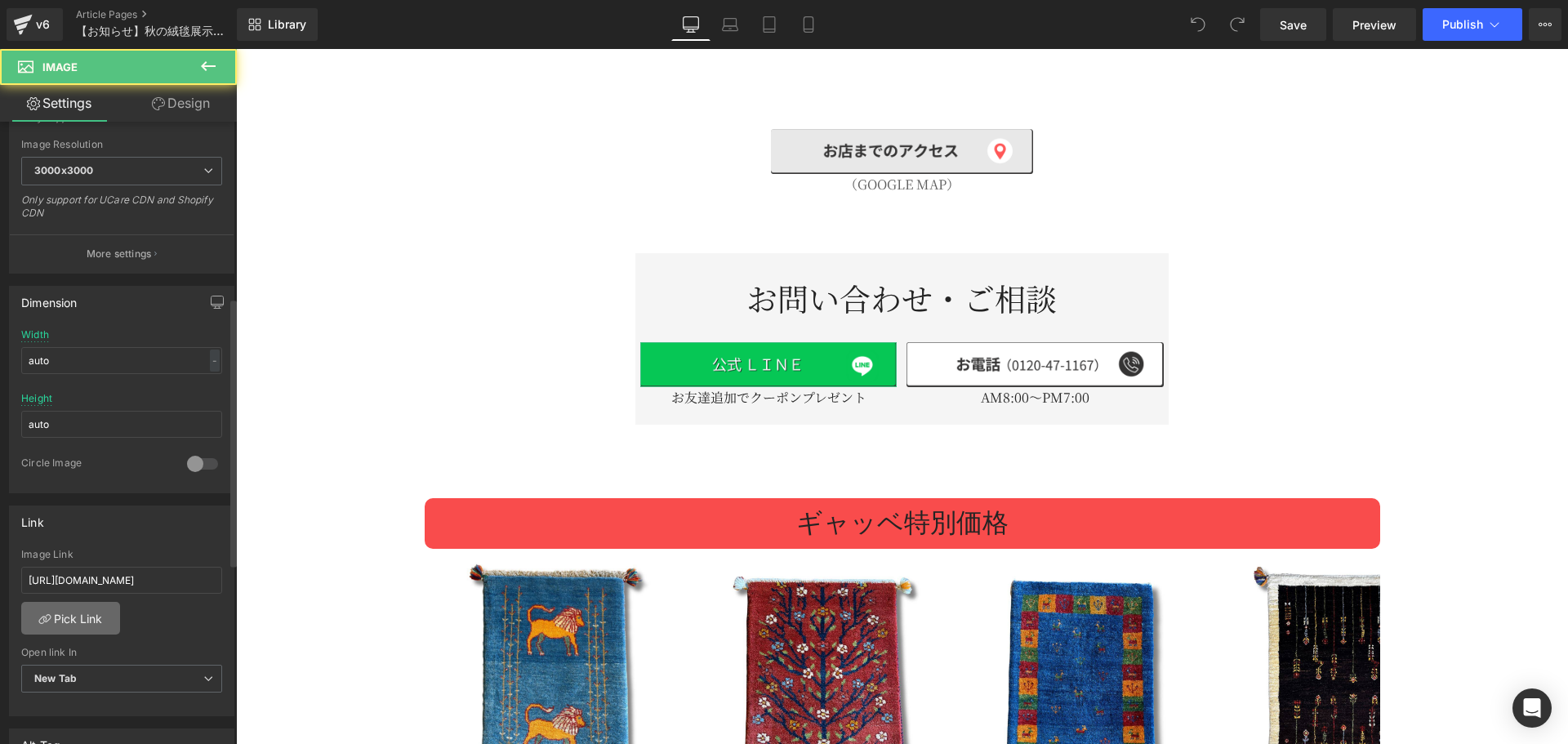
scroll to position [408, 0]
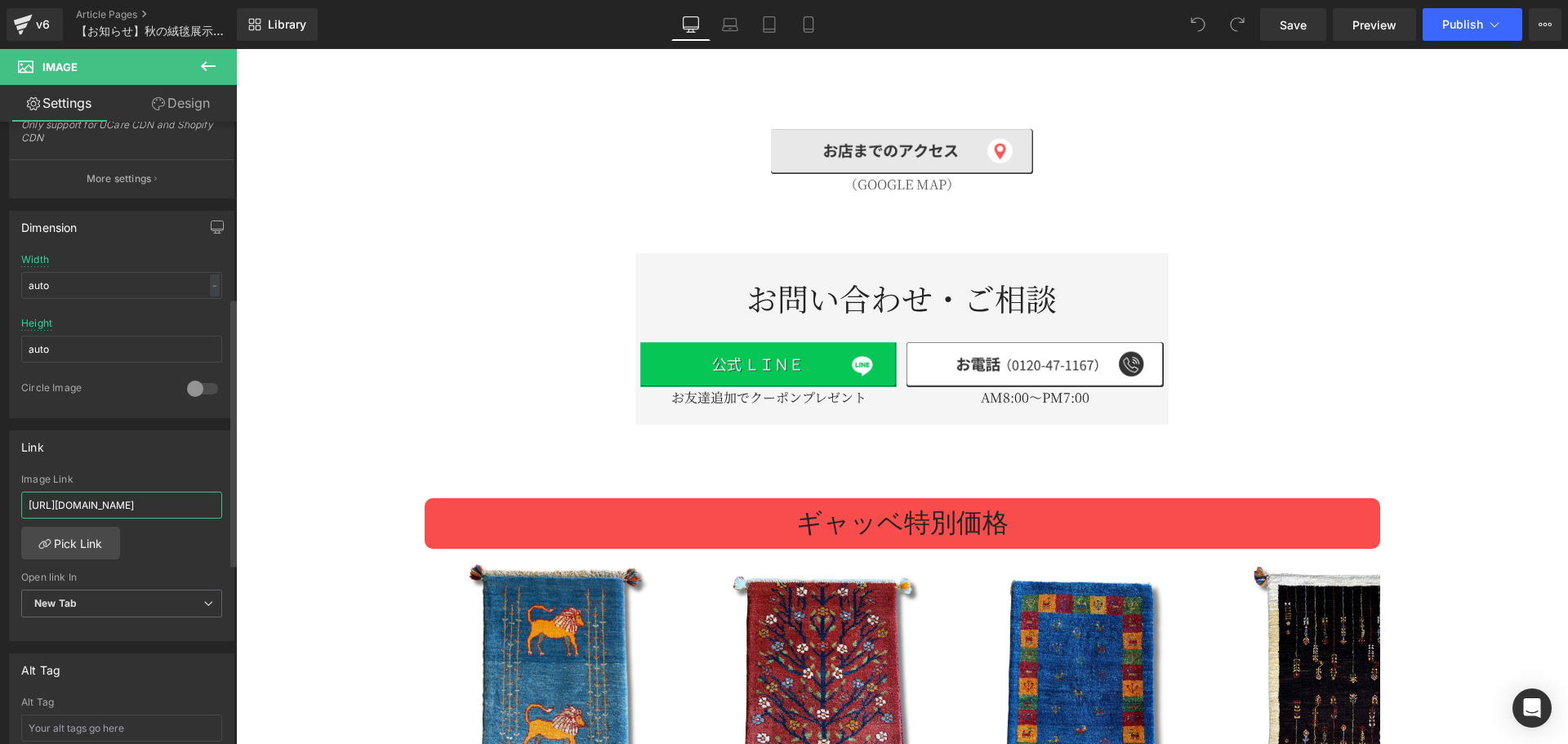
click at [109, 503] on input "[URL][DOMAIN_NAME]" at bounding box center [121, 505] width 201 height 27
click at [774, 141] on img at bounding box center [901, 152] width 261 height 46
click at [118, 508] on input "[URL][DOMAIN_NAME]" at bounding box center [121, 505] width 201 height 27
type input "[URL][DOMAIN_NAME]"
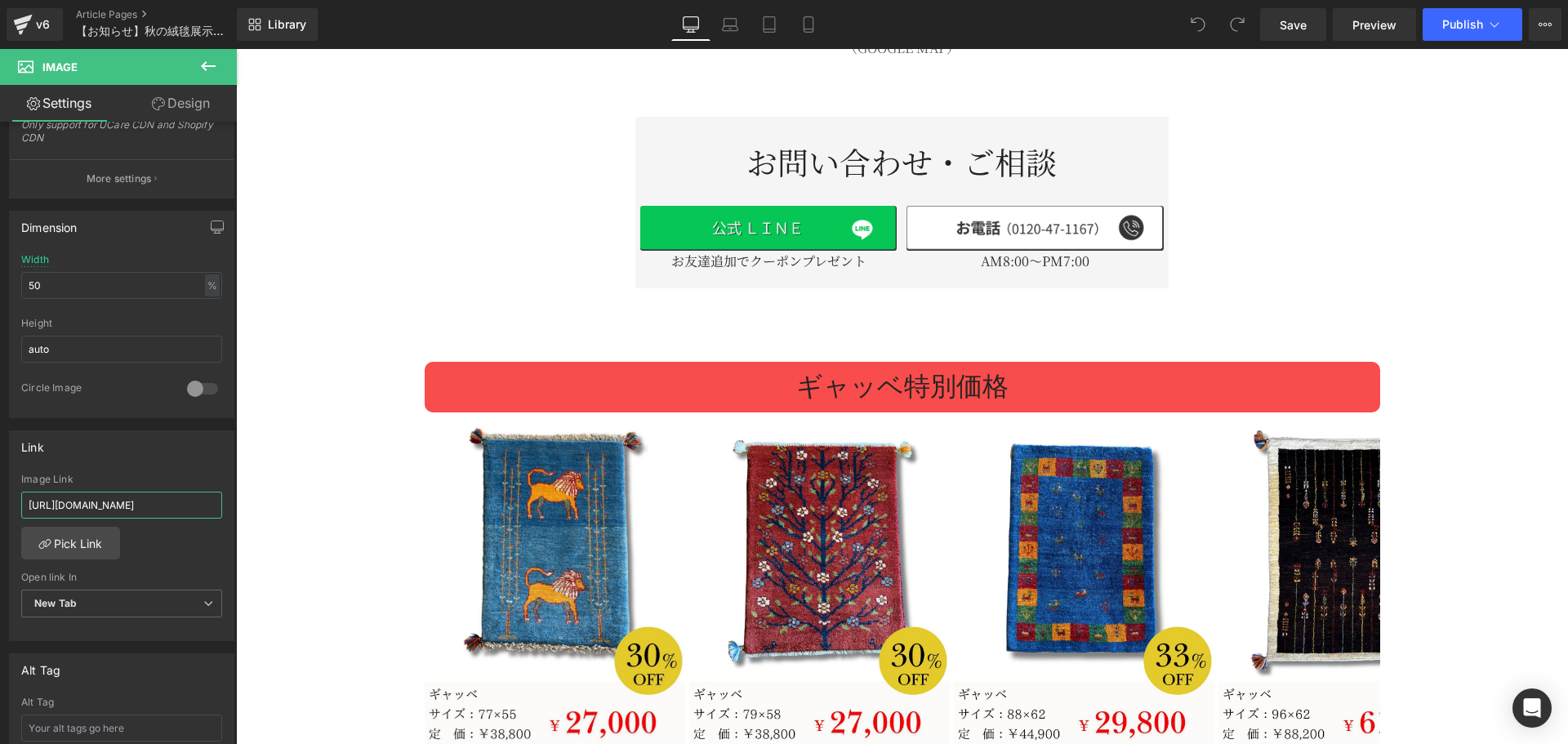
scroll to position [2314, 0]
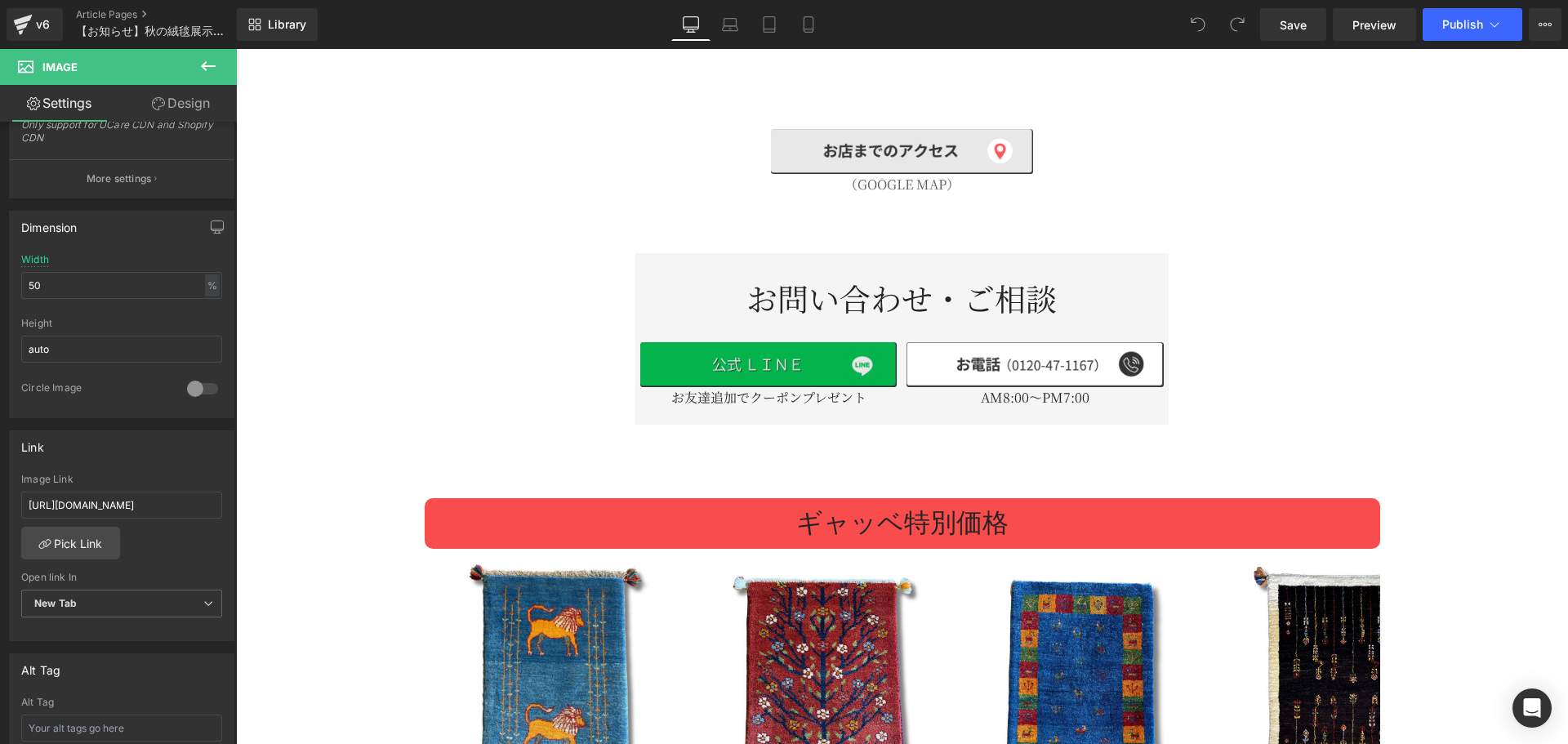
click at [698, 350] on img at bounding box center [768, 365] width 256 height 45
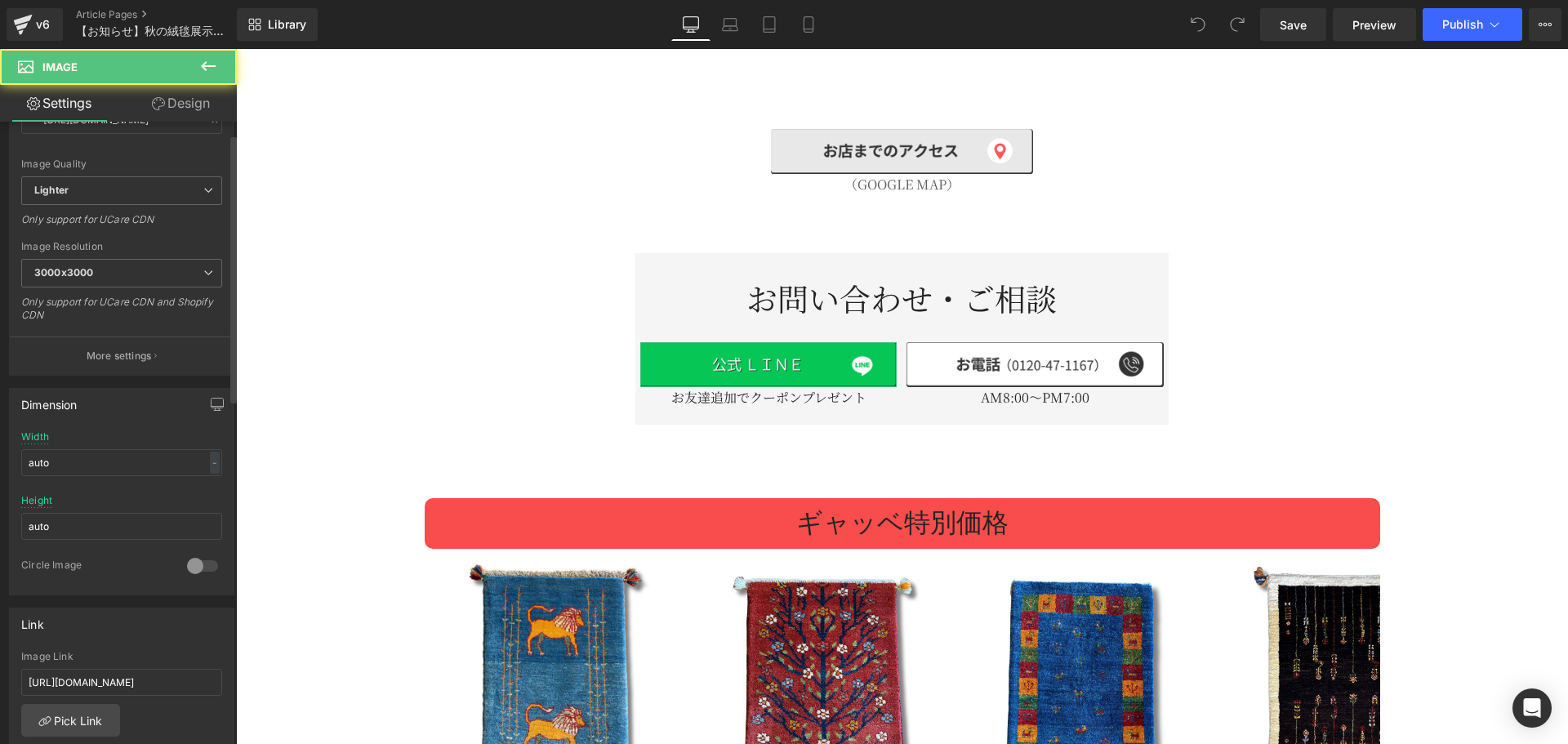
scroll to position [545, 0]
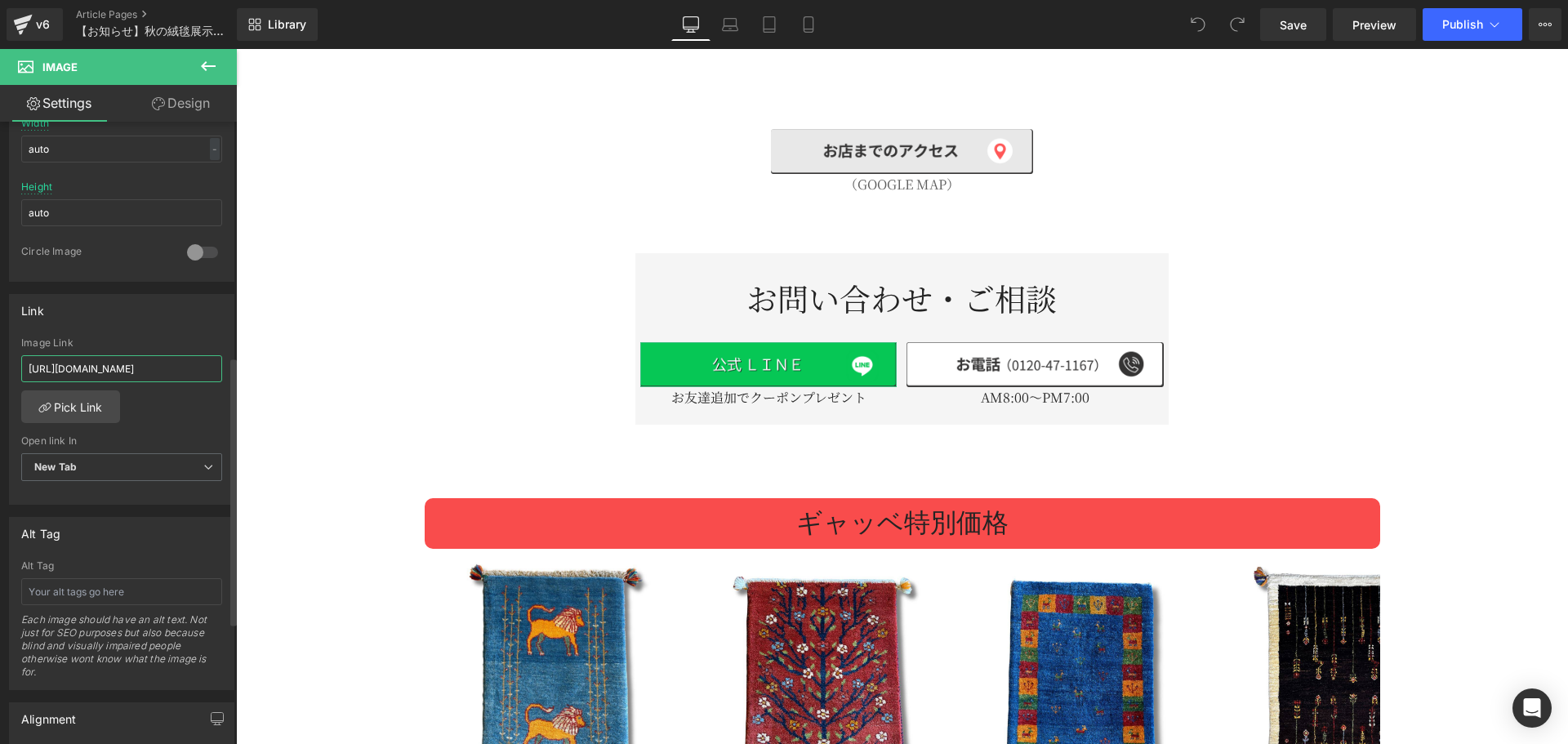
click at [143, 374] on input "[URL][DOMAIN_NAME]" at bounding box center [121, 369] width 201 height 27
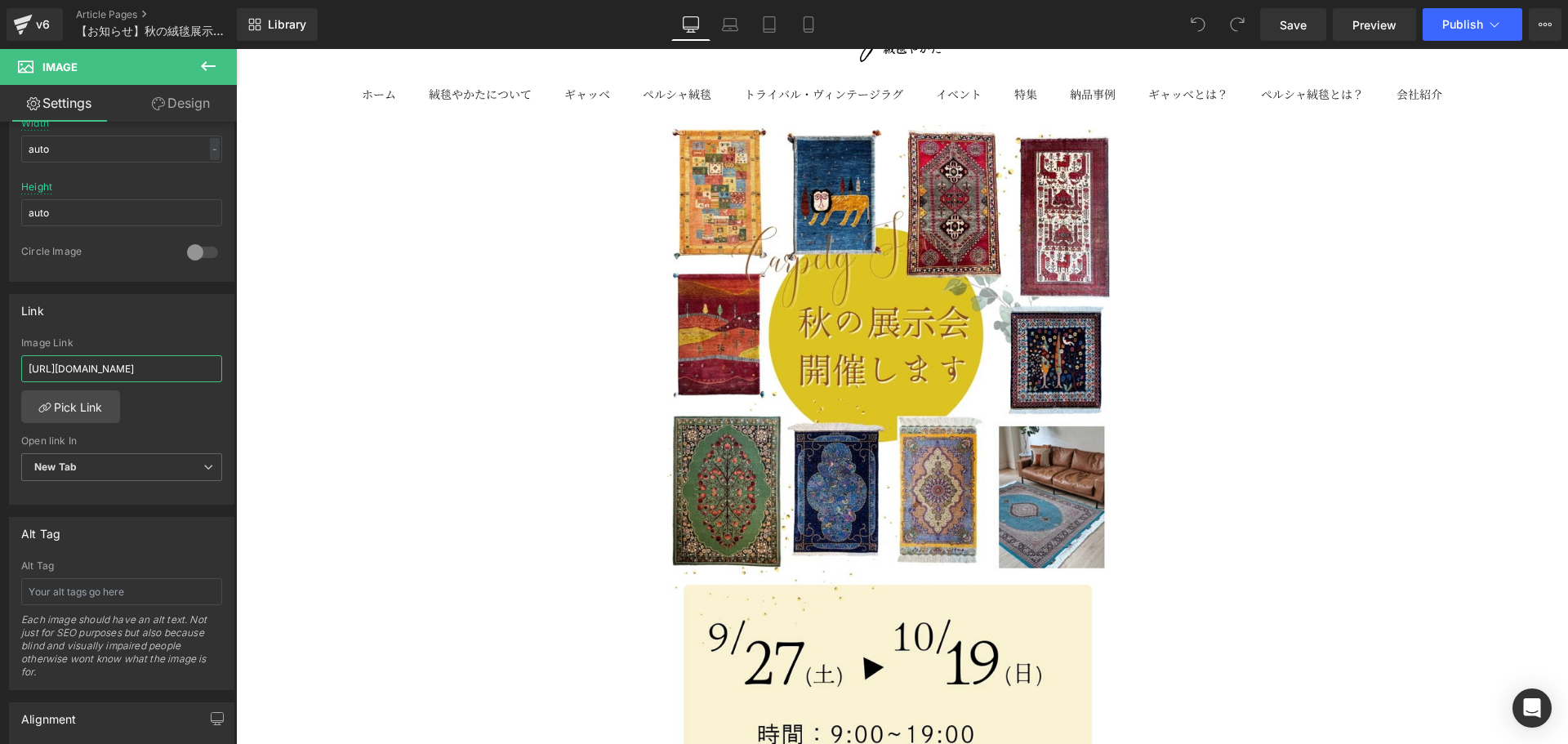
scroll to position [0, 0]
